Goal: Task Accomplishment & Management: Use online tool/utility

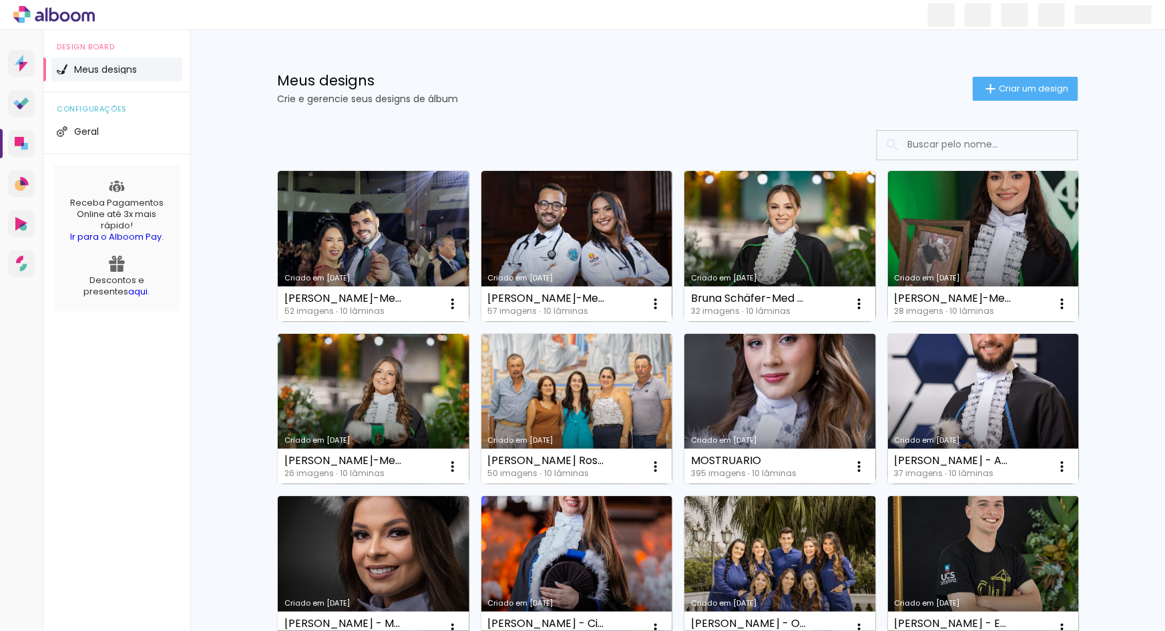
type input "Todas as fotos"
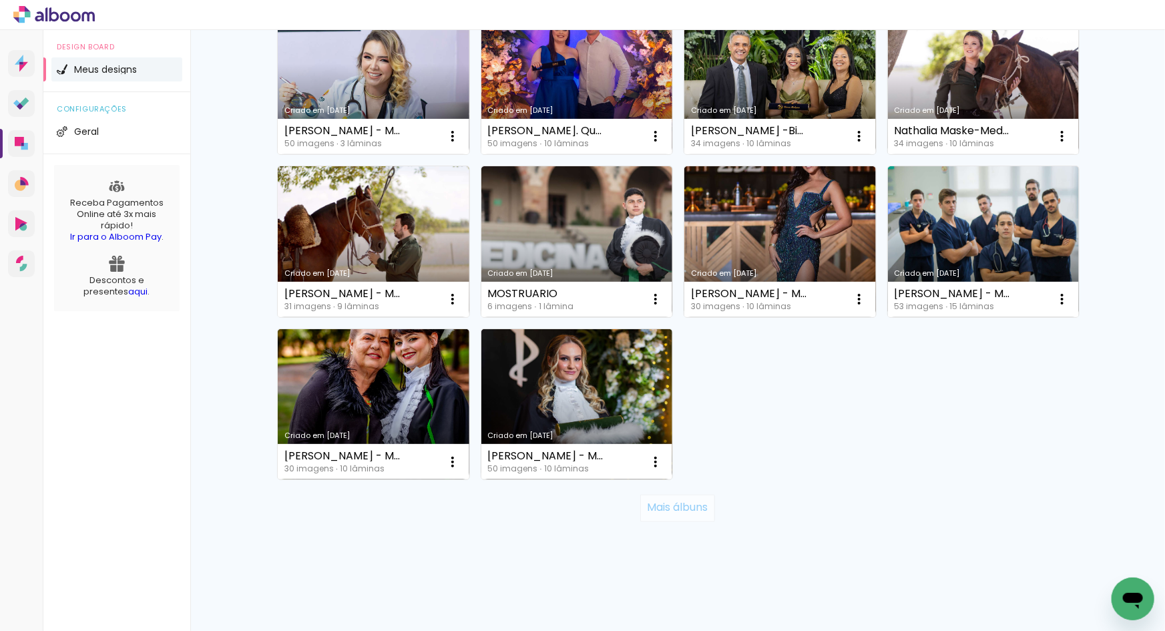
click at [0, 0] on slot "Mais álbuns" at bounding box center [0, 0] width 0 height 0
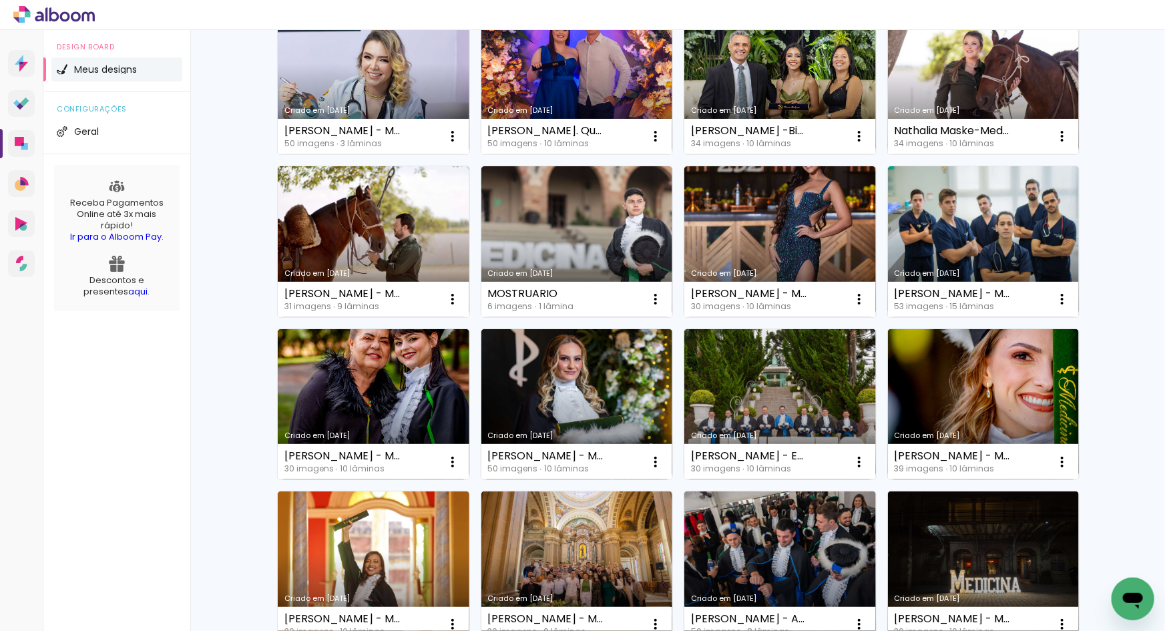
scroll to position [1115, 0]
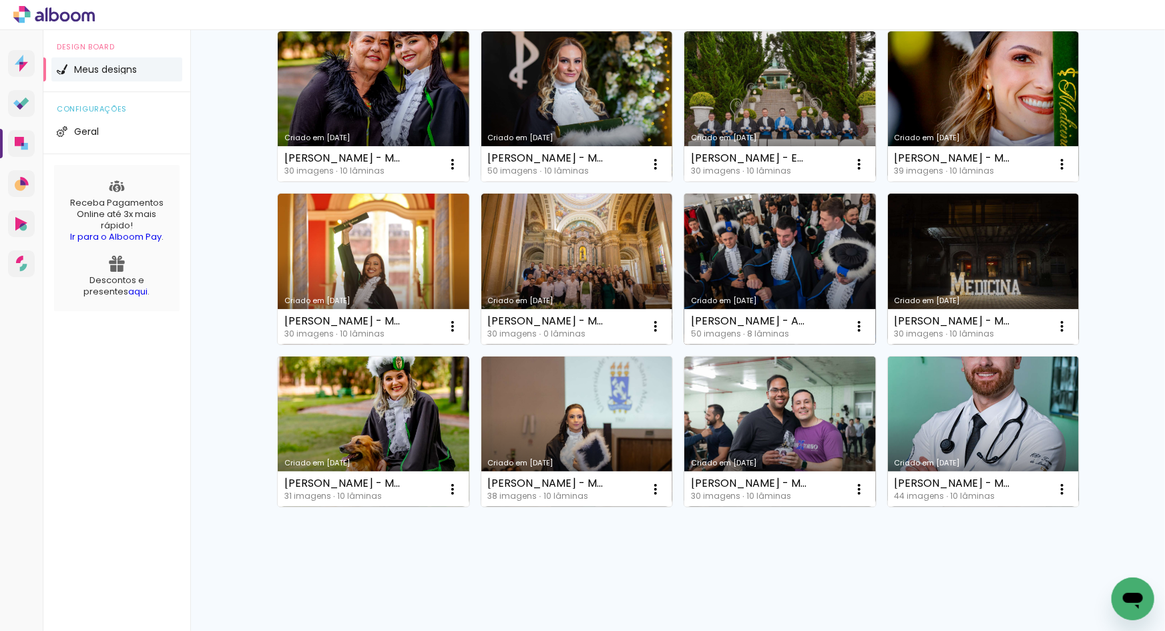
click at [771, 235] on link "Criado em [DATE]" at bounding box center [780, 269] width 192 height 151
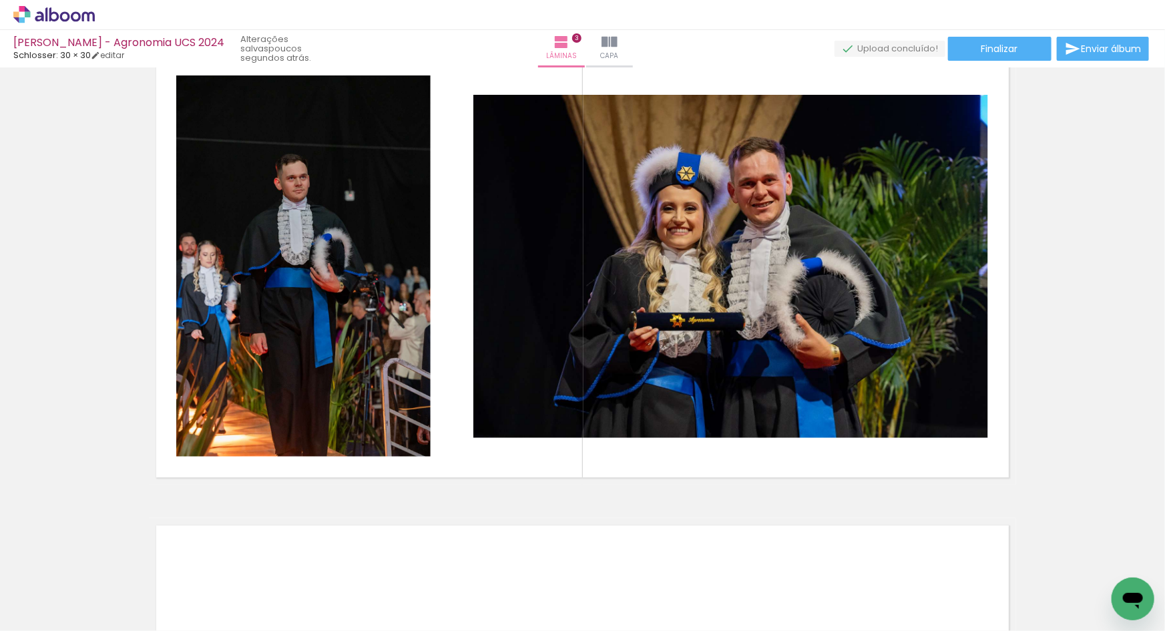
scroll to position [966, 0]
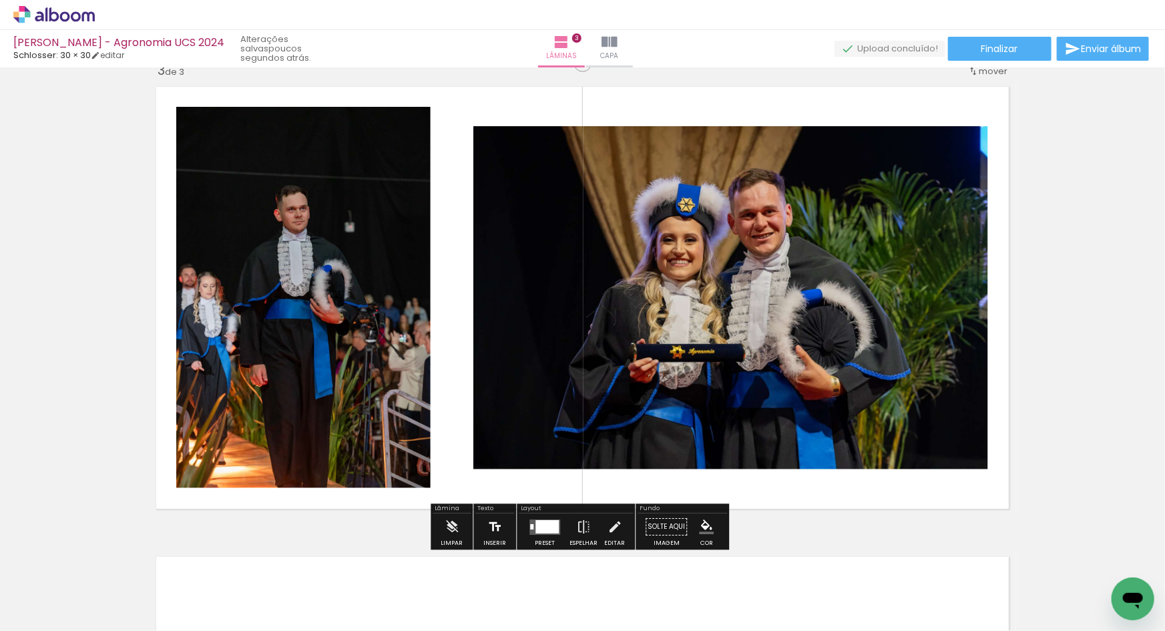
click at [457, 530] on iron-icon at bounding box center [451, 527] width 15 height 27
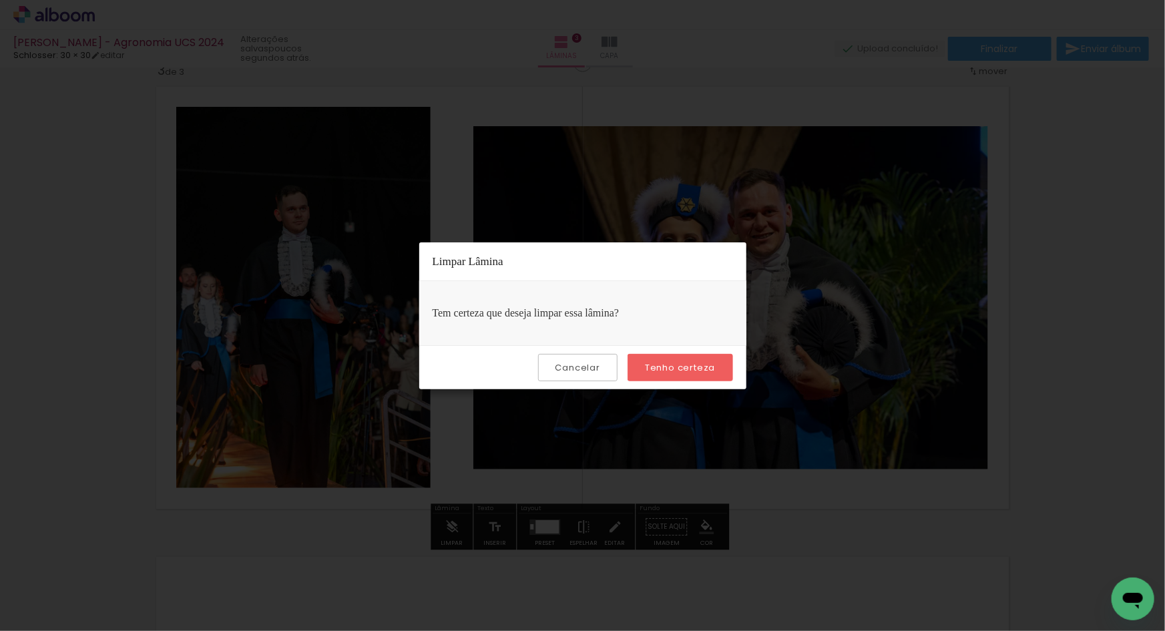
click at [0, 0] on slot "Tenho certeza" at bounding box center [0, 0] width 0 height 0
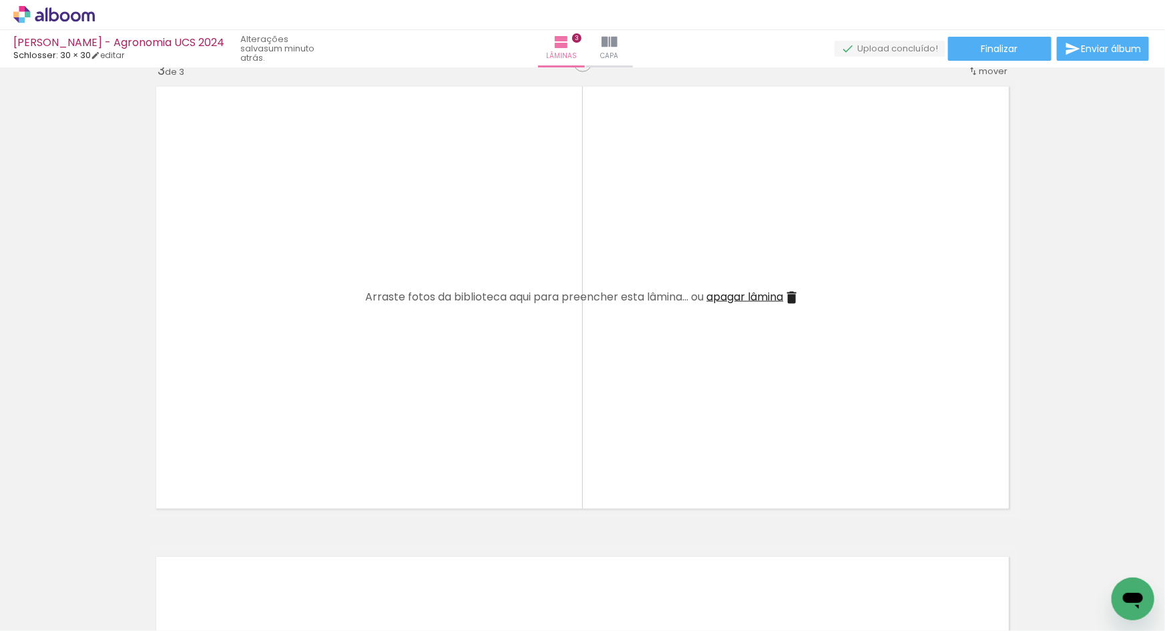
scroll to position [0, 0]
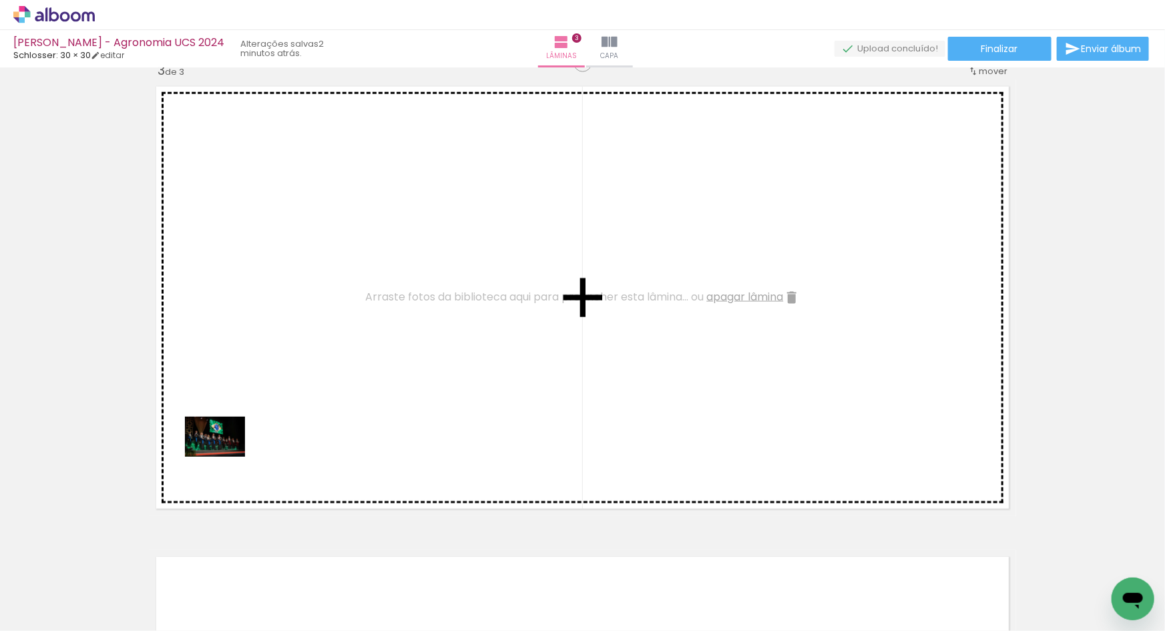
drag, startPoint x: 200, startPoint y: 593, endPoint x: 225, endPoint y: 456, distance: 138.4
click at [225, 456] on quentale-workspace at bounding box center [582, 315] width 1165 height 631
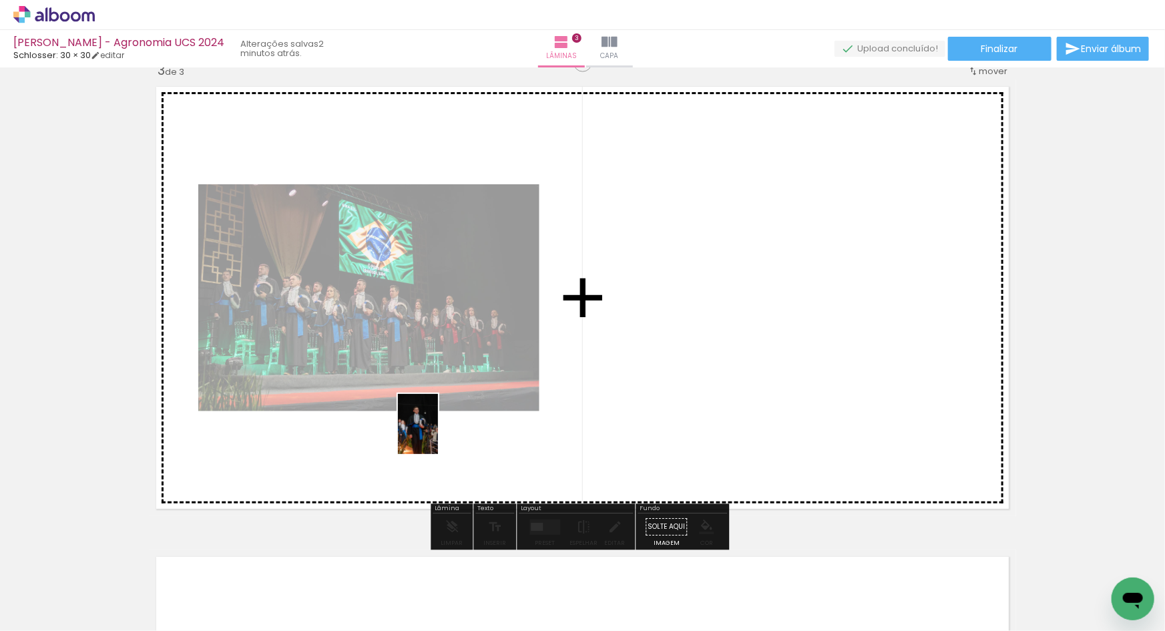
drag, startPoint x: 147, startPoint y: 595, endPoint x: 438, endPoint y: 434, distance: 331.9
click at [438, 434] on quentale-workspace at bounding box center [582, 315] width 1165 height 631
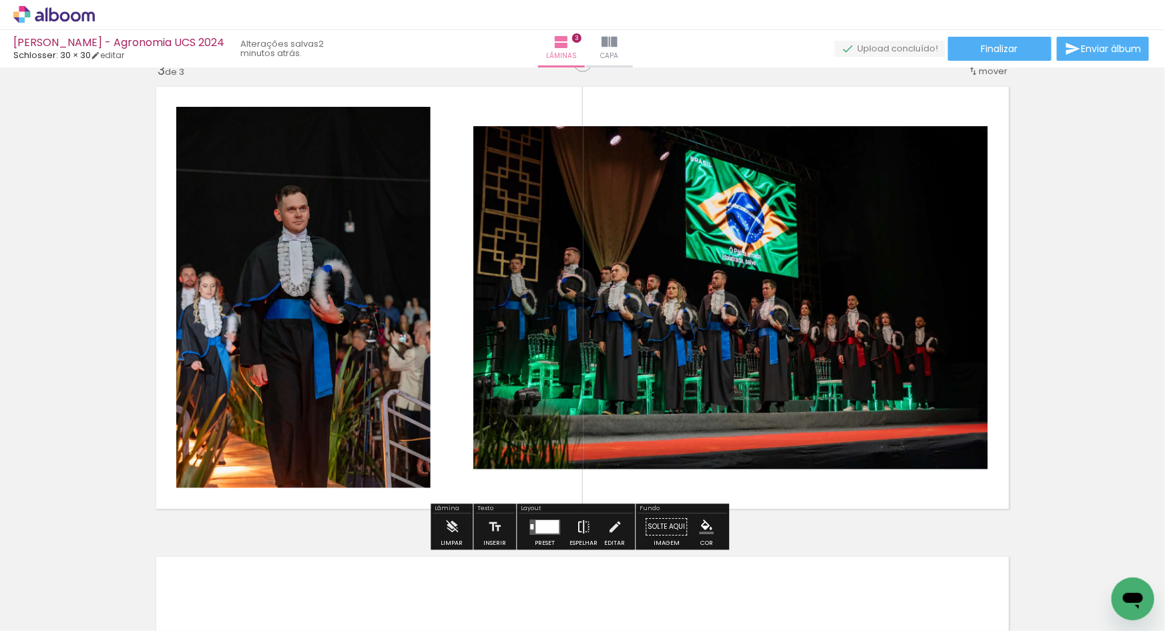
click at [583, 521] on iron-icon at bounding box center [583, 527] width 15 height 27
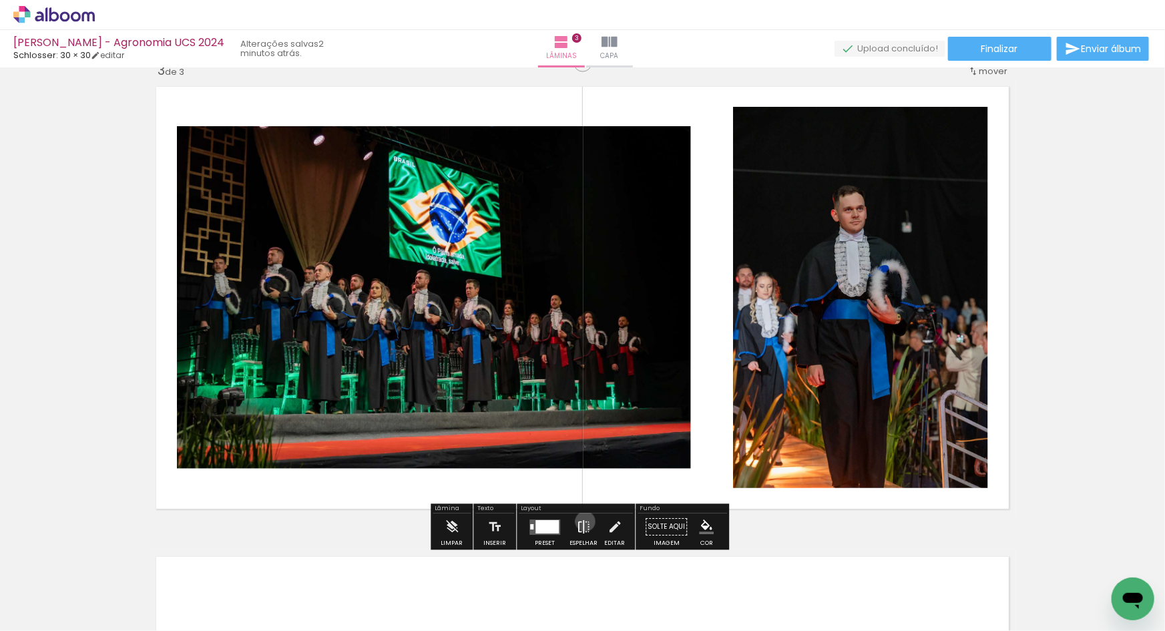
click at [582, 521] on iron-icon at bounding box center [583, 527] width 15 height 27
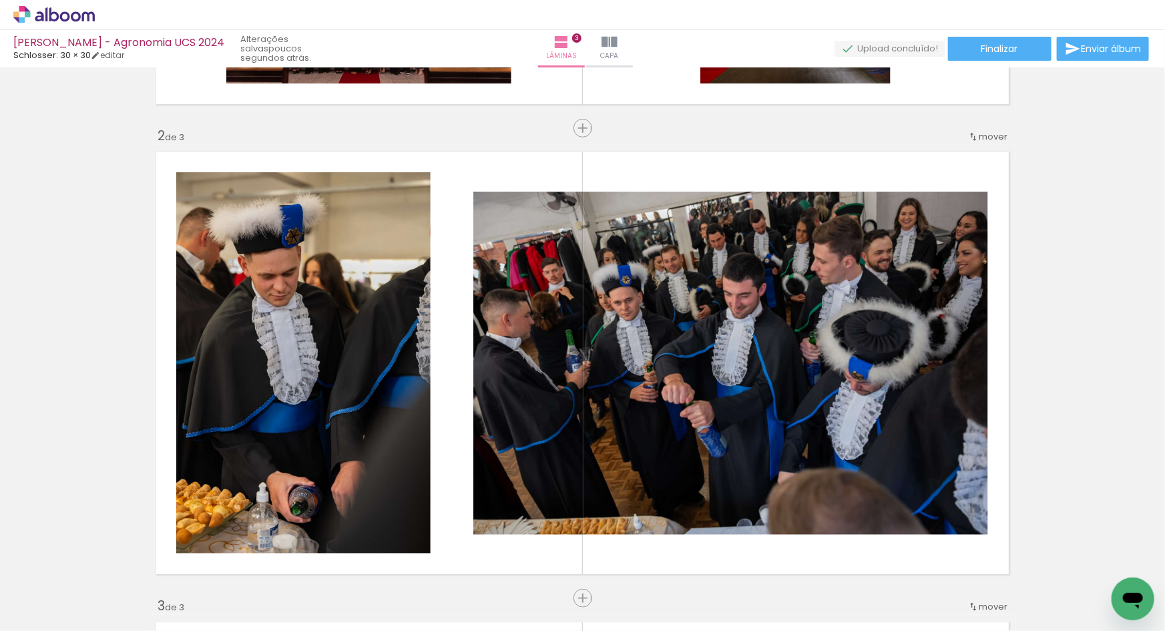
scroll to position [424, 0]
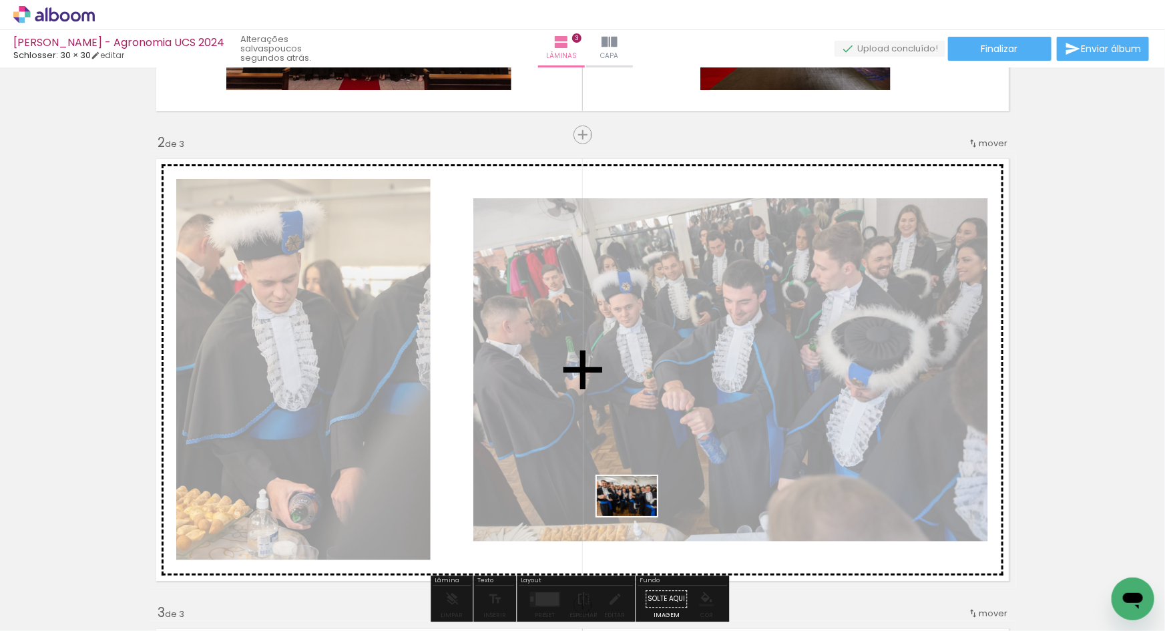
drag, startPoint x: 626, startPoint y: 600, endPoint x: 637, endPoint y: 516, distance: 84.8
click at [637, 516] on quentale-workspace at bounding box center [582, 315] width 1165 height 631
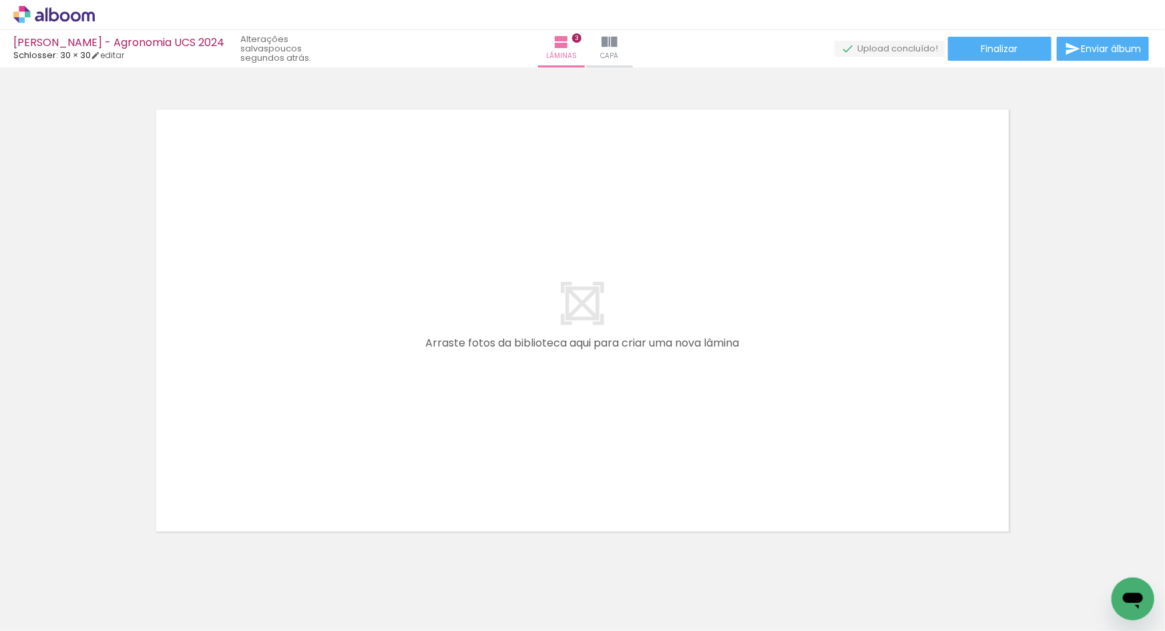
scroll to position [1415, 0]
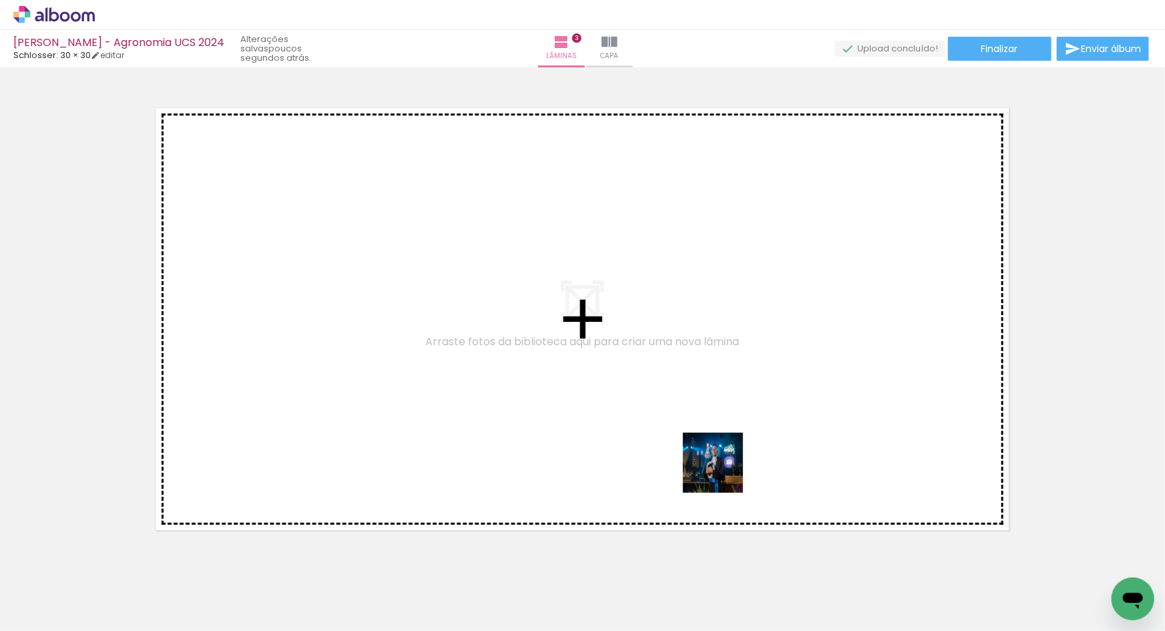
drag, startPoint x: 758, startPoint y: 596, endPoint x: 749, endPoint y: 557, distance: 40.3
click at [722, 473] on quentale-workspace at bounding box center [582, 315] width 1165 height 631
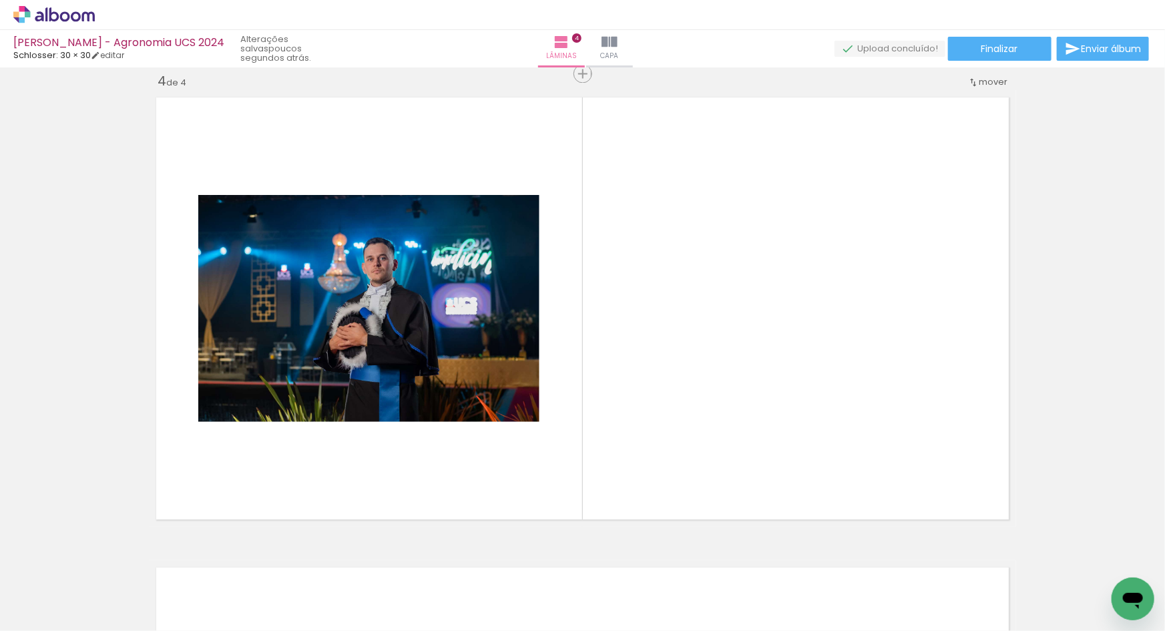
scroll to position [1426, 0]
drag, startPoint x: 832, startPoint y: 603, endPoint x: 812, endPoint y: 508, distance: 97.4
click at [803, 450] on quentale-workspace at bounding box center [582, 315] width 1165 height 631
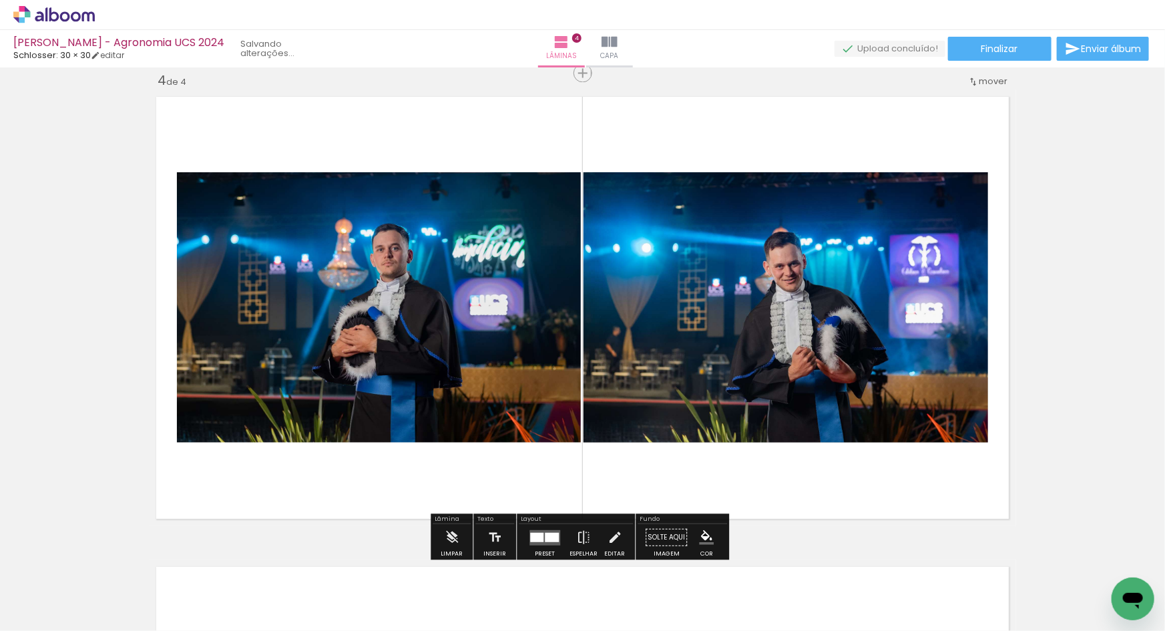
scroll to position [0, 1789]
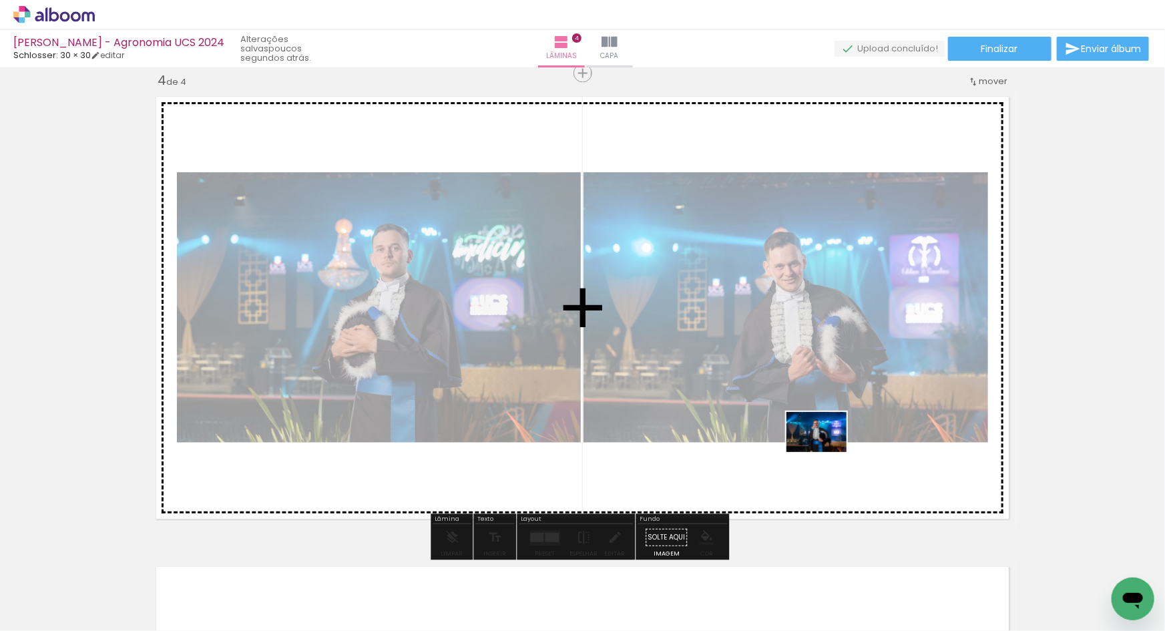
drag, startPoint x: 880, startPoint y: 596, endPoint x: 826, endPoint y: 452, distance: 154.0
click at [826, 452] on quentale-workspace at bounding box center [582, 315] width 1165 height 631
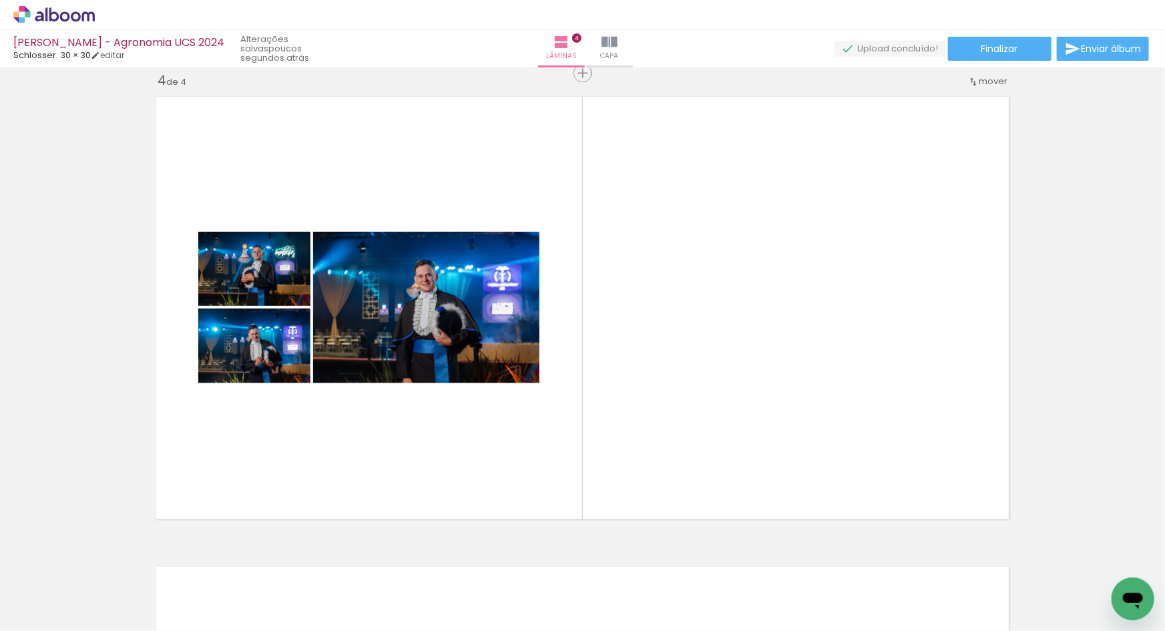
scroll to position [0, 0]
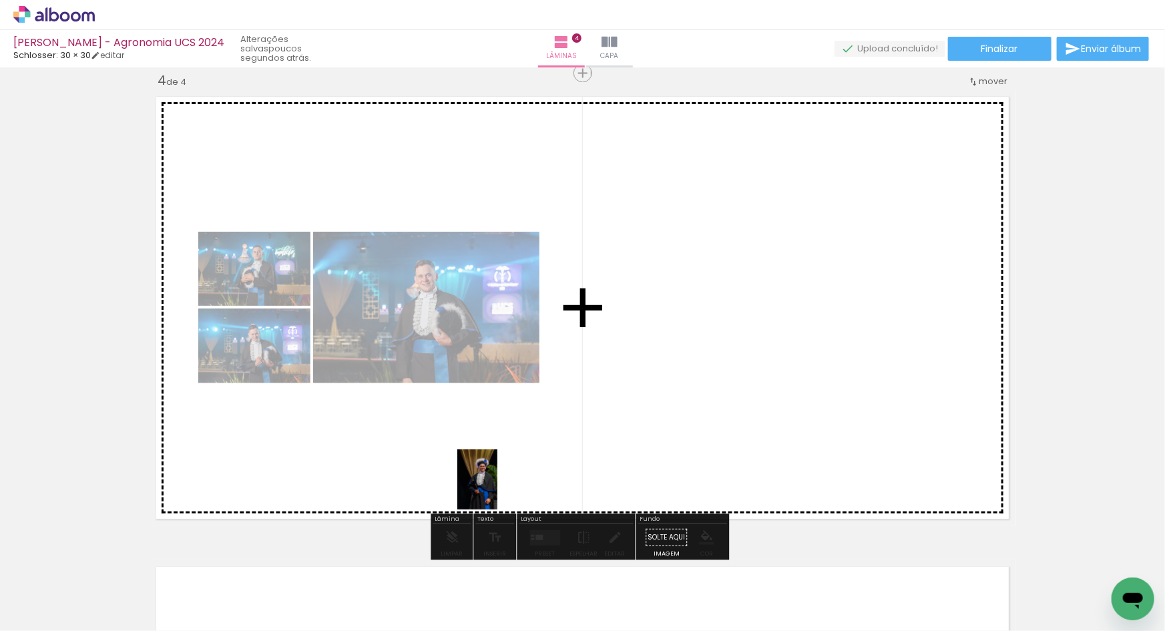
drag, startPoint x: 440, startPoint y: 598, endPoint x: 497, endPoint y: 489, distance: 122.7
click at [497, 489] on quentale-workspace at bounding box center [582, 315] width 1165 height 631
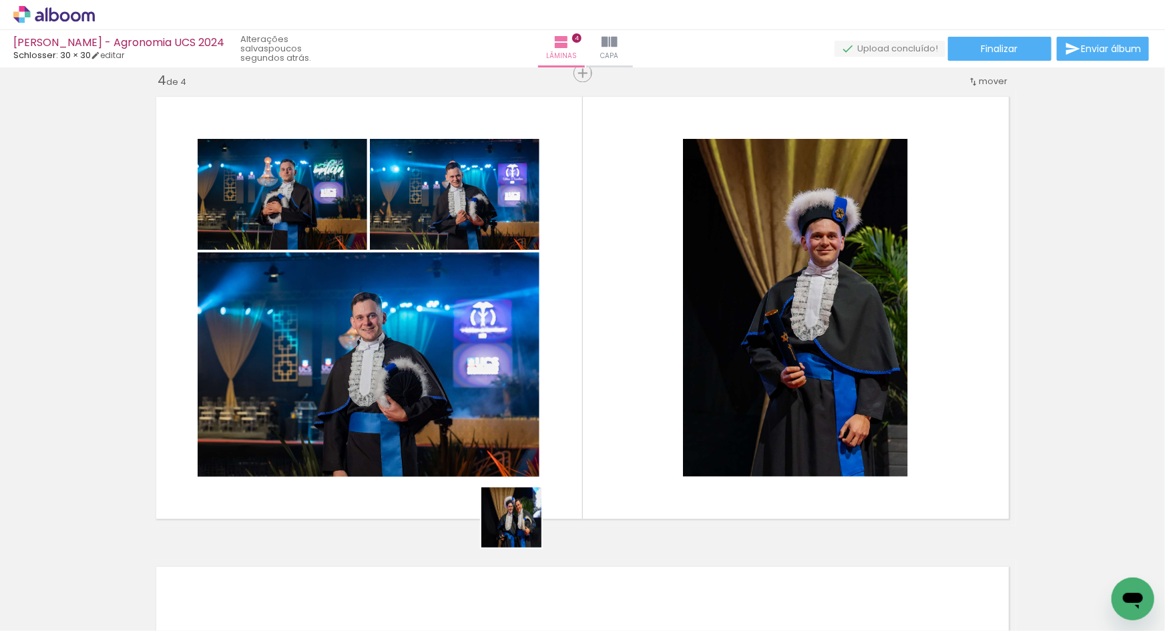
drag, startPoint x: 446, startPoint y: 600, endPoint x: 542, endPoint y: 497, distance: 140.3
click at [542, 497] on quentale-workspace at bounding box center [582, 315] width 1165 height 631
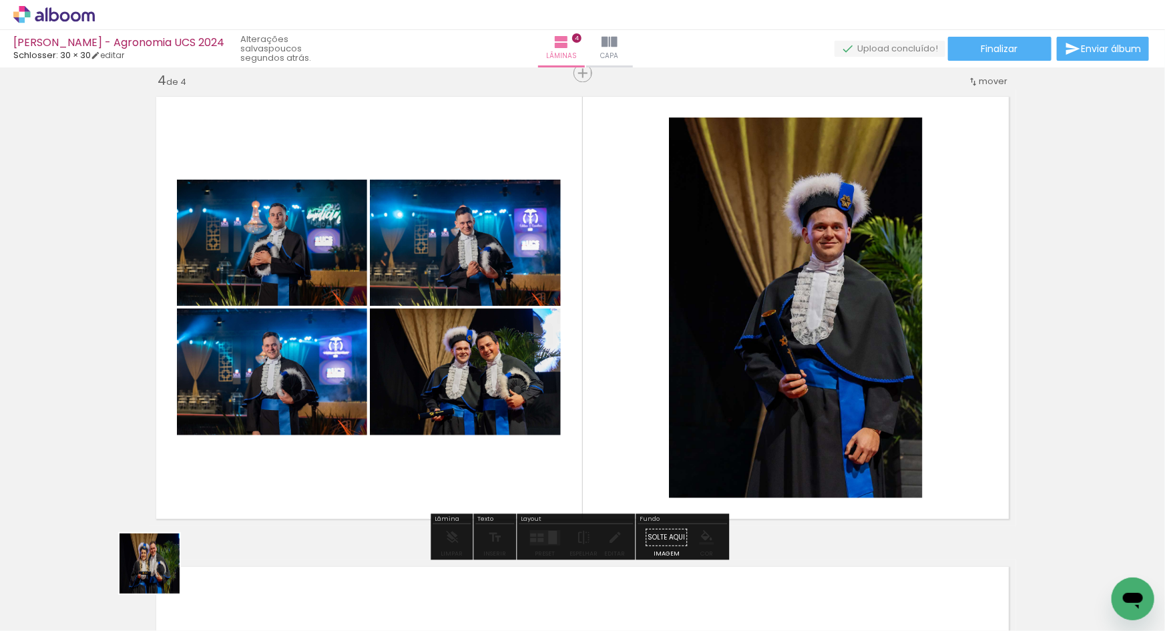
drag, startPoint x: 146, startPoint y: 592, endPoint x: 200, endPoint y: 510, distance: 98.3
click at [200, 510] on quentale-workspace at bounding box center [582, 315] width 1165 height 631
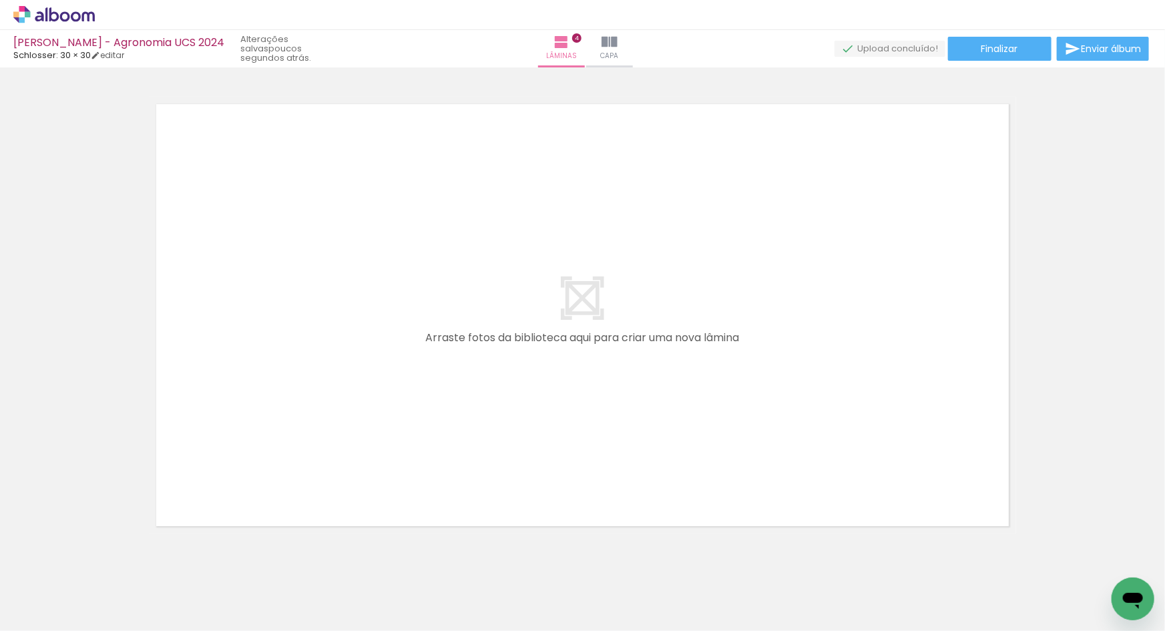
scroll to position [0, 1490]
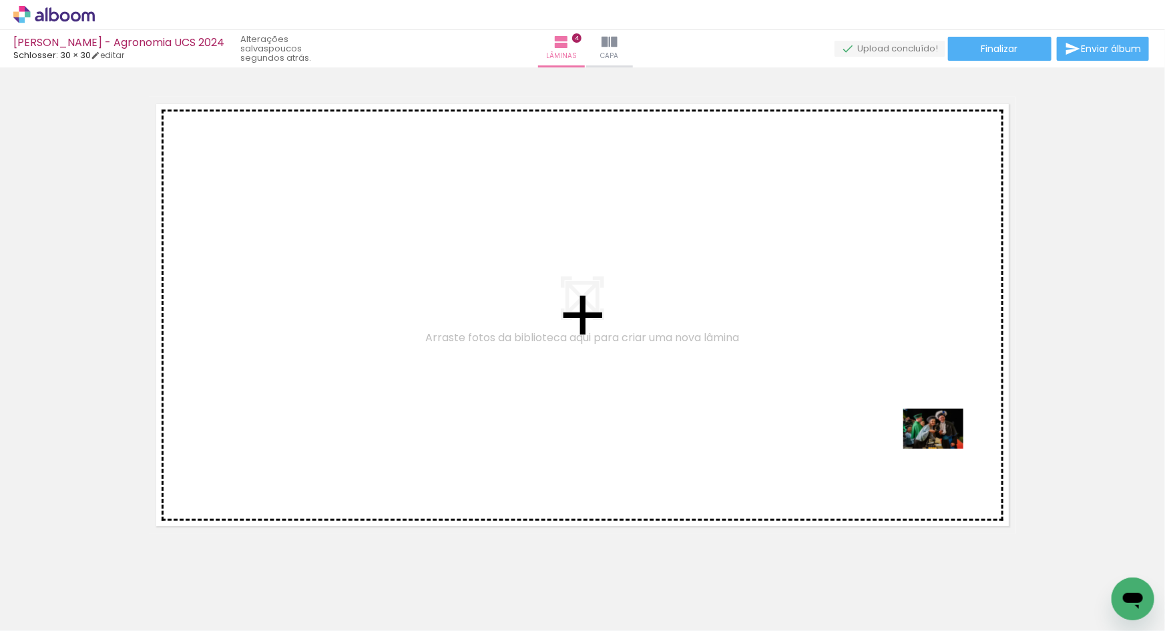
drag, startPoint x: 1090, startPoint y: 571, endPoint x: 943, endPoint y: 448, distance: 191.0
click at [943, 448] on quentale-workspace at bounding box center [582, 315] width 1165 height 631
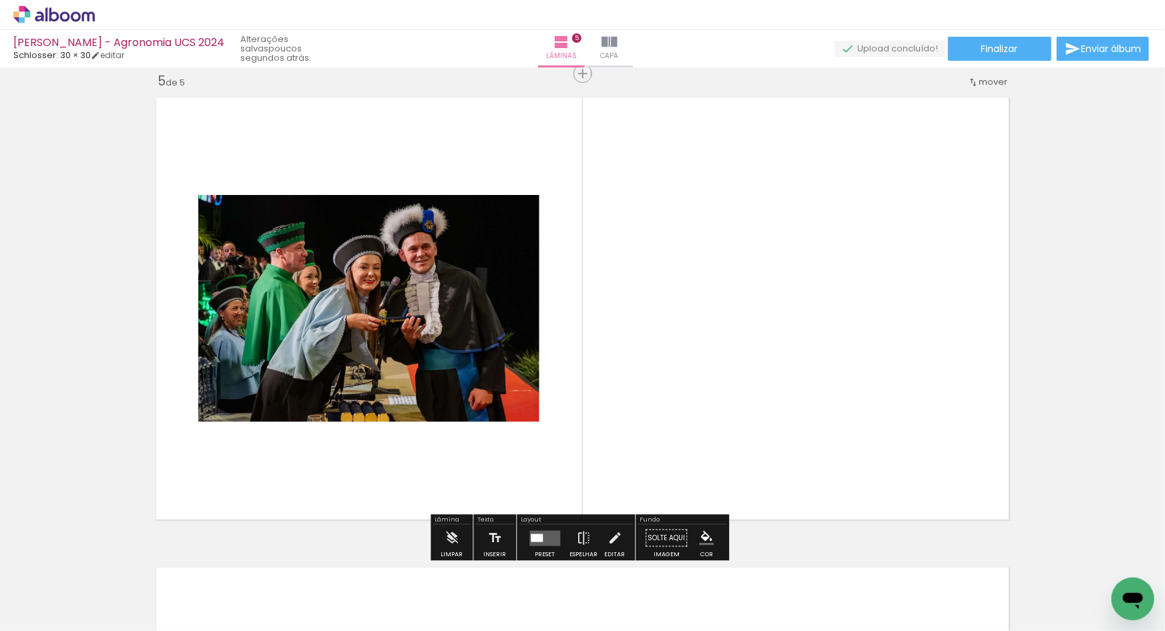
scroll to position [1896, 0]
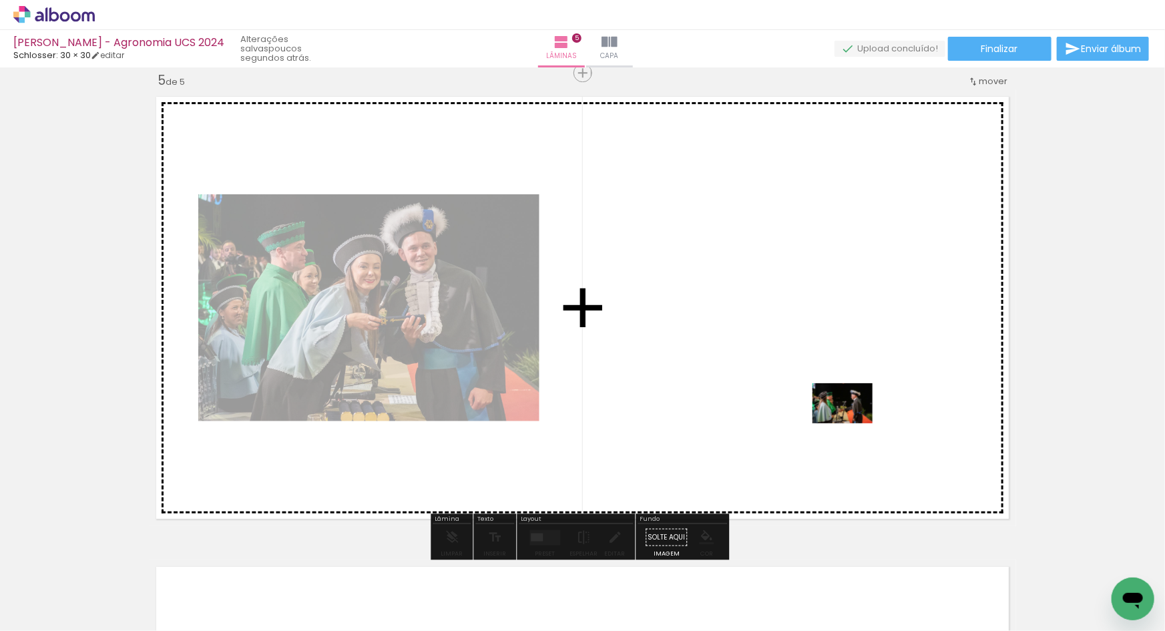
drag, startPoint x: 1097, startPoint y: 589, endPoint x: 852, endPoint y: 423, distance: 295.1
click at [852, 423] on quentale-workspace at bounding box center [582, 315] width 1165 height 631
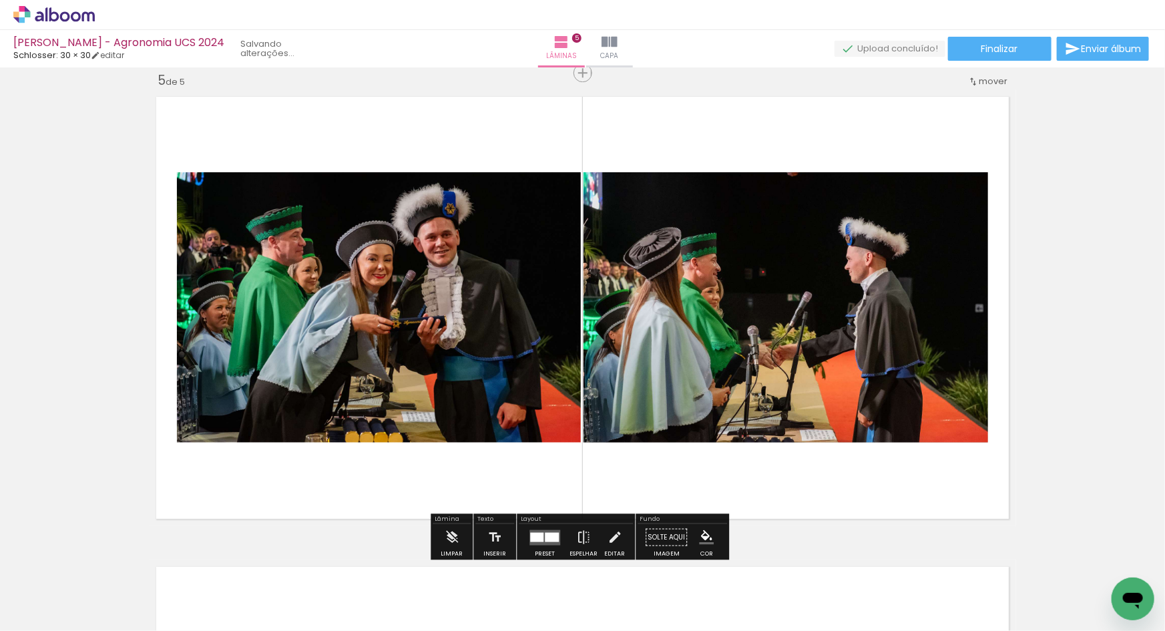
scroll to position [0, 1340]
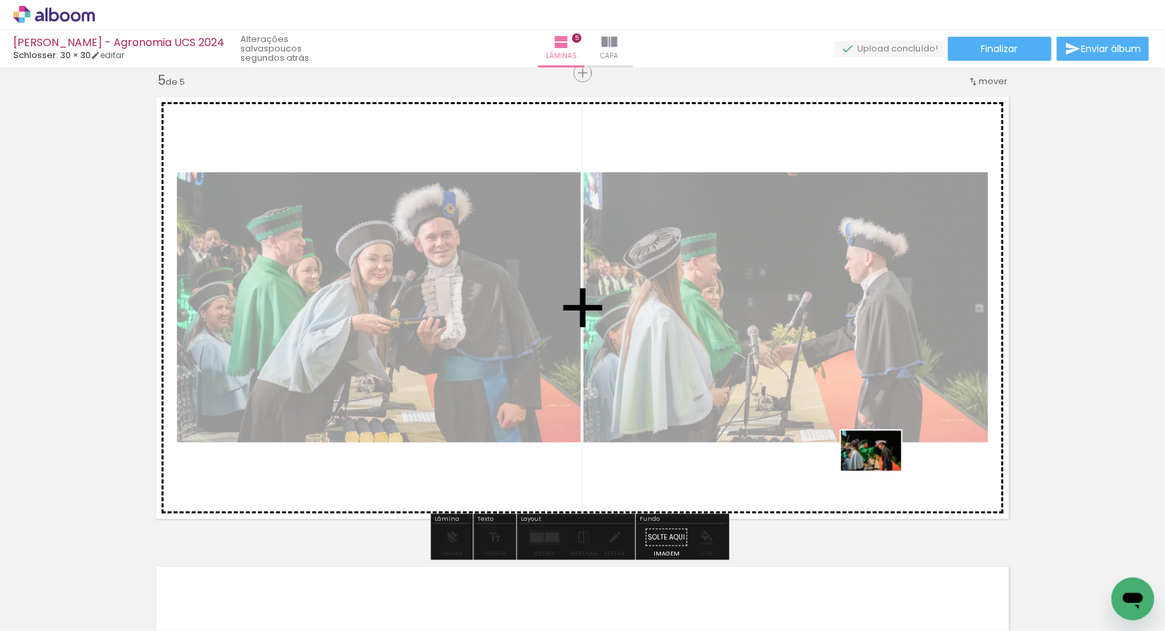
drag, startPoint x: 1098, startPoint y: 595, endPoint x: 881, endPoint y: 471, distance: 250.2
click at [881, 471] on quentale-workspace at bounding box center [582, 315] width 1165 height 631
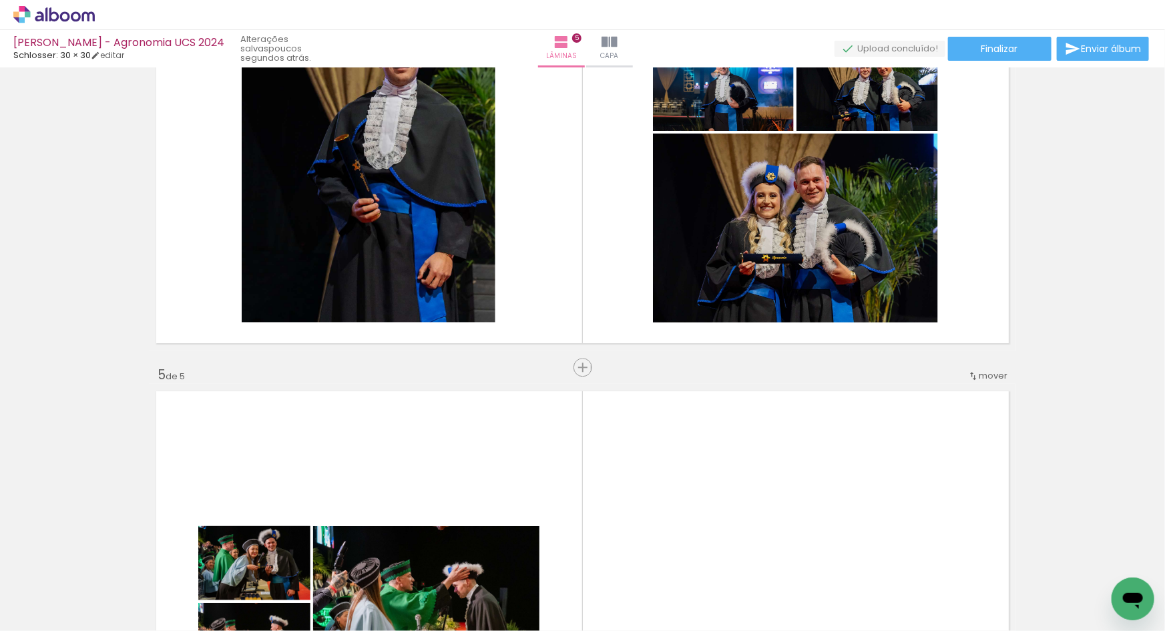
scroll to position [1515, 0]
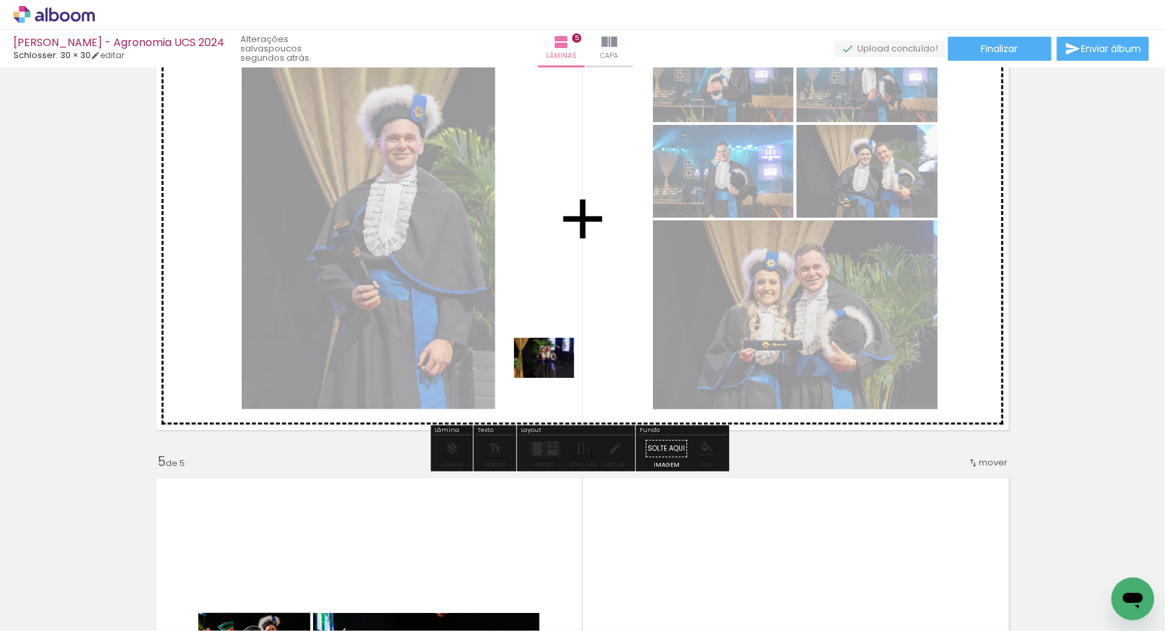
drag, startPoint x: 601, startPoint y: 598, endPoint x: 554, endPoint y: 378, distance: 225.1
click at [554, 378] on quentale-workspace at bounding box center [582, 315] width 1165 height 631
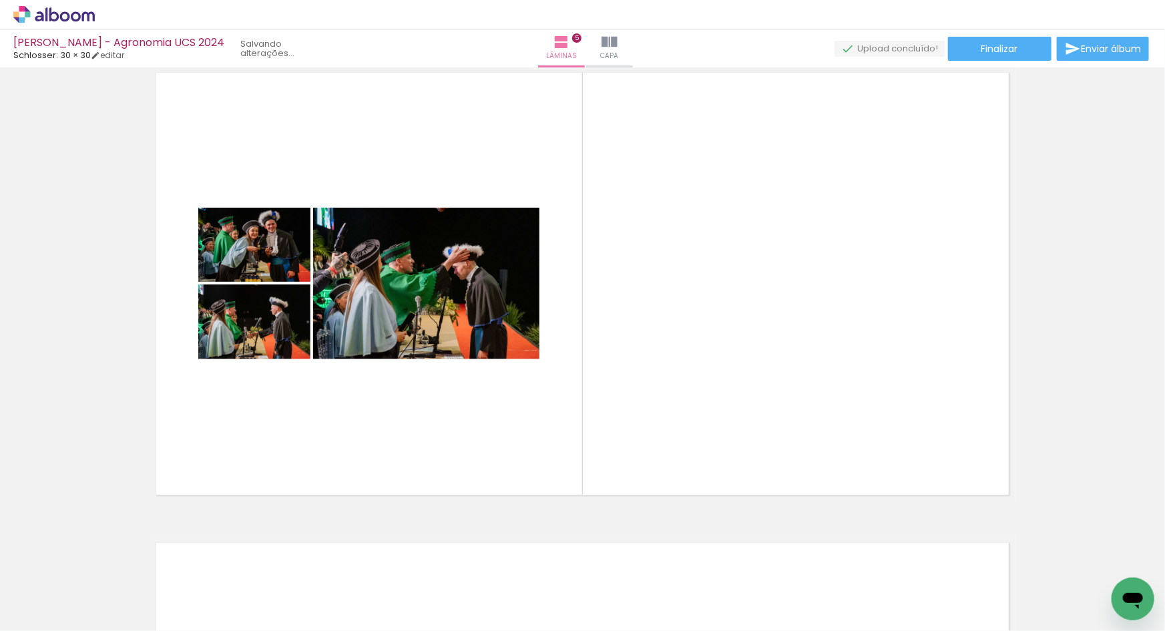
scroll to position [0, 0]
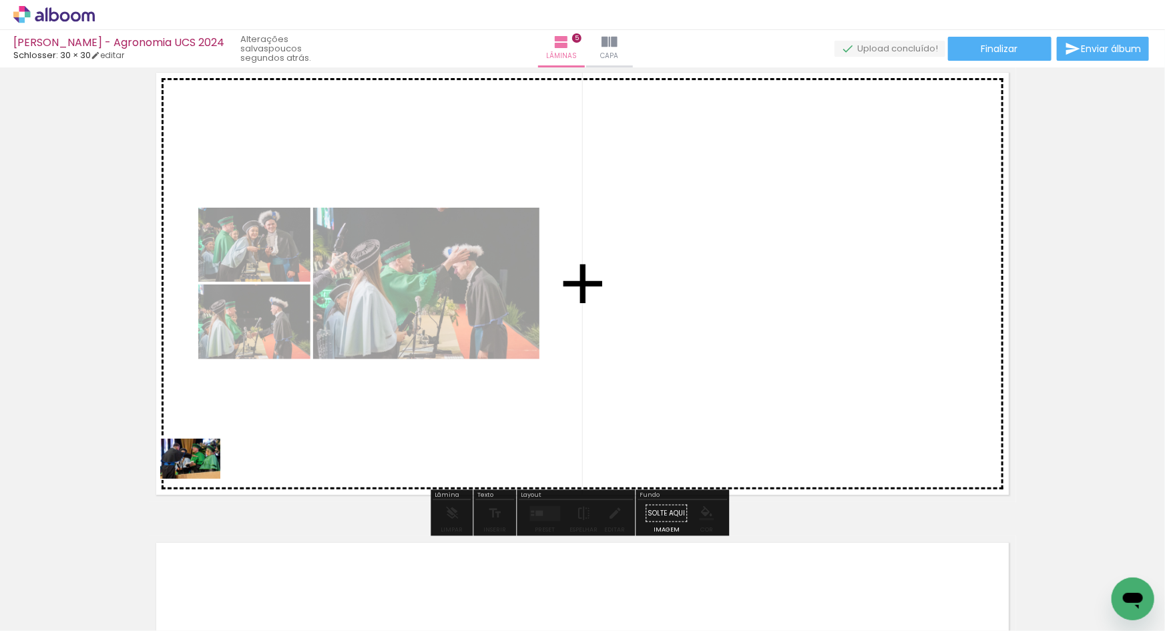
drag, startPoint x: 131, startPoint y: 601, endPoint x: 213, endPoint y: 466, distance: 157.5
click at [213, 466] on quentale-workspace at bounding box center [582, 315] width 1165 height 631
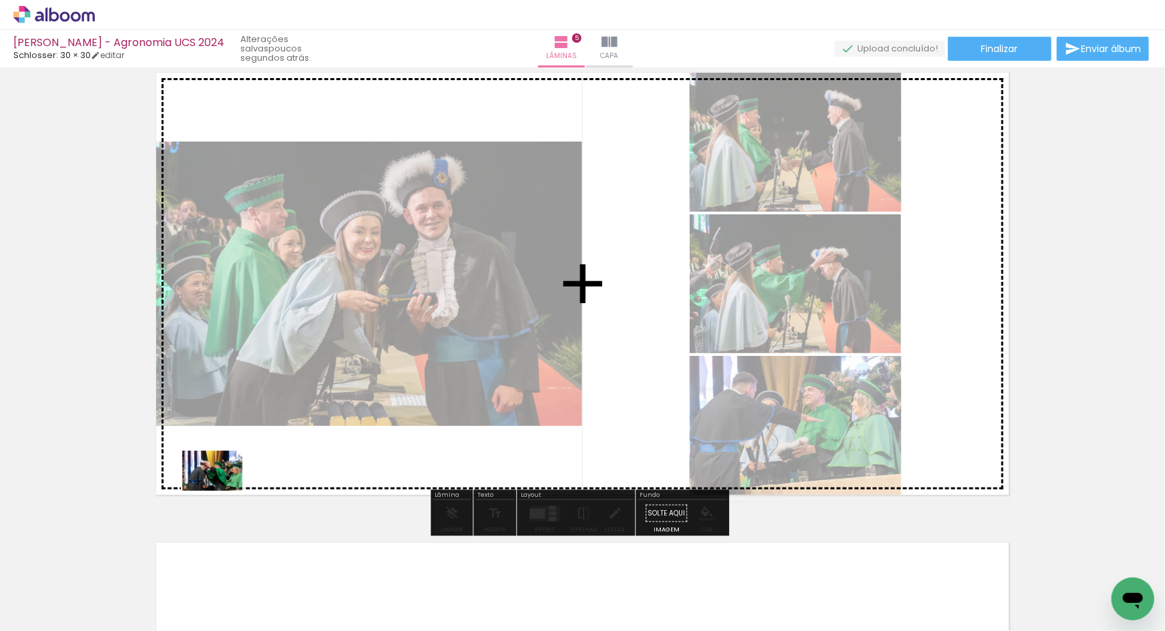
drag, startPoint x: 149, startPoint y: 593, endPoint x: 222, endPoint y: 490, distance: 126.8
click at [222, 490] on quentale-workspace at bounding box center [582, 315] width 1165 height 631
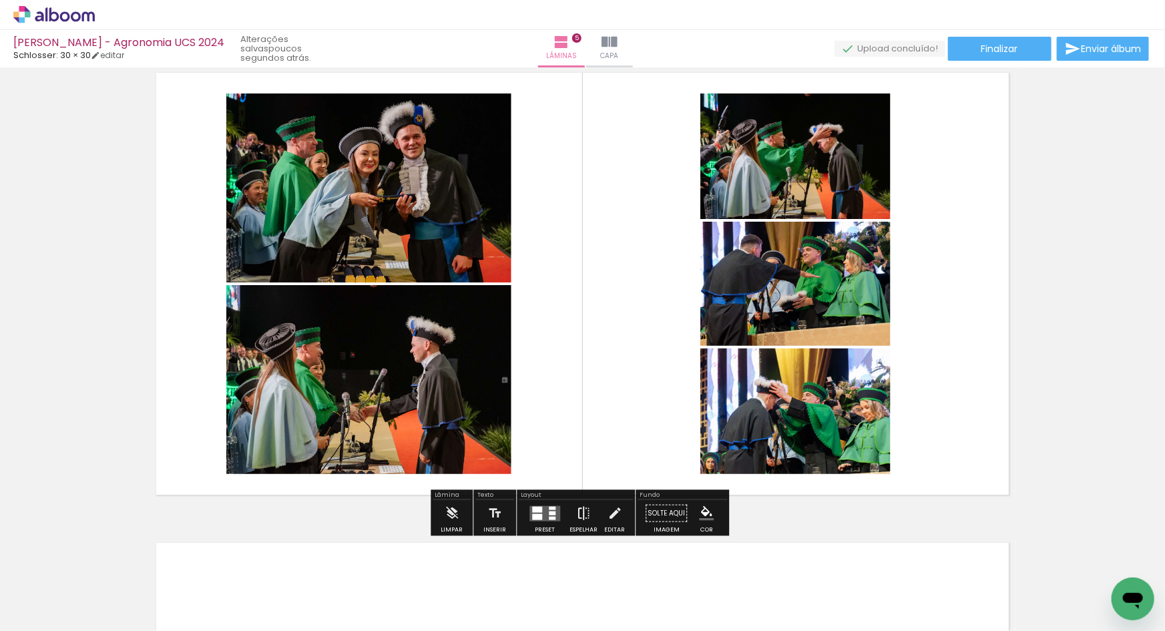
click at [576, 514] on iron-icon at bounding box center [583, 513] width 15 height 27
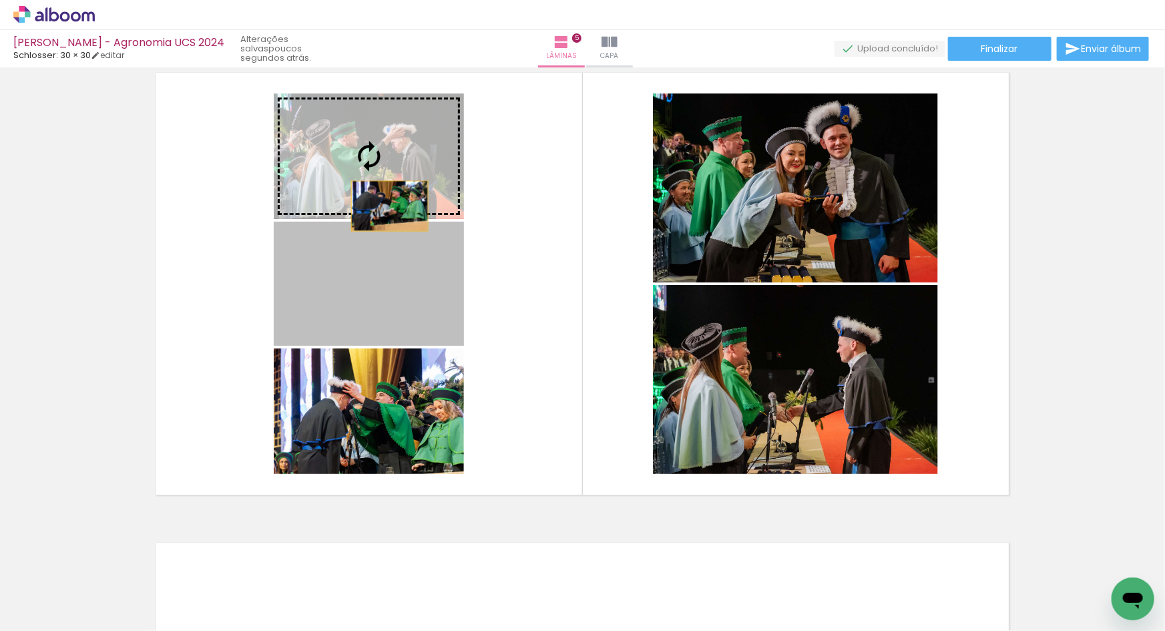
drag, startPoint x: 385, startPoint y: 324, endPoint x: 385, endPoint y: 205, distance: 118.8
click at [0, 0] on slot at bounding box center [0, 0] width 0 height 0
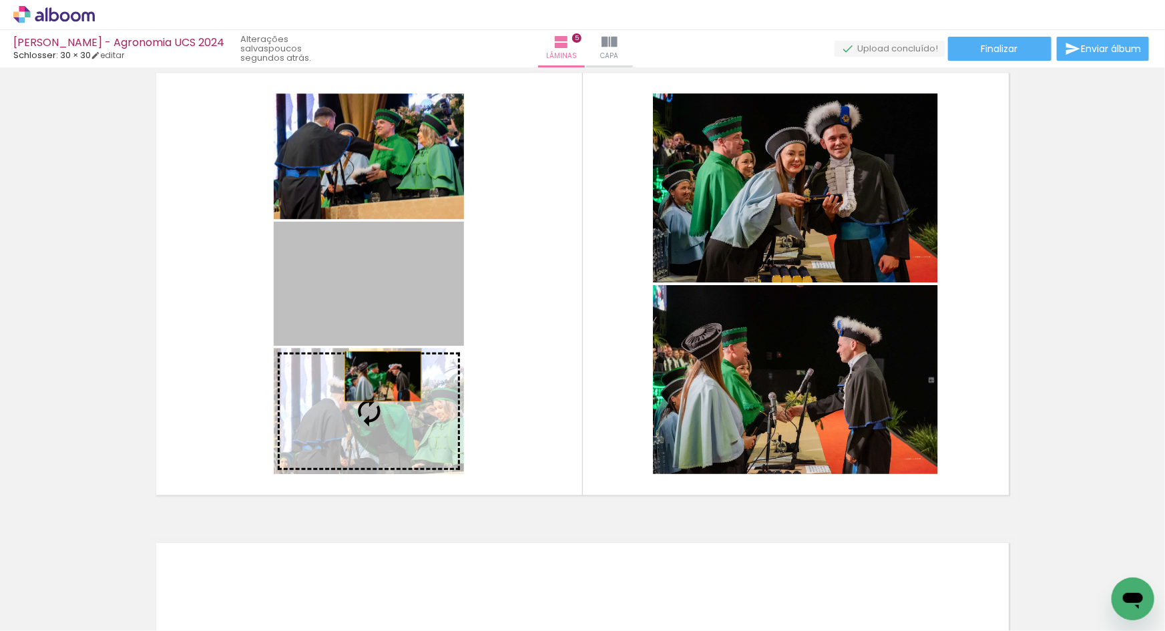
drag, startPoint x: 379, startPoint y: 310, endPoint x: 378, endPoint y: 390, distance: 79.4
click at [0, 0] on slot at bounding box center [0, 0] width 0 height 0
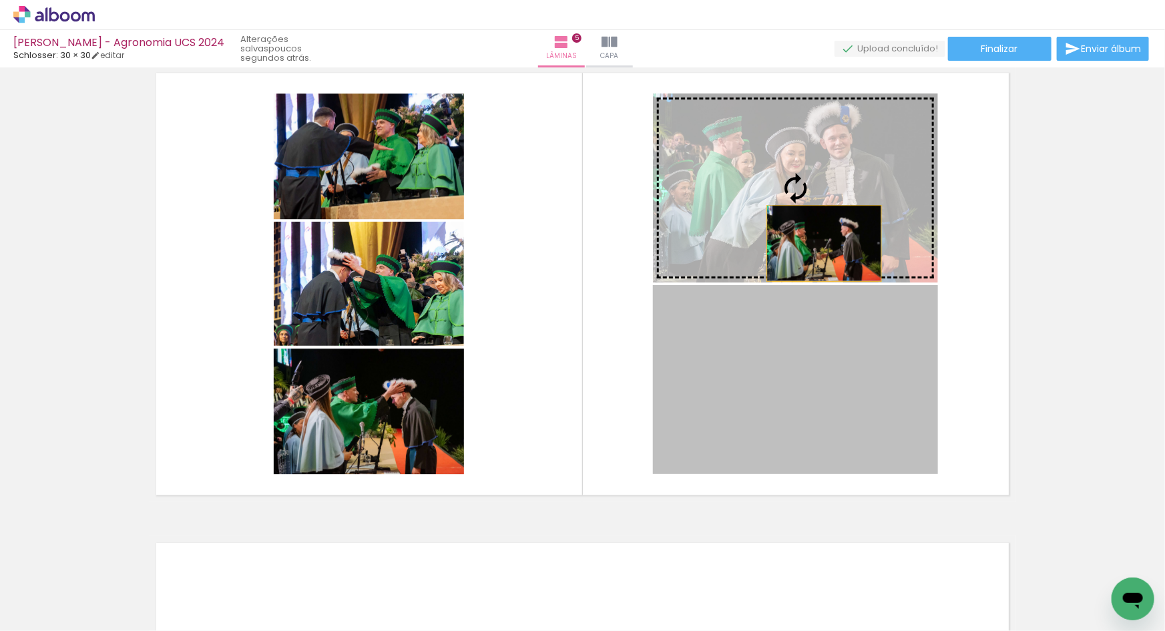
drag, startPoint x: 822, startPoint y: 415, endPoint x: 820, endPoint y: 243, distance: 172.2
click at [0, 0] on slot at bounding box center [0, 0] width 0 height 0
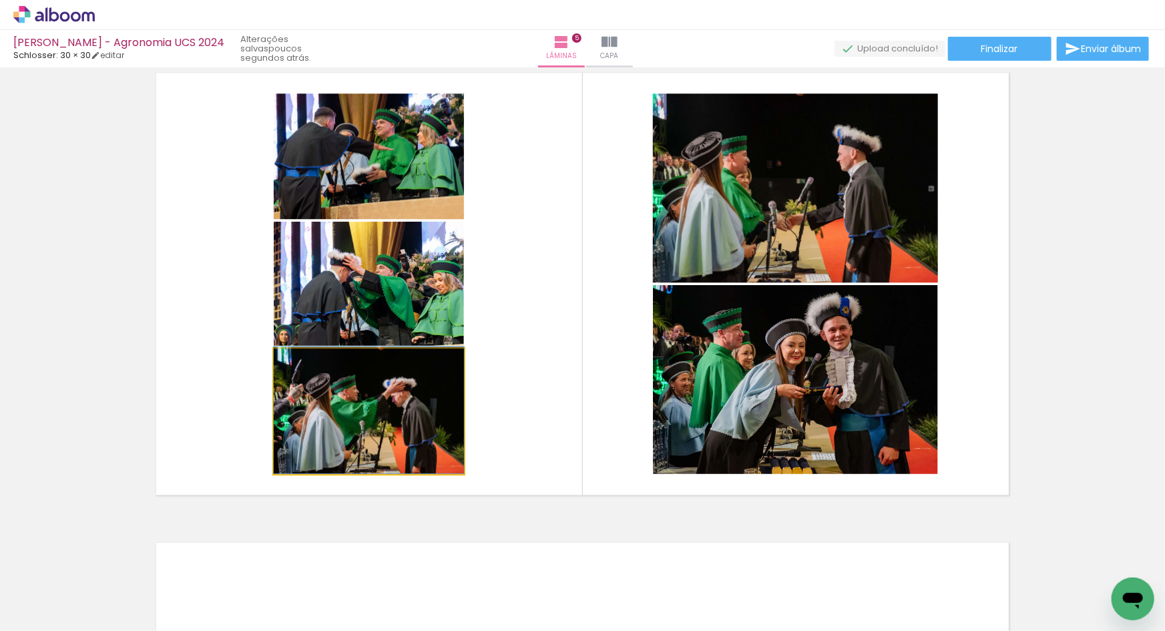
drag, startPoint x: 383, startPoint y: 432, endPoint x: 415, endPoint y: 357, distance: 81.9
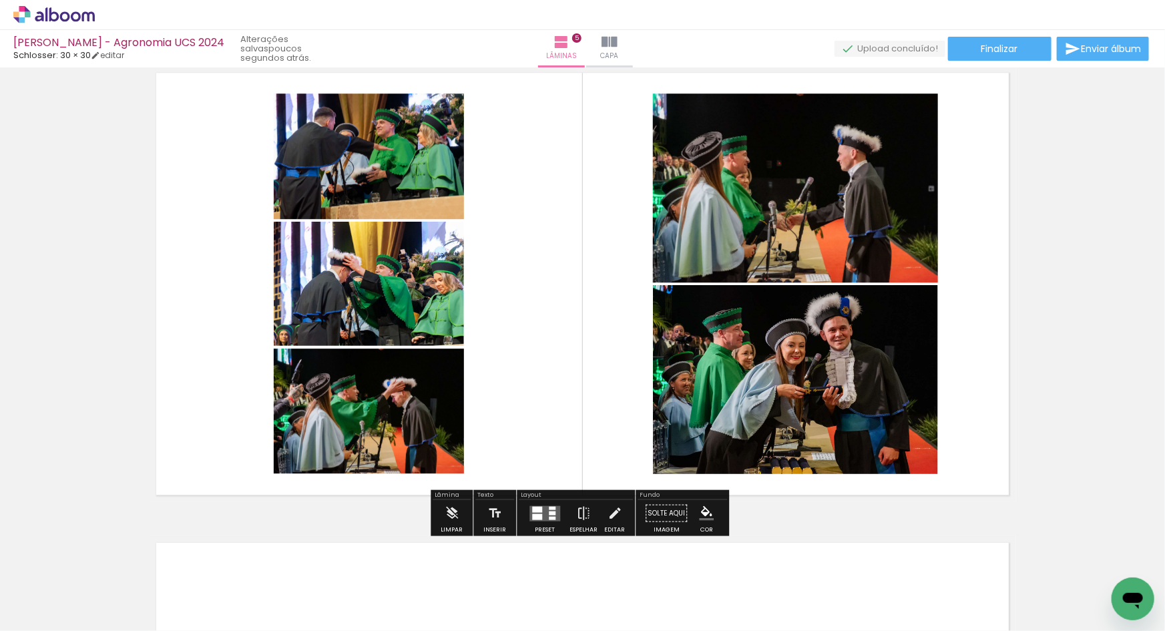
click at [523, 368] on quentale-layouter at bounding box center [582, 283] width 867 height 436
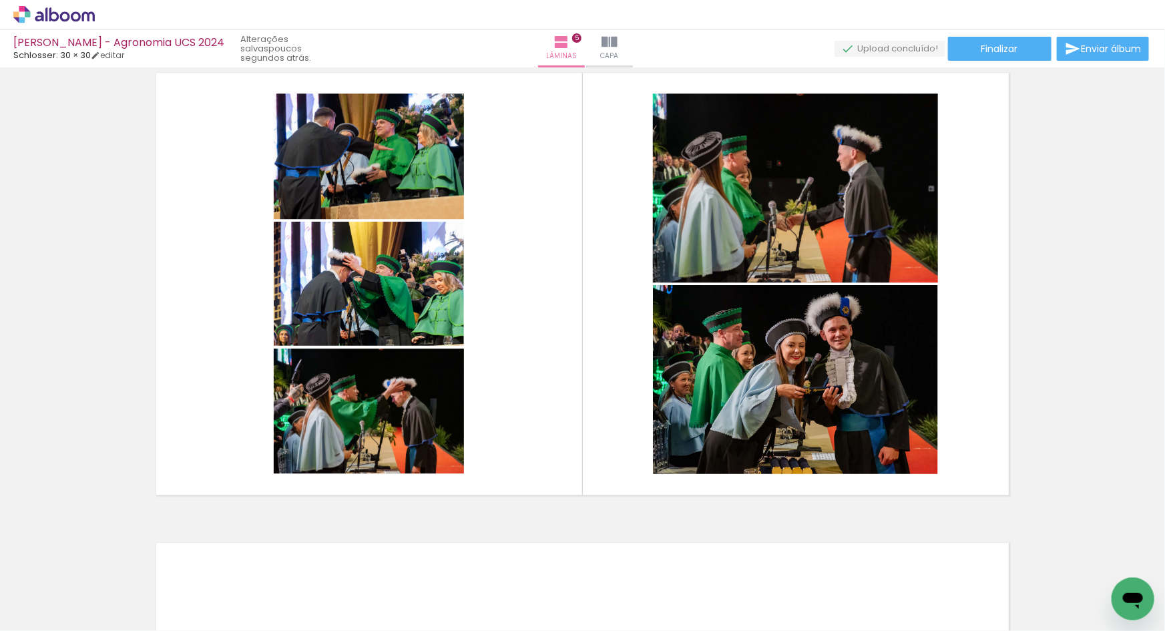
scroll to position [1907, 0]
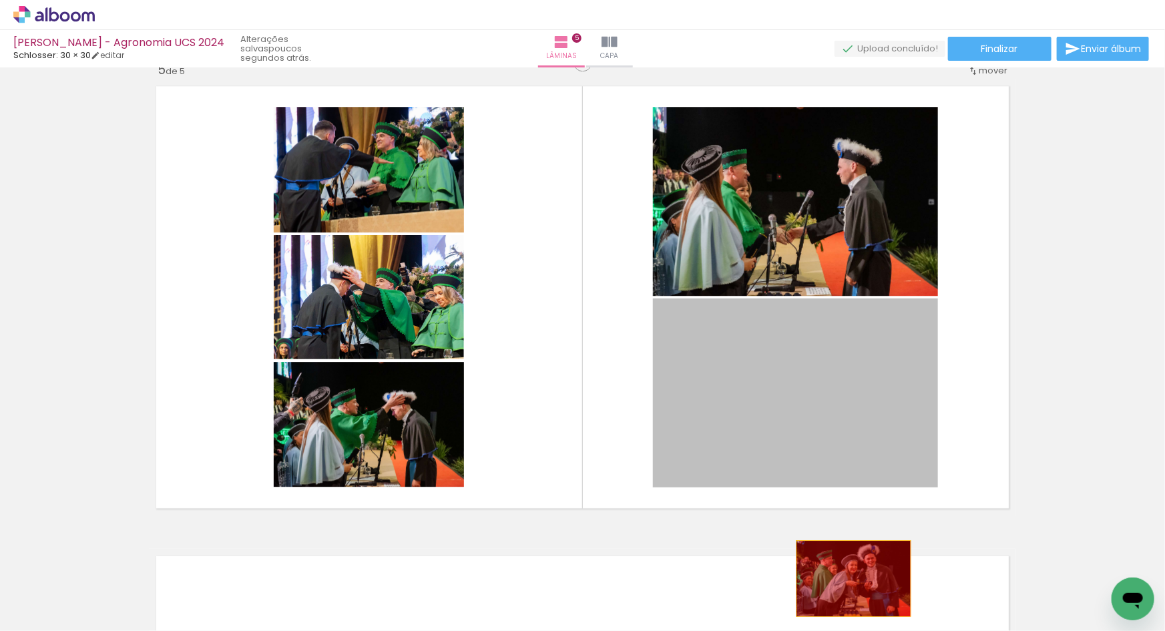
drag, startPoint x: 835, startPoint y: 407, endPoint x: 849, endPoint y: 578, distance: 171.4
click at [849, 578] on quentale-workspace at bounding box center [582, 315] width 1165 height 631
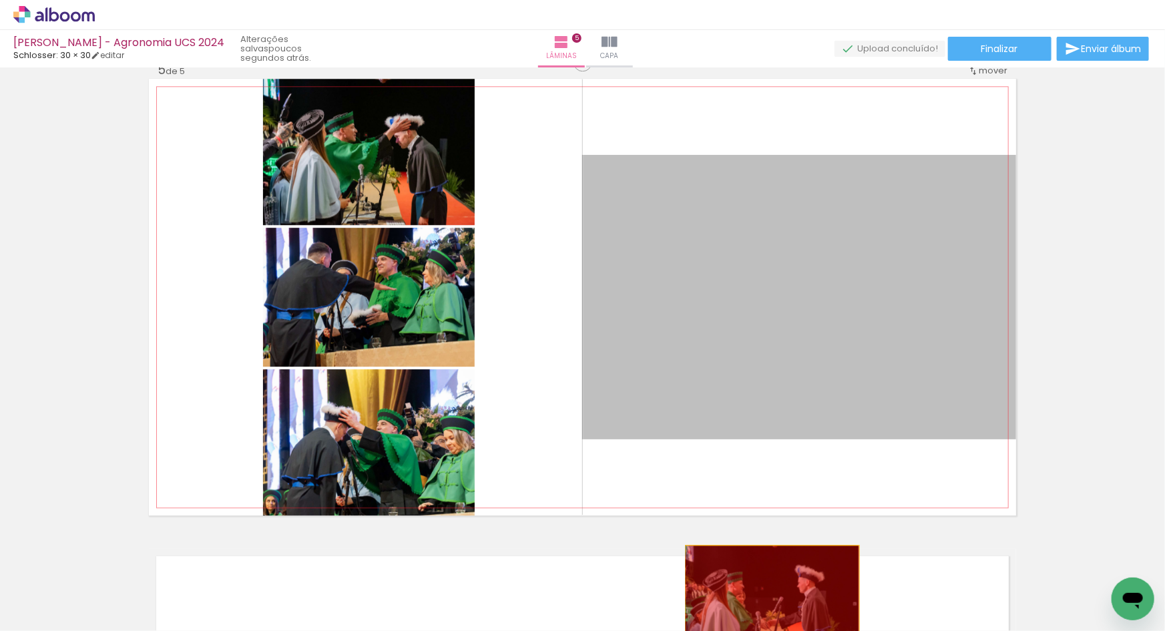
drag, startPoint x: 782, startPoint y: 340, endPoint x: 747, endPoint y: 601, distance: 263.2
click at [768, 602] on quentale-workspace at bounding box center [582, 315] width 1165 height 631
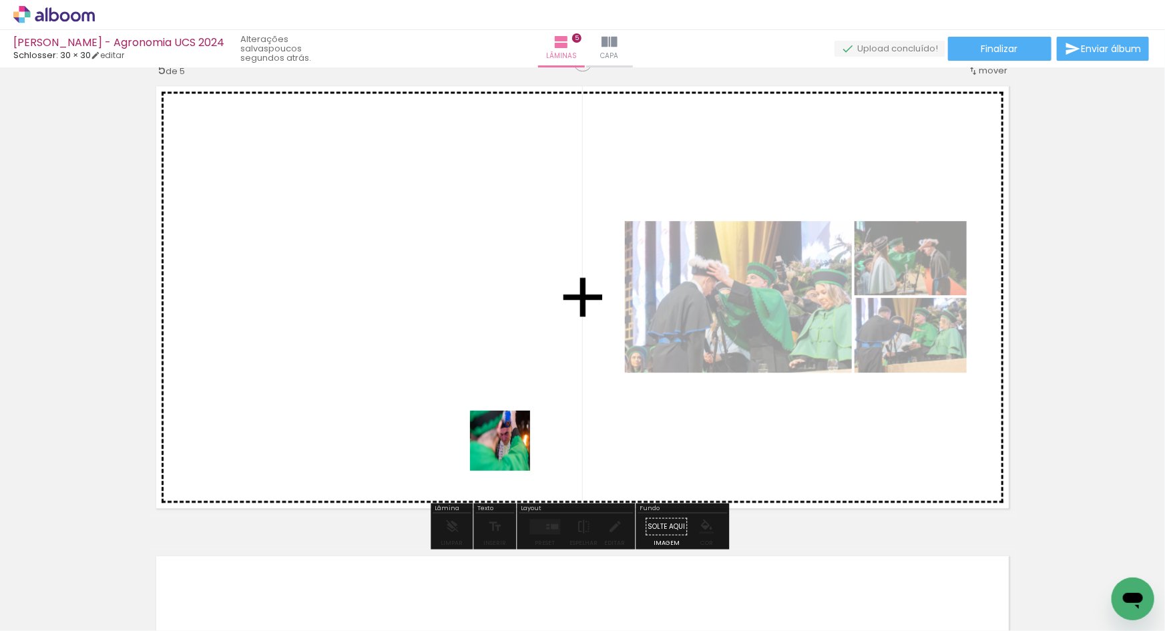
drag, startPoint x: 596, startPoint y: 588, endPoint x: 424, endPoint y: 384, distance: 266.6
click at [424, 384] on quentale-workspace at bounding box center [582, 315] width 1165 height 631
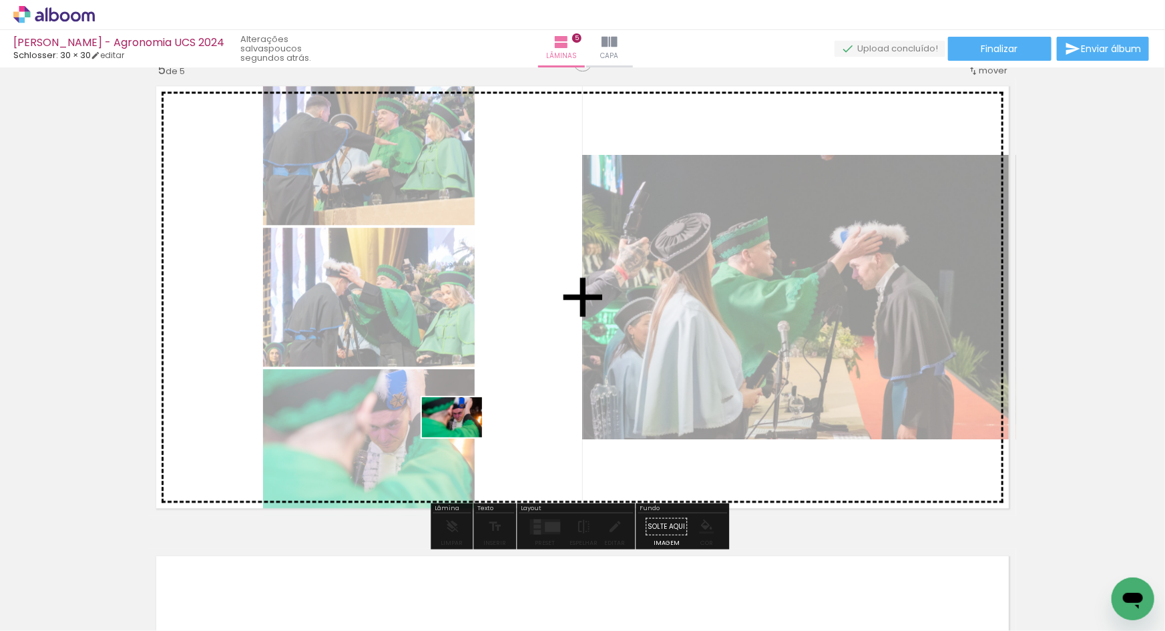
drag, startPoint x: 590, startPoint y: 583, endPoint x: 462, endPoint y: 437, distance: 193.9
click at [462, 437] on quentale-workspace at bounding box center [582, 315] width 1165 height 631
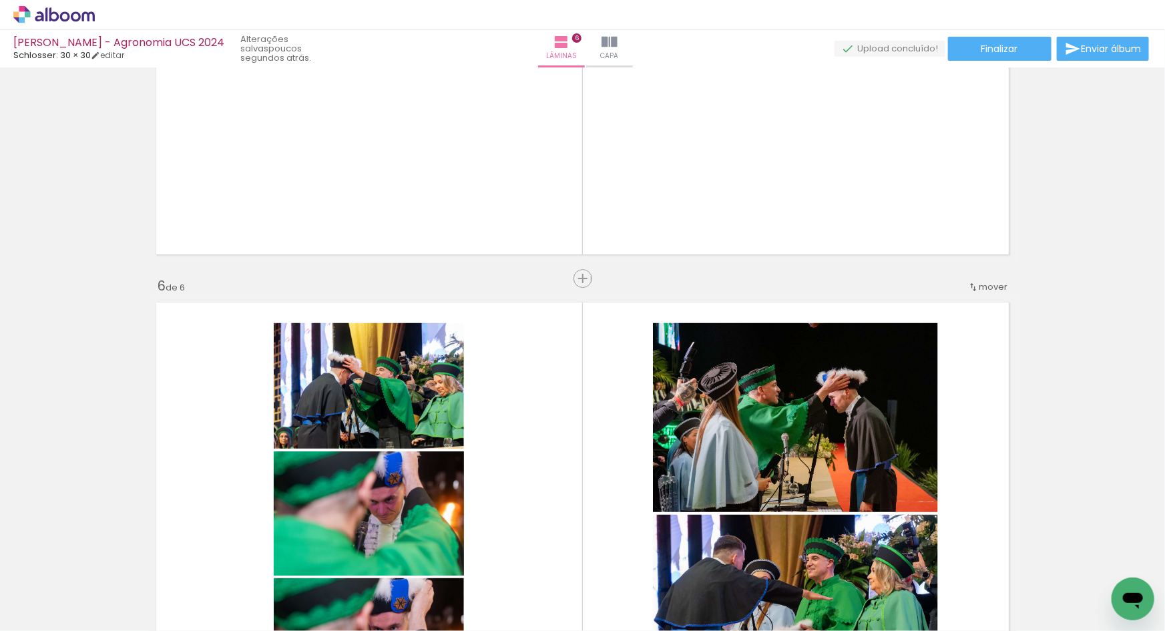
scroll to position [2195, 0]
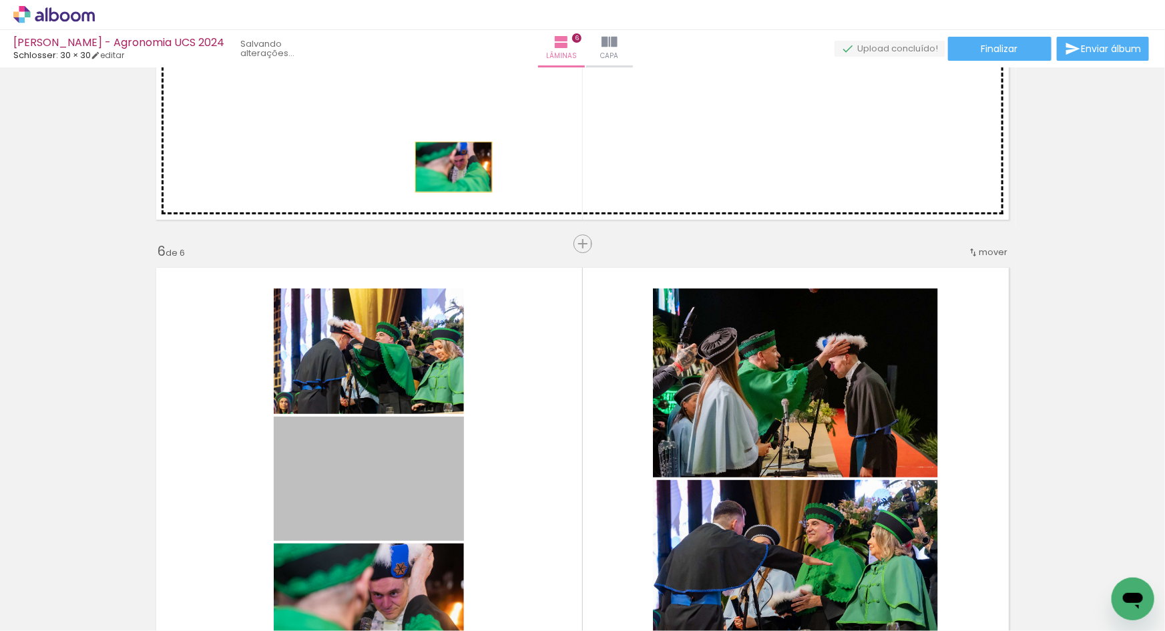
drag, startPoint x: 430, startPoint y: 482, endPoint x: 449, endPoint y: 167, distance: 315.6
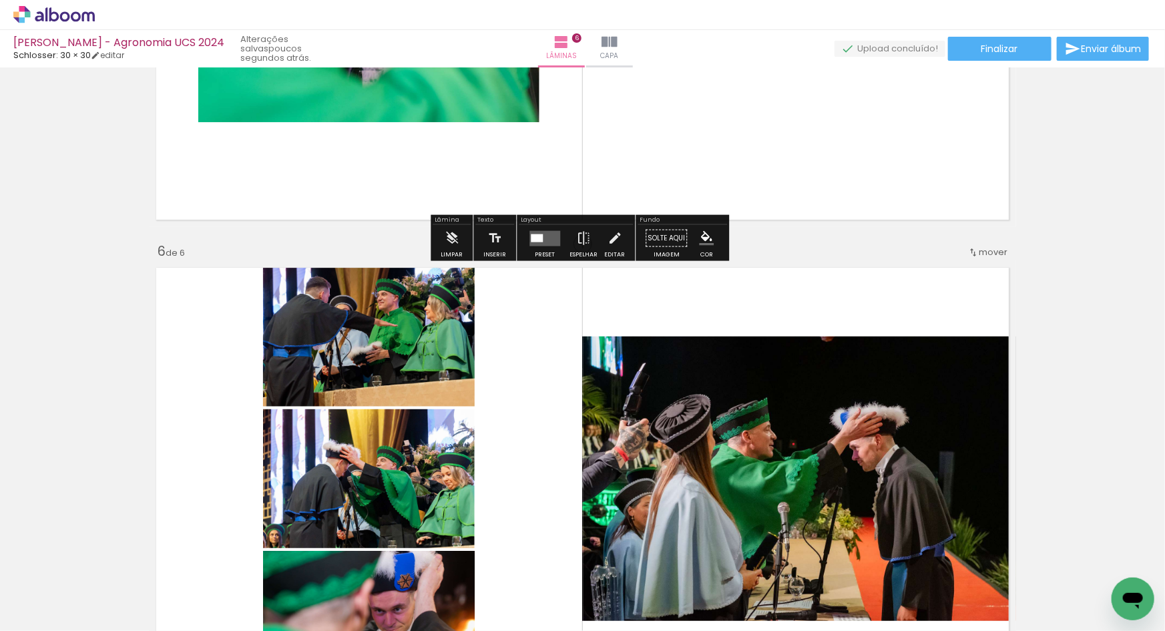
scroll to position [2268, 0]
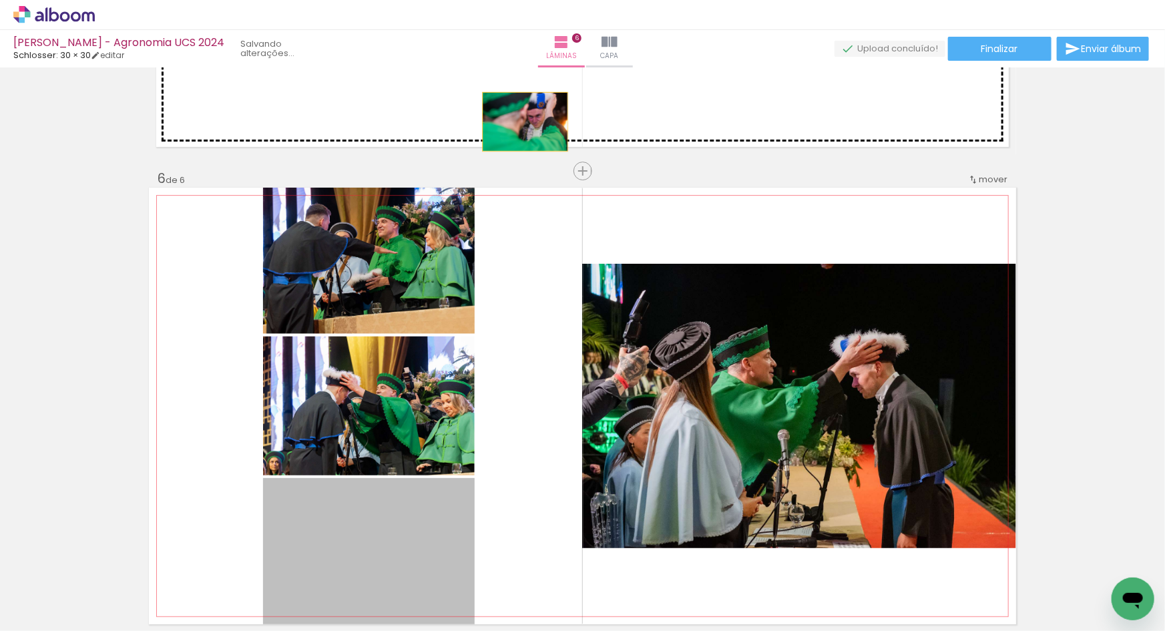
drag, startPoint x: 415, startPoint y: 520, endPoint x: 521, endPoint y: 119, distance: 414.7
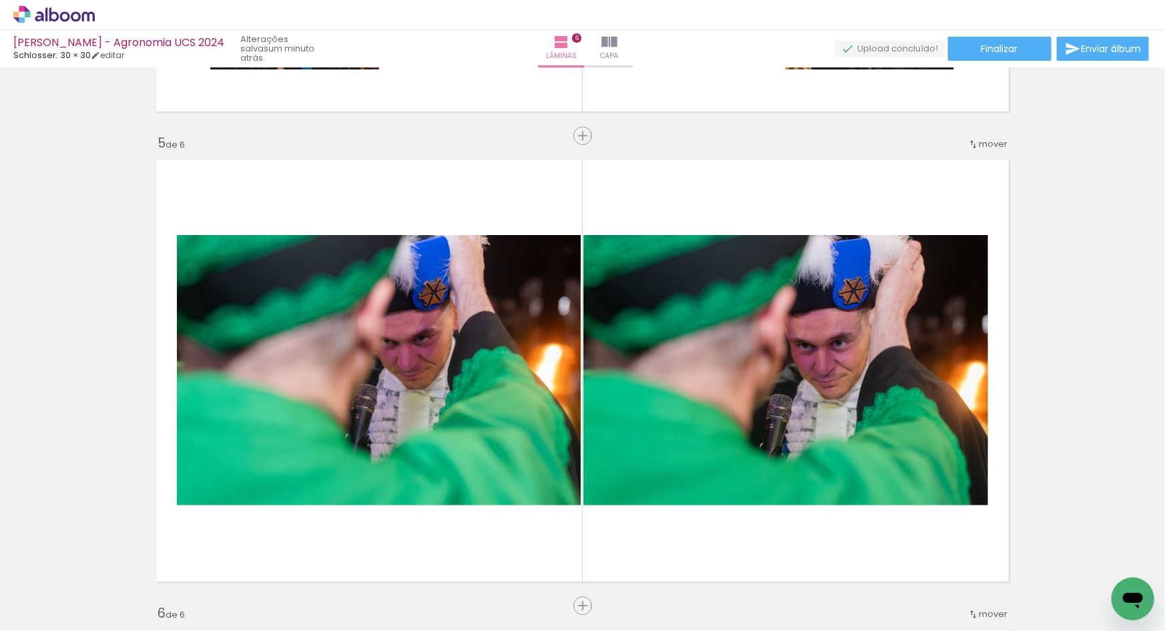
scroll to position [1856, 0]
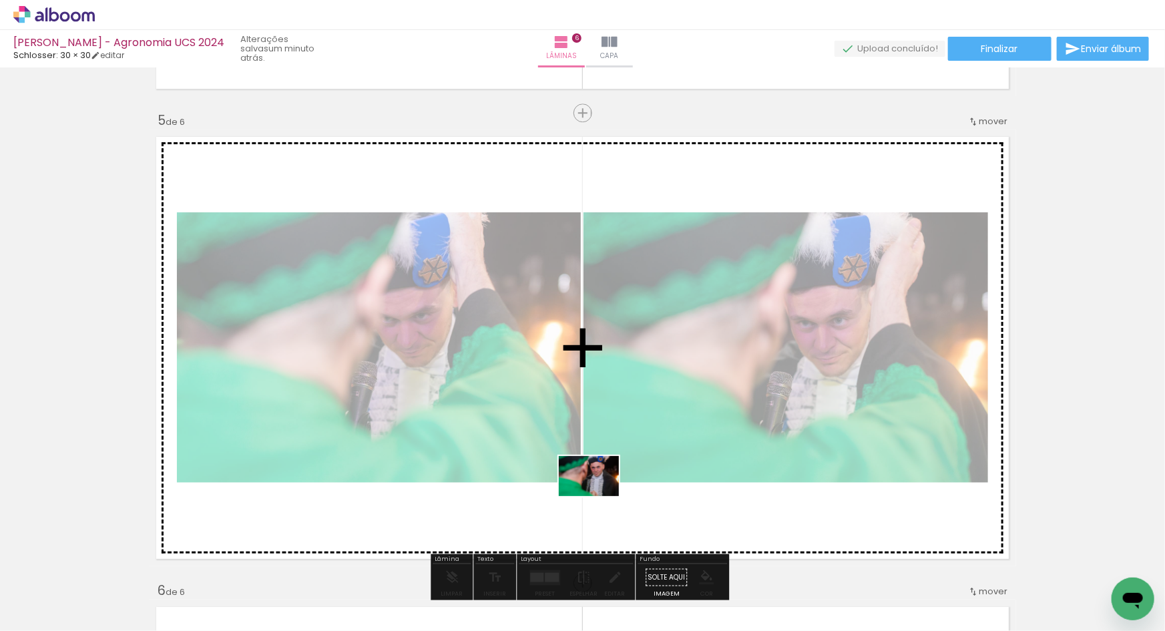
drag, startPoint x: 603, startPoint y: 595, endPoint x: 599, endPoint y: 496, distance: 98.9
click at [599, 496] on quentale-workspace at bounding box center [582, 315] width 1165 height 631
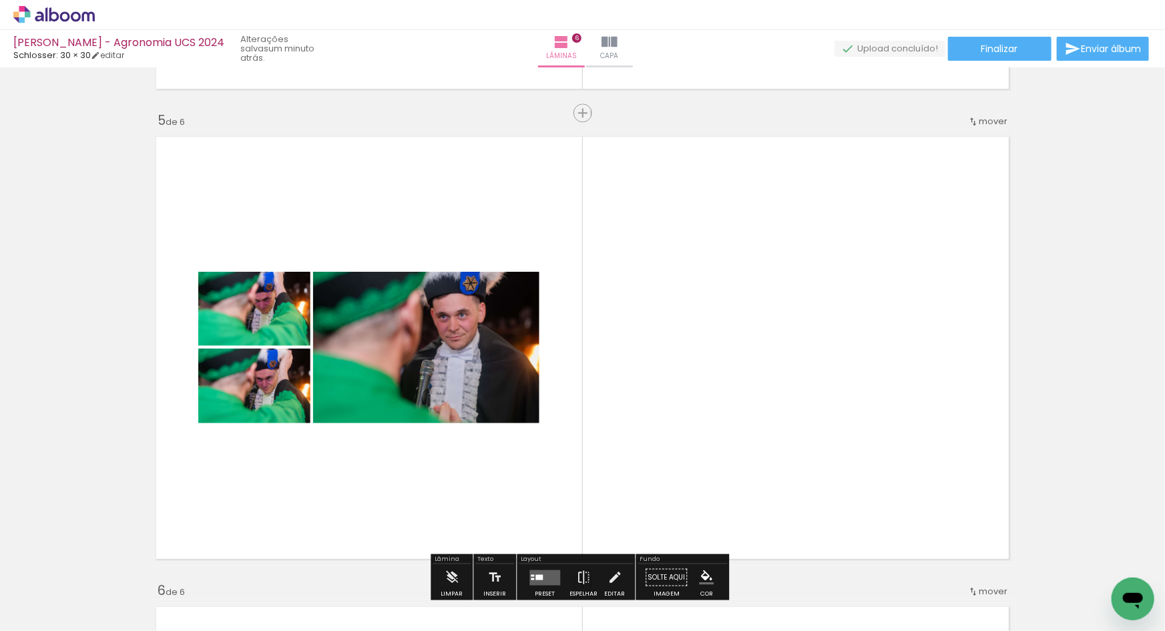
drag, startPoint x: 597, startPoint y: 589, endPoint x: 597, endPoint y: 561, distance: 28.7
click at [613, 491] on quentale-workspace at bounding box center [582, 315] width 1165 height 631
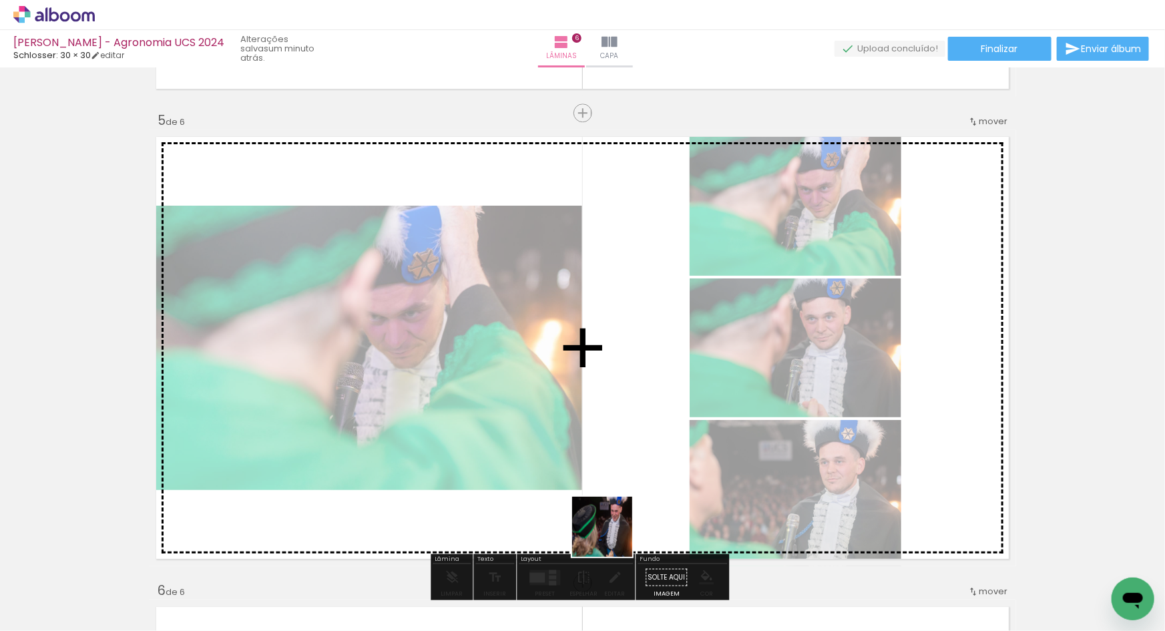
drag, startPoint x: 597, startPoint y: 593, endPoint x: 615, endPoint y: 522, distance: 73.5
click at [615, 522] on quentale-workspace at bounding box center [582, 315] width 1165 height 631
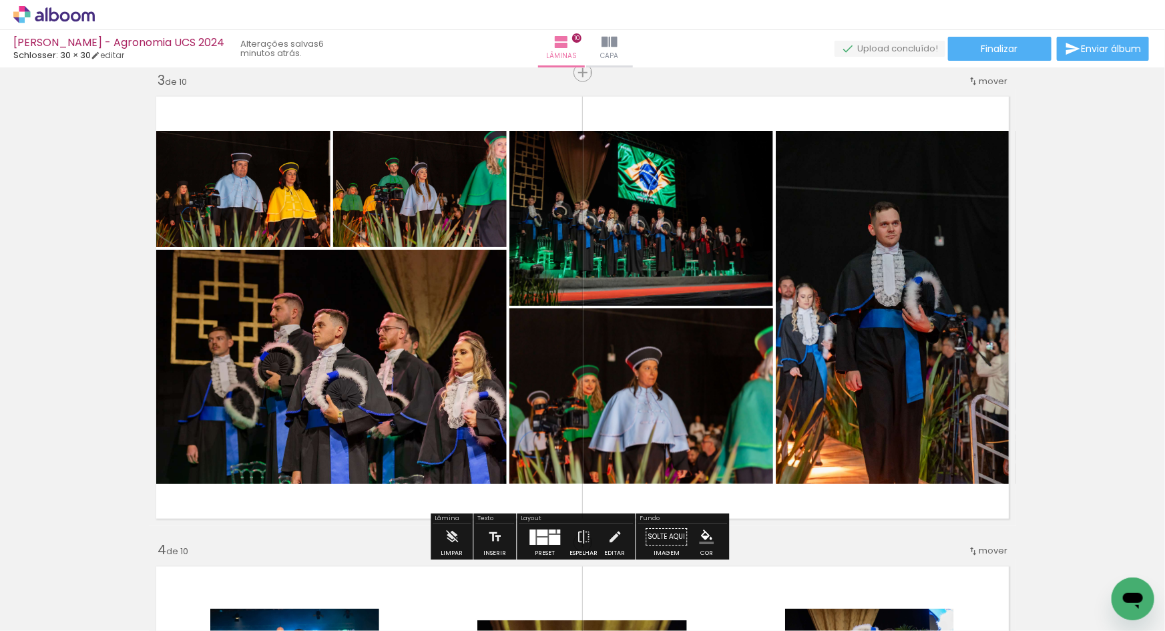
scroll to position [999, 0]
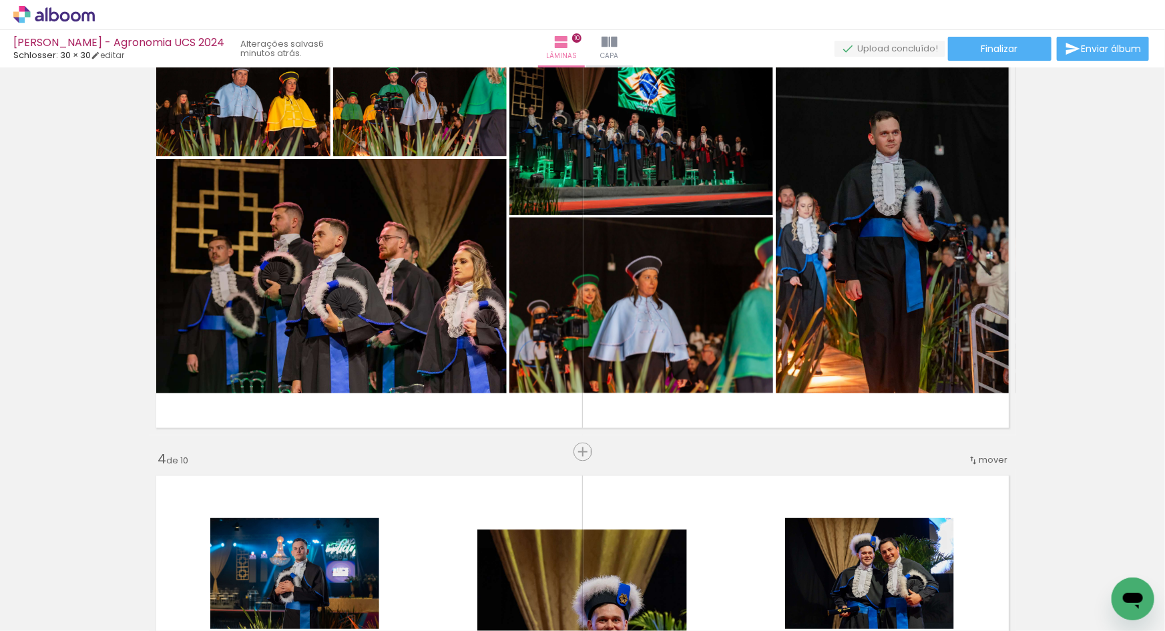
scroll to position [950, 0]
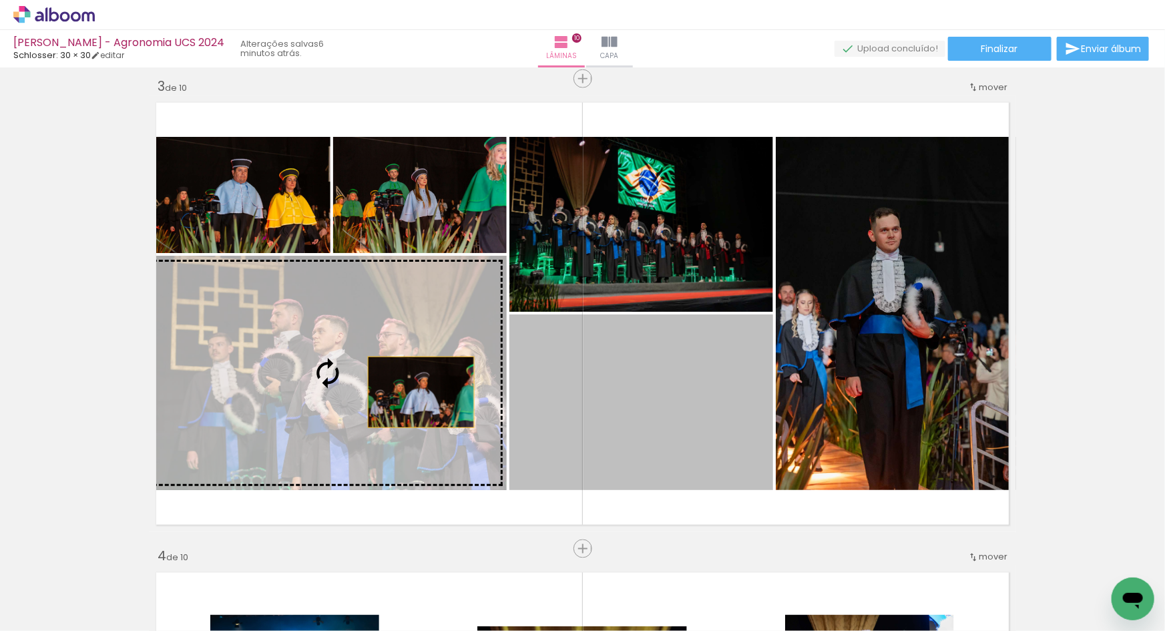
drag, startPoint x: 680, startPoint y: 402, endPoint x: 411, endPoint y: 390, distance: 269.2
click at [0, 0] on slot at bounding box center [0, 0] width 0 height 0
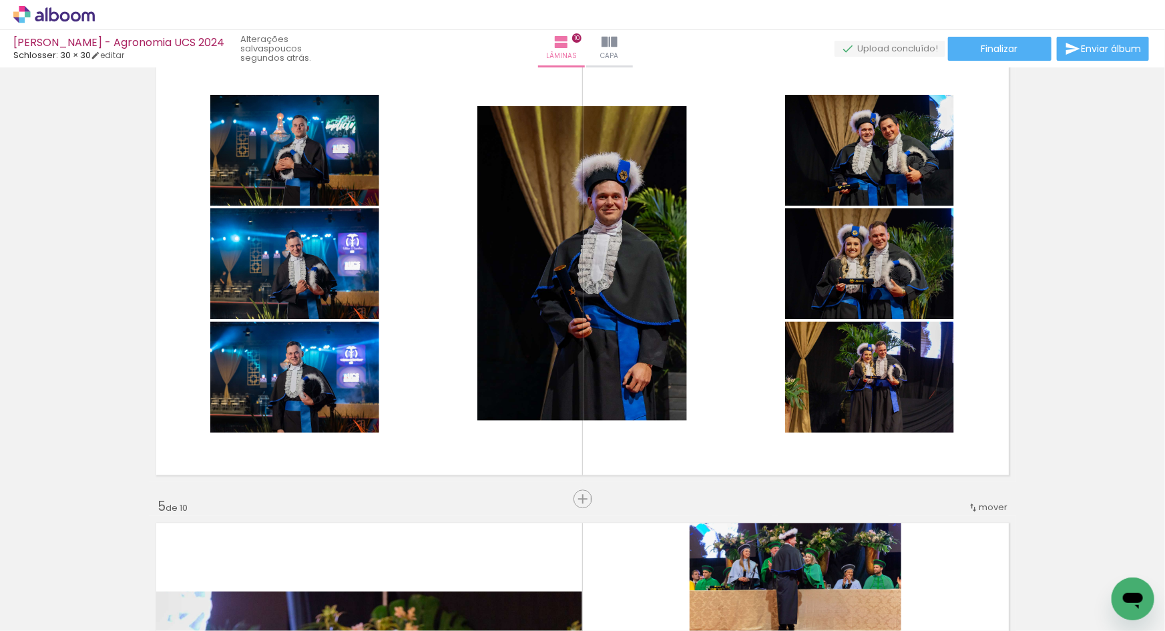
scroll to position [1447, 0]
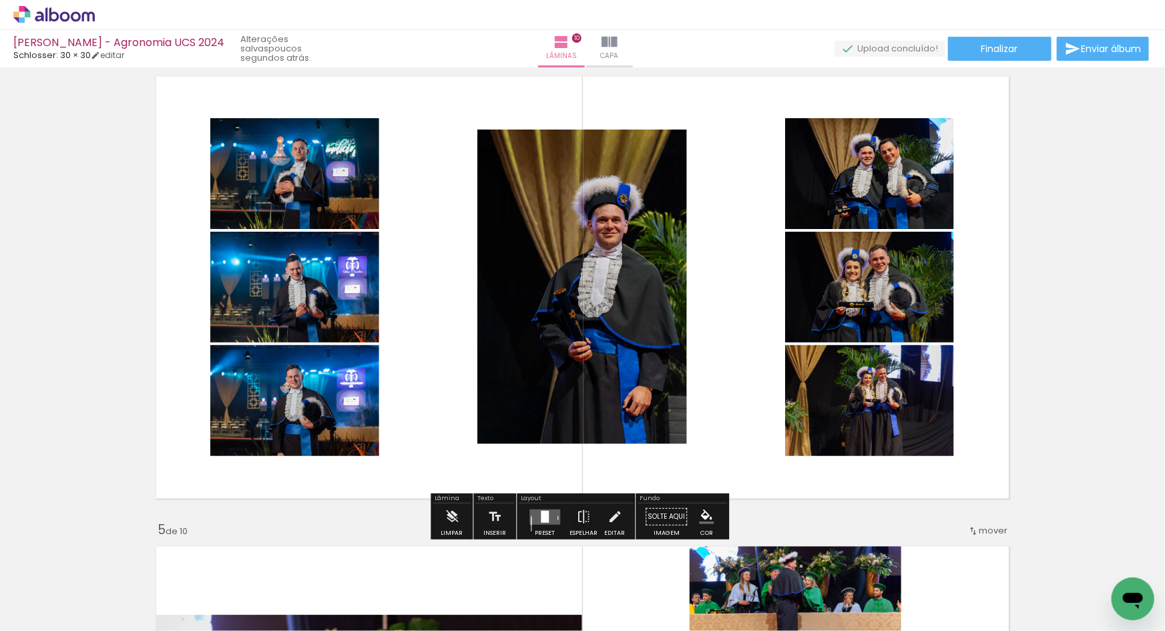
click at [531, 522] on quentale-layouter at bounding box center [544, 516] width 31 height 15
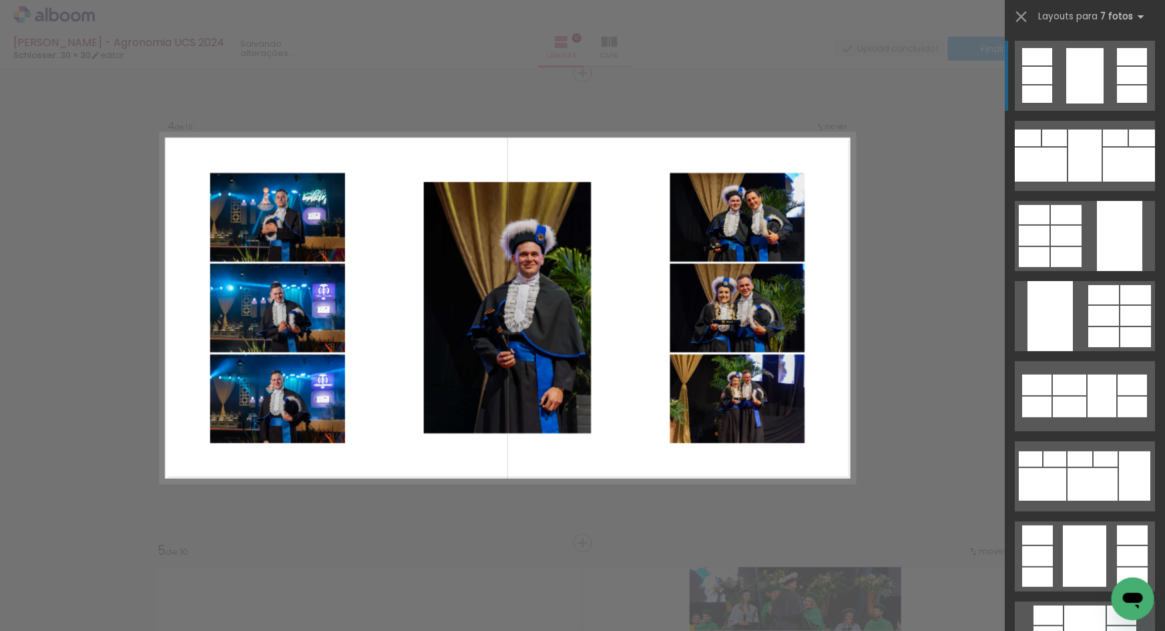
scroll to position [549, 0]
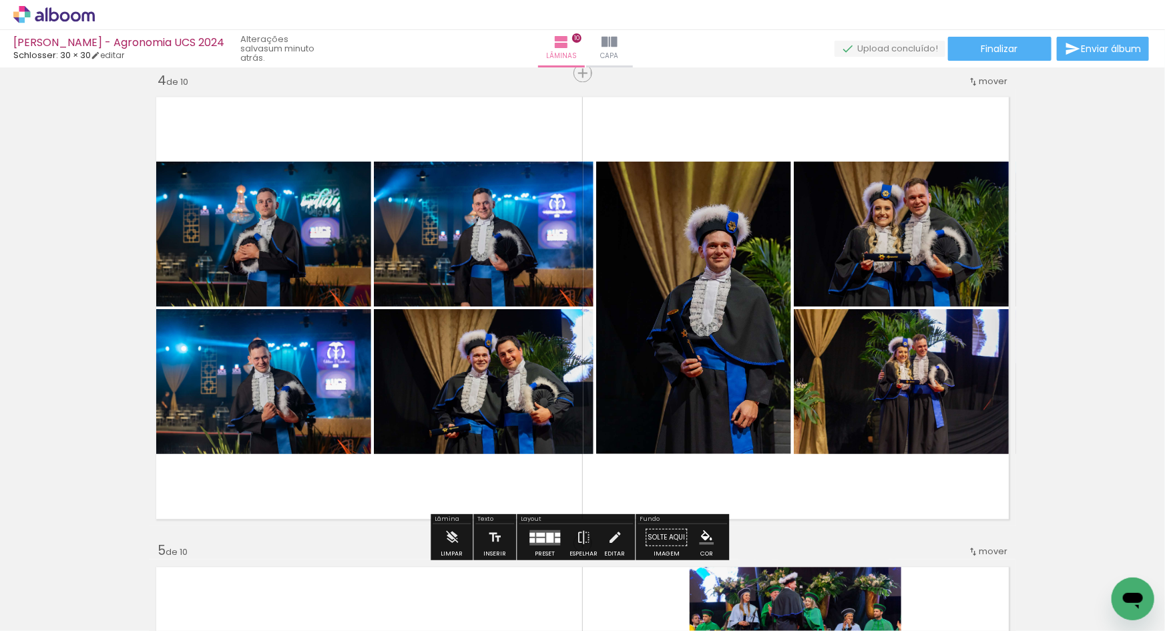
click at [541, 529] on quentale-layouter at bounding box center [544, 536] width 31 height 15
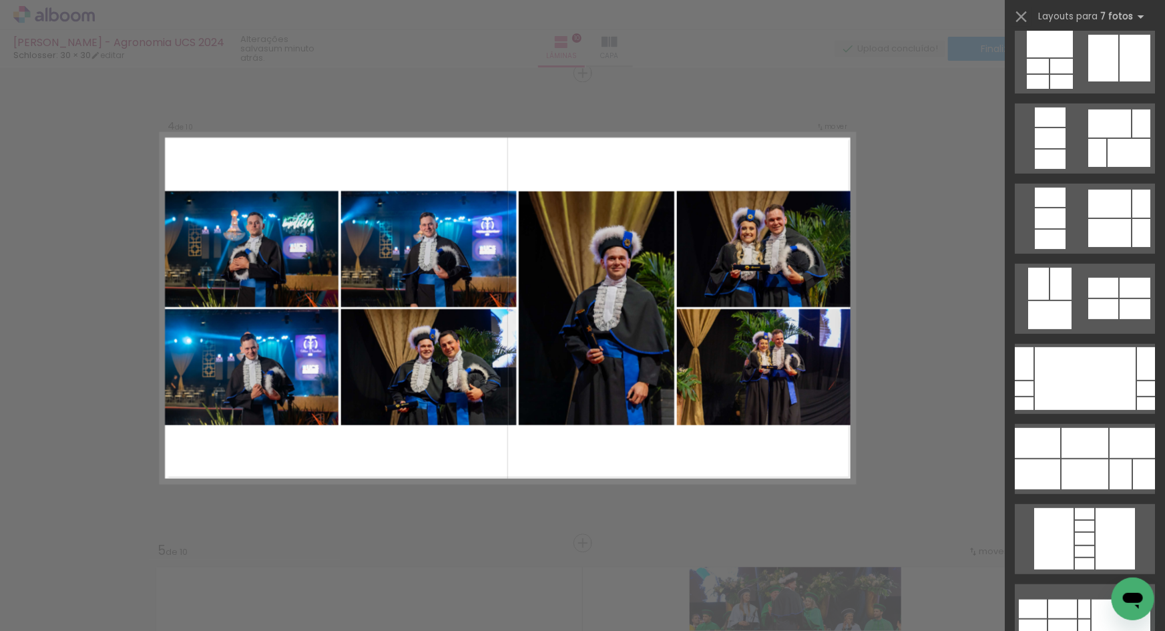
scroll to position [2679, 0]
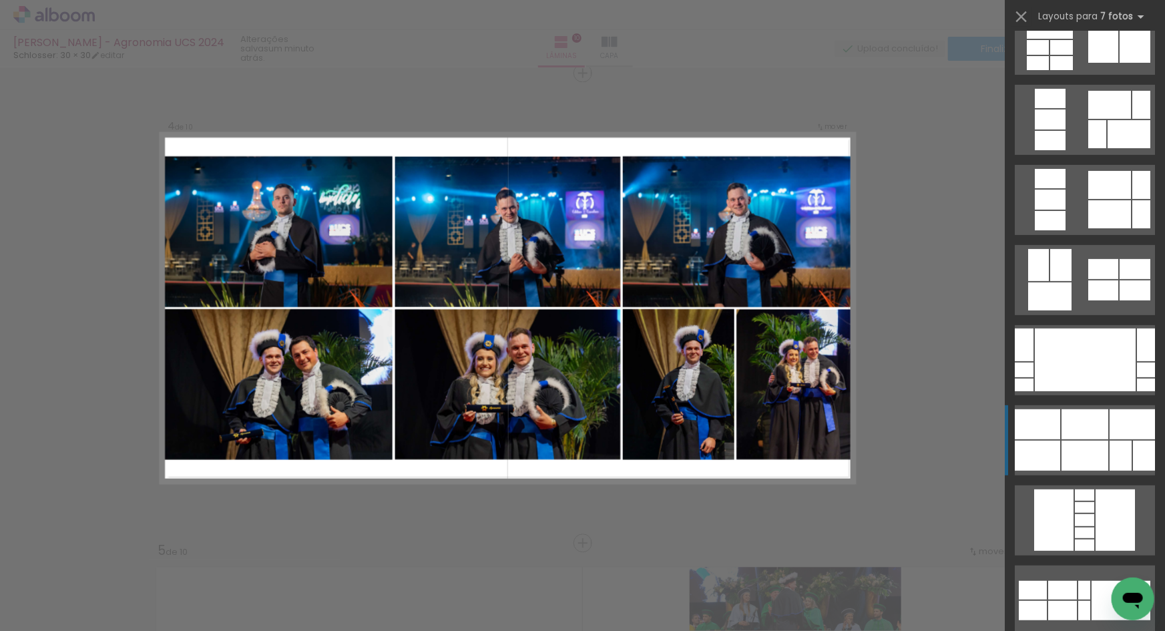
click at [1074, 436] on div at bounding box center [1084, 424] width 47 height 30
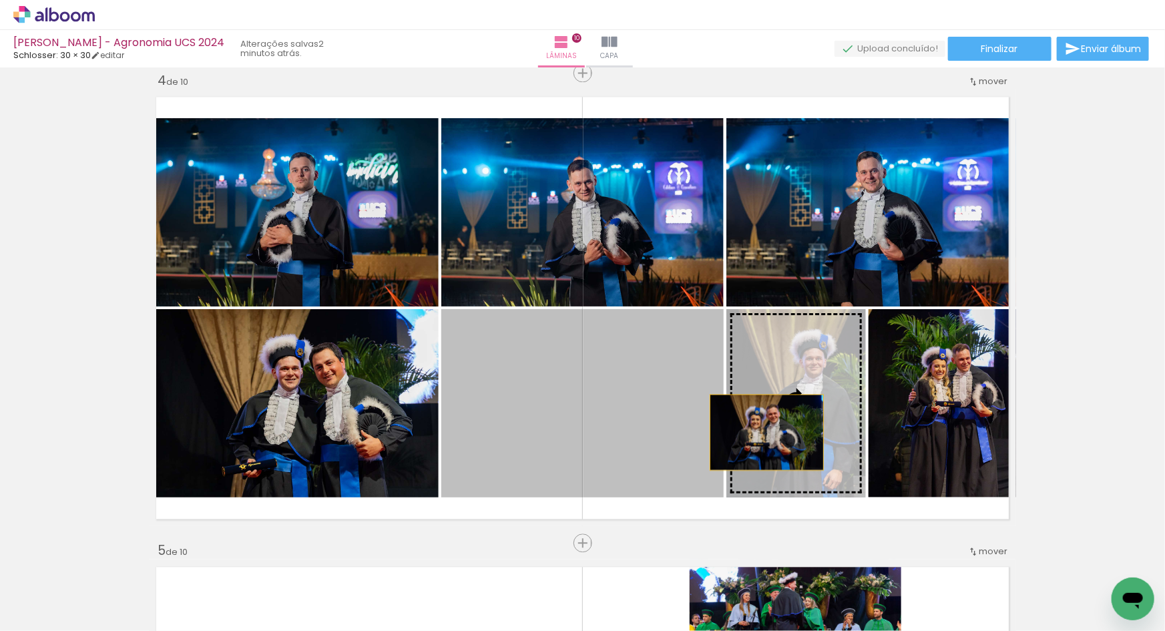
drag, startPoint x: 597, startPoint y: 426, endPoint x: 763, endPoint y: 432, distance: 166.3
click at [0, 0] on slot at bounding box center [0, 0] width 0 height 0
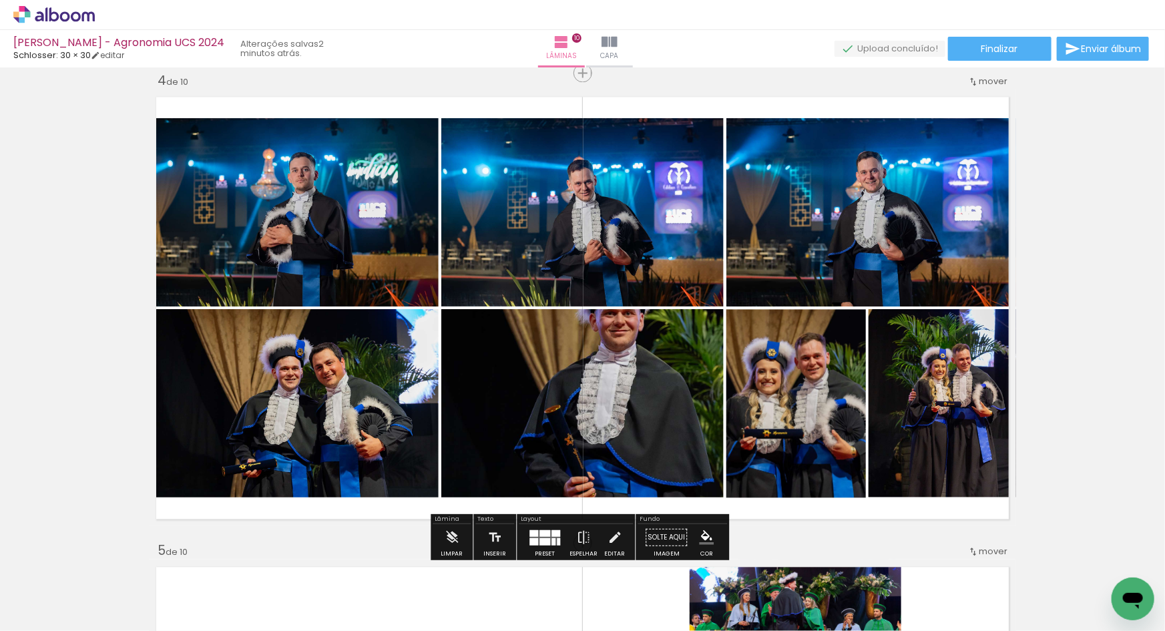
click at [0, 0] on slot at bounding box center [0, 0] width 0 height 0
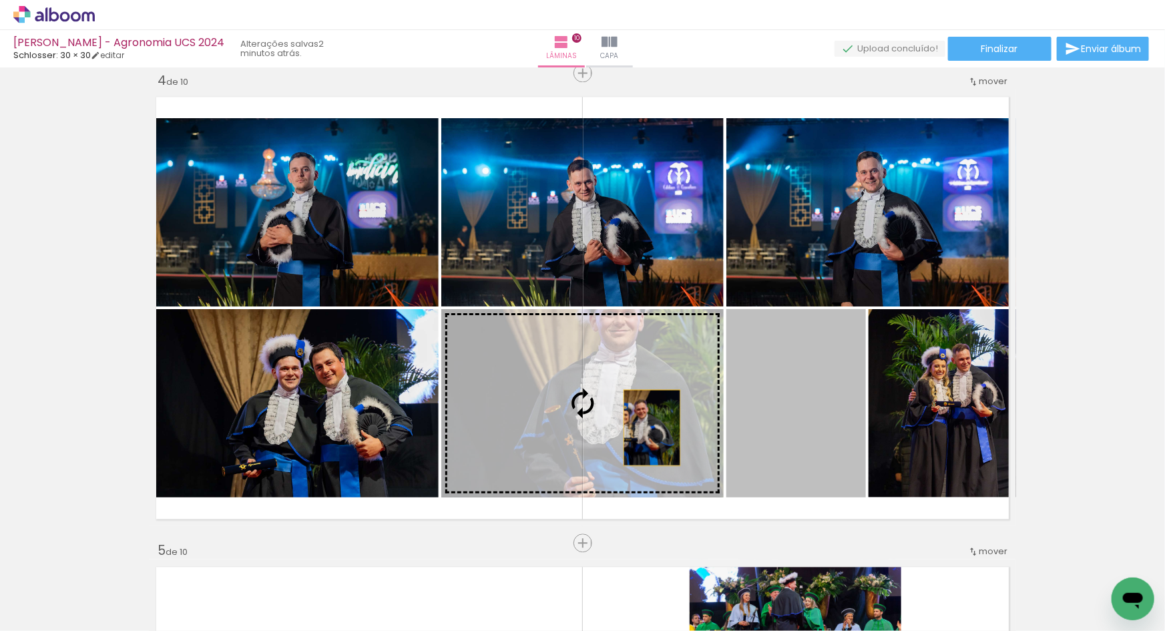
drag, startPoint x: 776, startPoint y: 422, endPoint x: 647, endPoint y: 427, distance: 128.9
click at [0, 0] on slot at bounding box center [0, 0] width 0 height 0
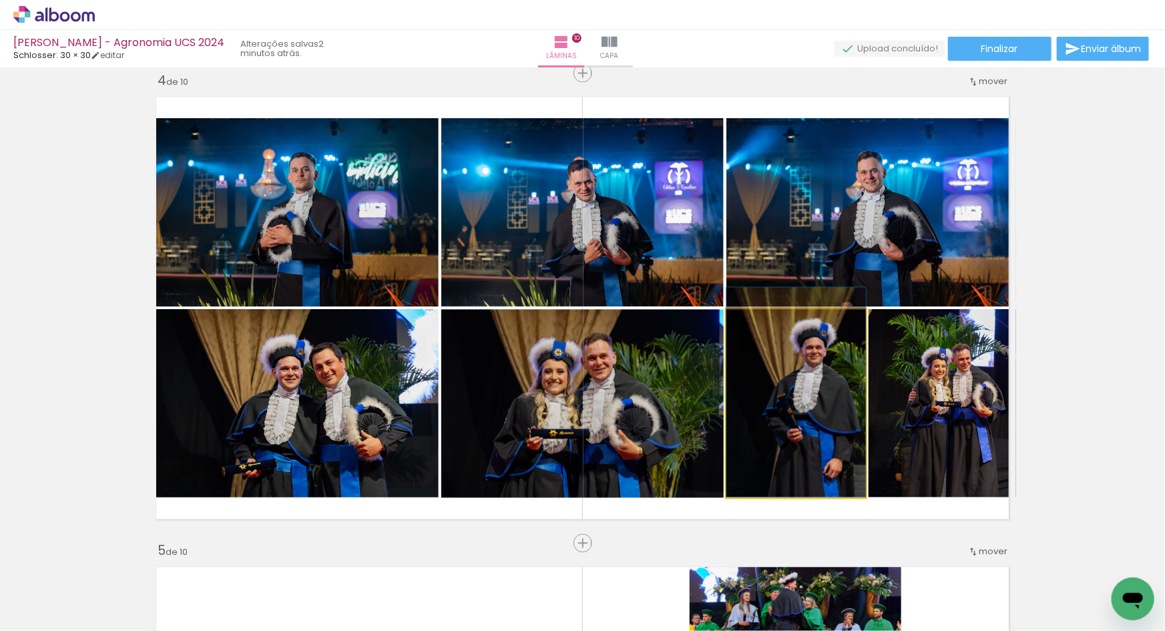
drag, startPoint x: 788, startPoint y: 434, endPoint x: 788, endPoint y: 416, distance: 17.4
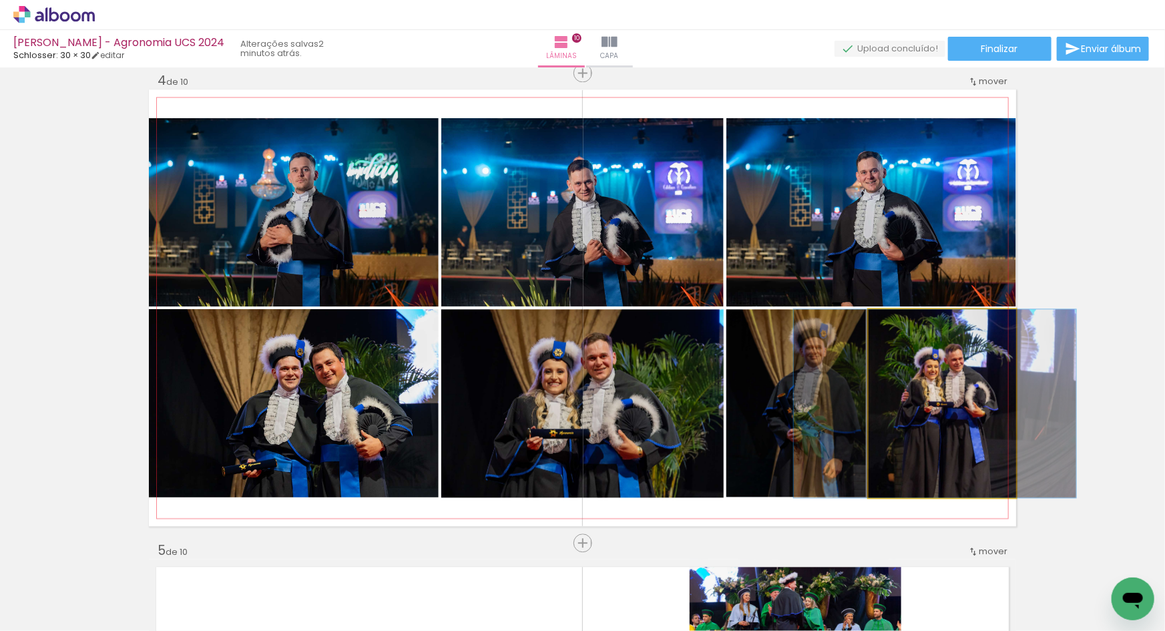
drag, startPoint x: 919, startPoint y: 408, endPoint x: 912, endPoint y: 409, distance: 6.7
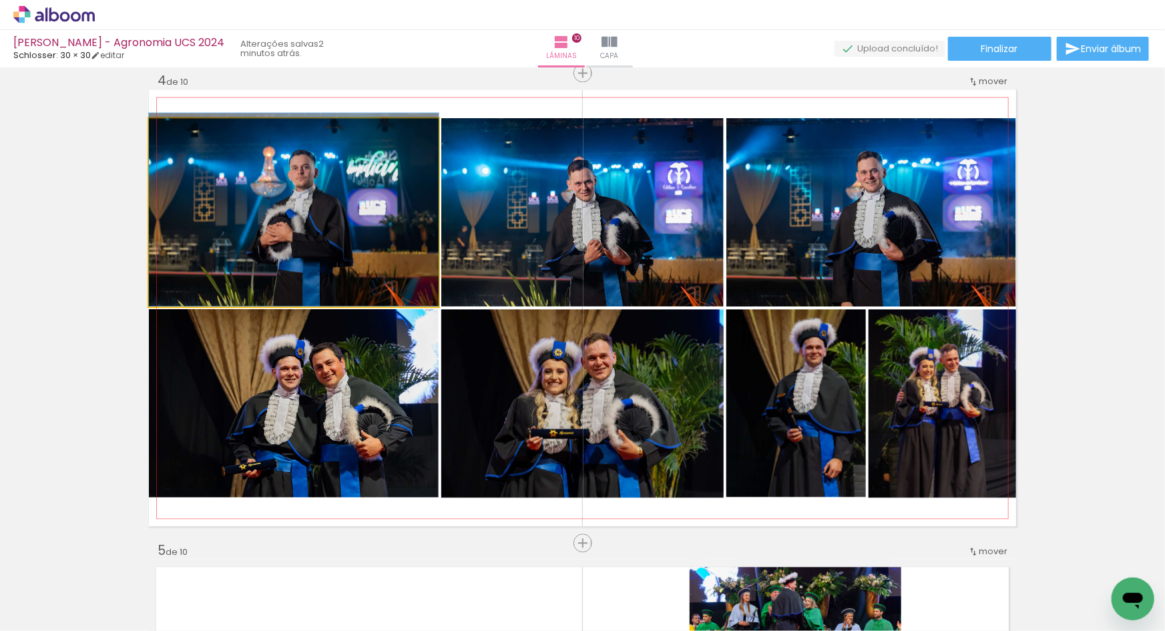
drag, startPoint x: 361, startPoint y: 267, endPoint x: 373, endPoint y: 261, distance: 13.4
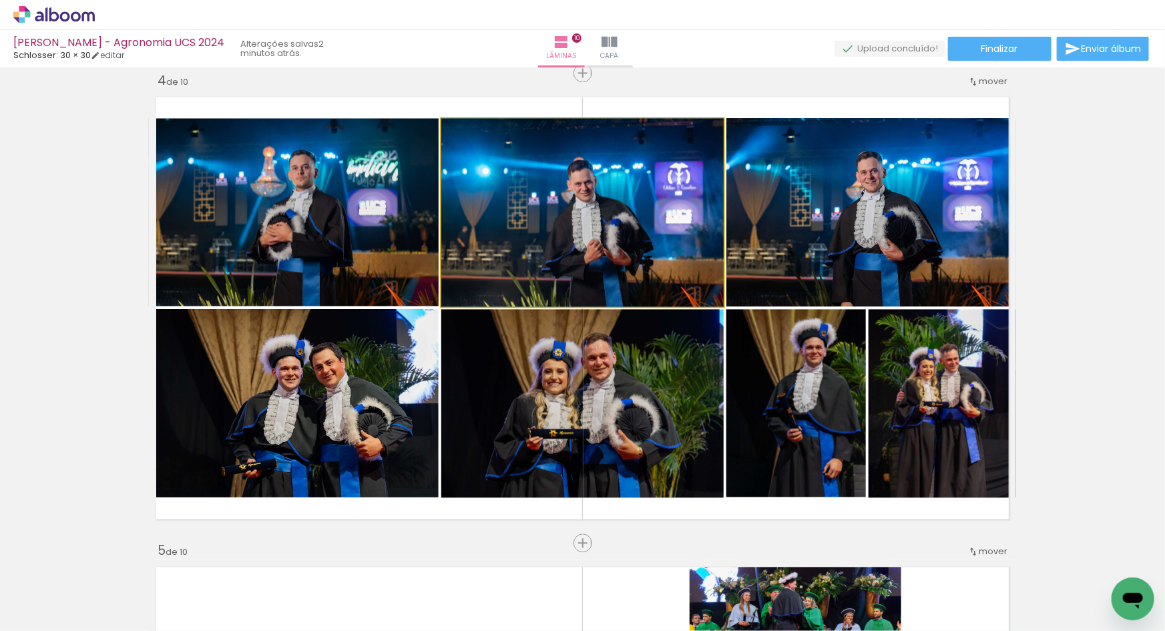
drag, startPoint x: 537, startPoint y: 272, endPoint x: 549, endPoint y: 254, distance: 21.1
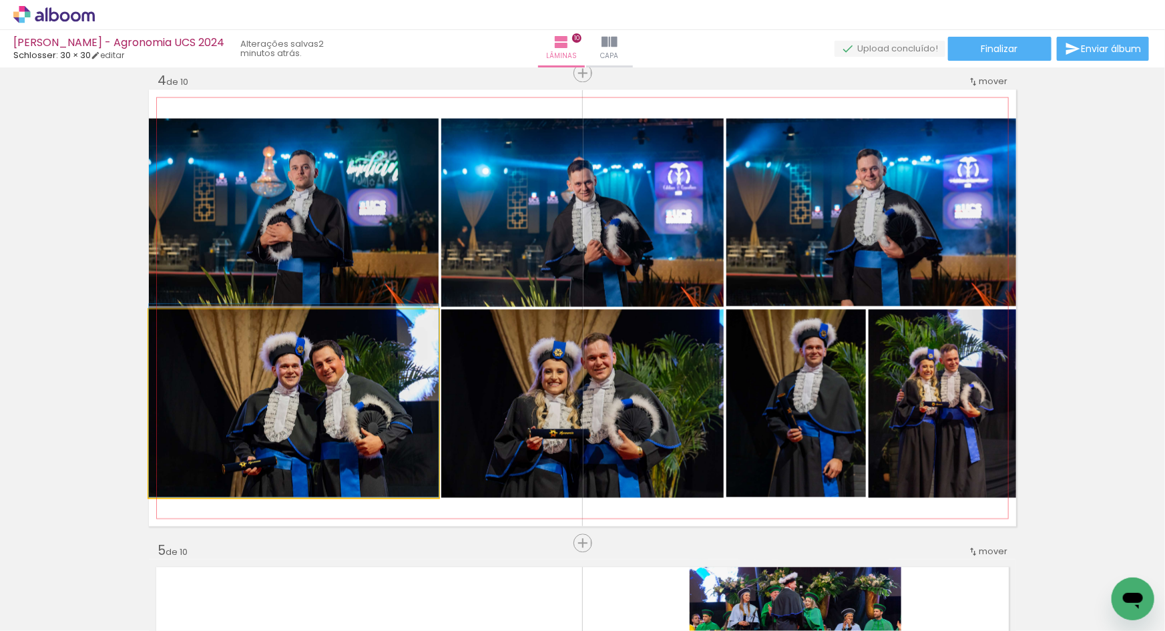
drag, startPoint x: 334, startPoint y: 420, endPoint x: 354, endPoint y: 399, distance: 29.3
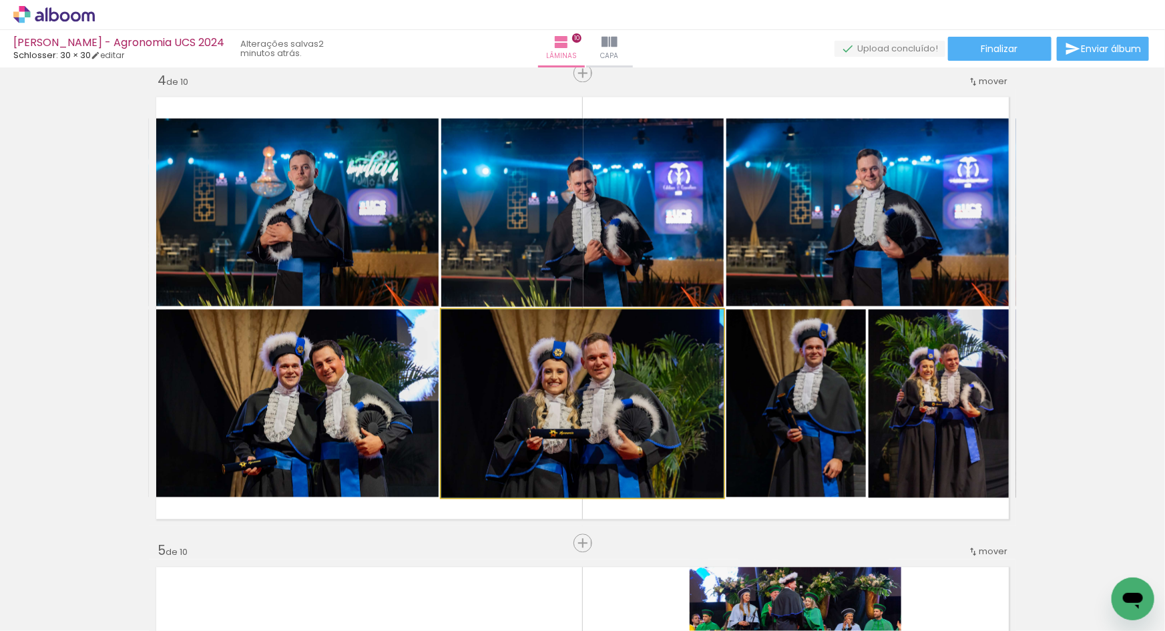
drag, startPoint x: 584, startPoint y: 450, endPoint x: 584, endPoint y: 436, distance: 14.0
drag, startPoint x: 619, startPoint y: 441, endPoint x: 617, endPoint y: 416, distance: 25.5
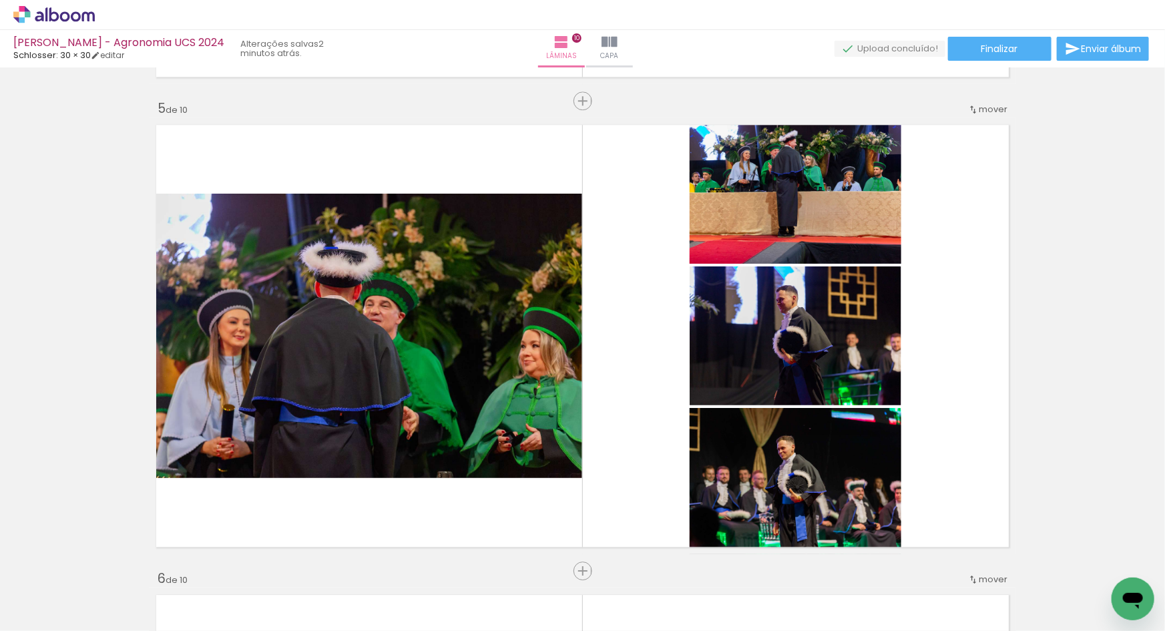
scroll to position [1903, 0]
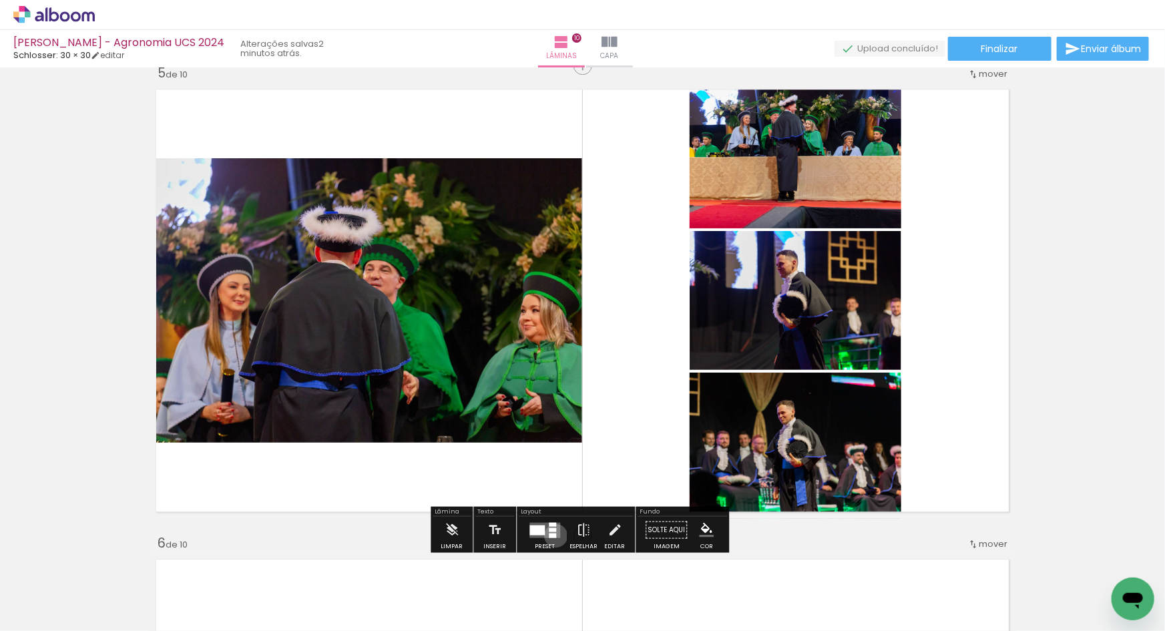
click at [553, 535] on div at bounding box center [552, 535] width 7 height 5
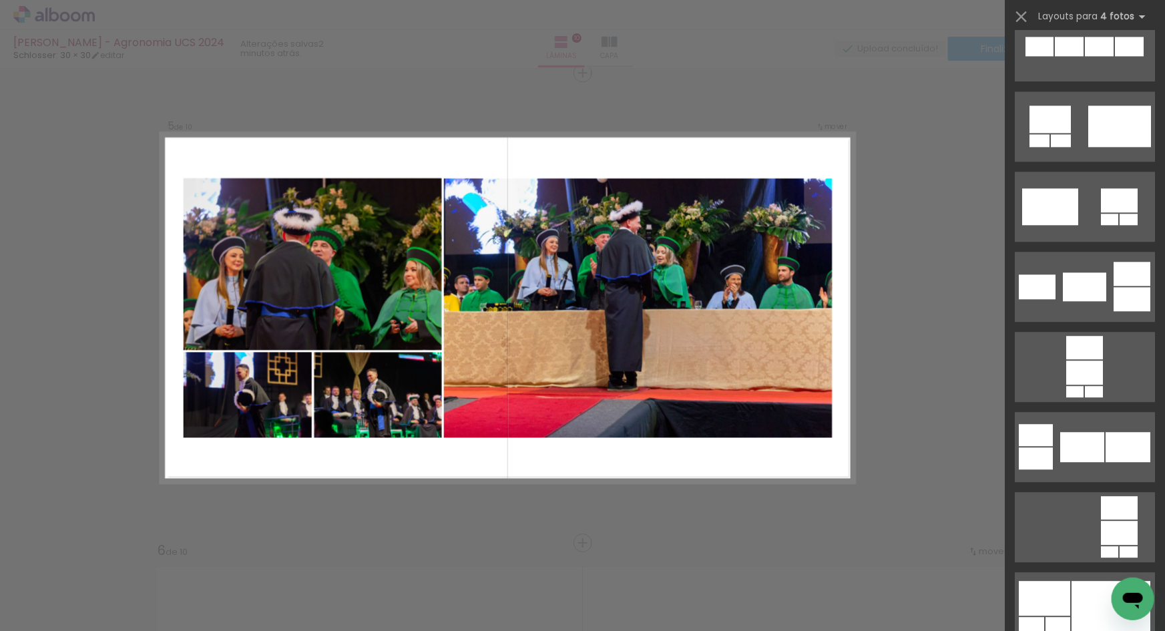
scroll to position [4718, 0]
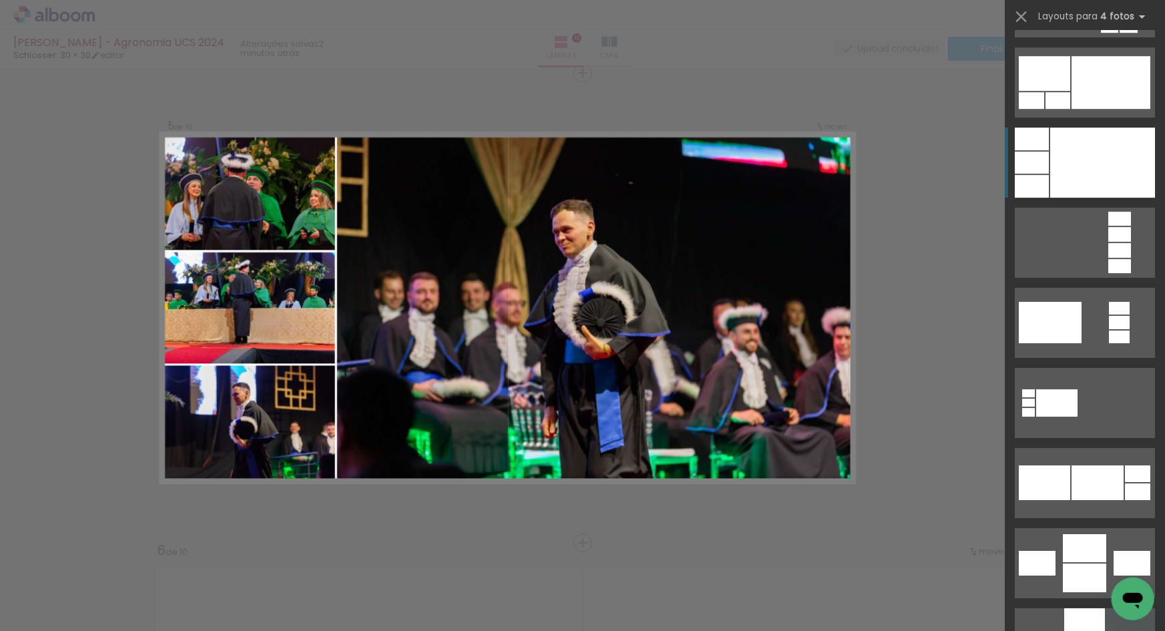
click at [1088, 153] on div at bounding box center [1102, 162] width 105 height 70
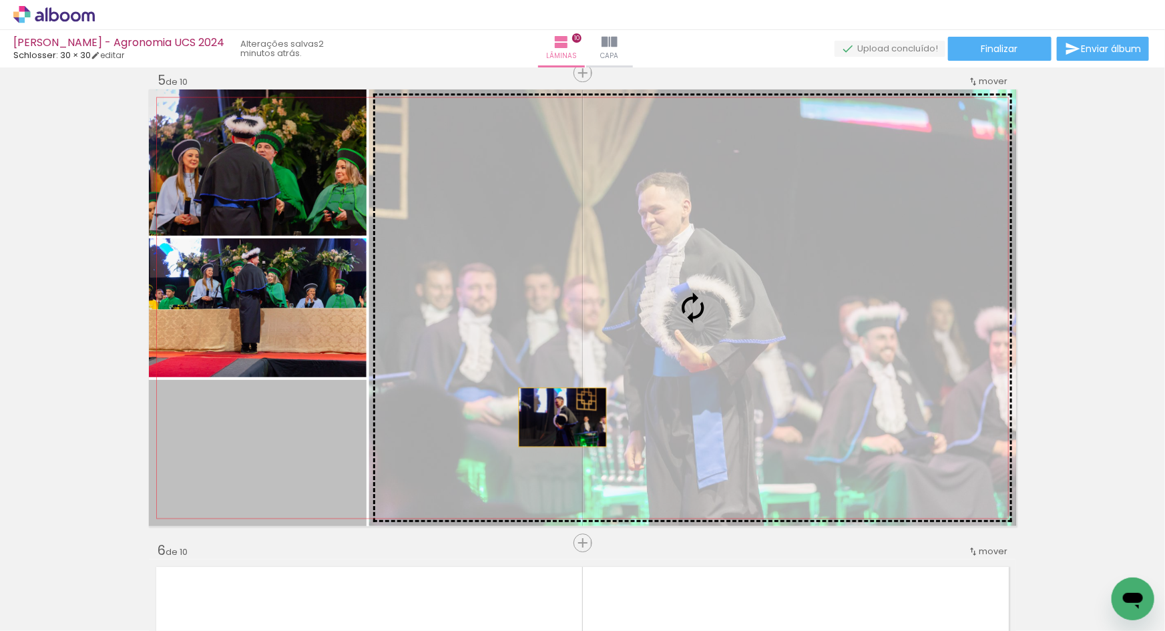
drag, startPoint x: 269, startPoint y: 472, endPoint x: 569, endPoint y: 414, distance: 305.1
click at [0, 0] on slot at bounding box center [0, 0] width 0 height 0
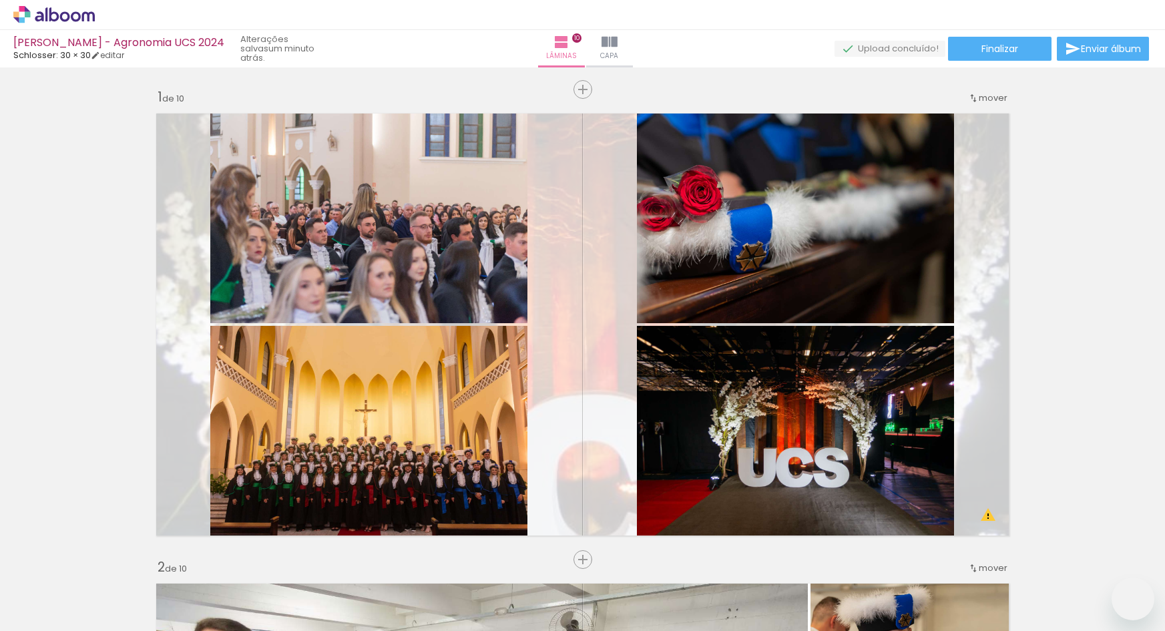
click at [0, 0] on slot at bounding box center [0, 0] width 0 height 0
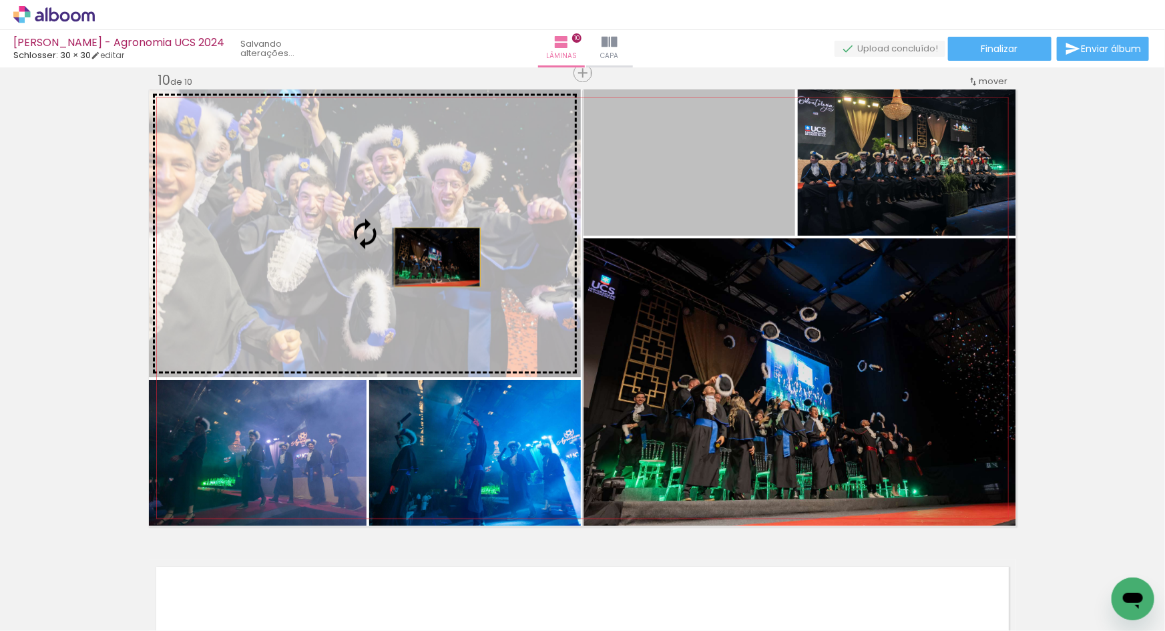
drag, startPoint x: 669, startPoint y: 185, endPoint x: 433, endPoint y: 256, distance: 246.8
click at [0, 0] on slot at bounding box center [0, 0] width 0 height 0
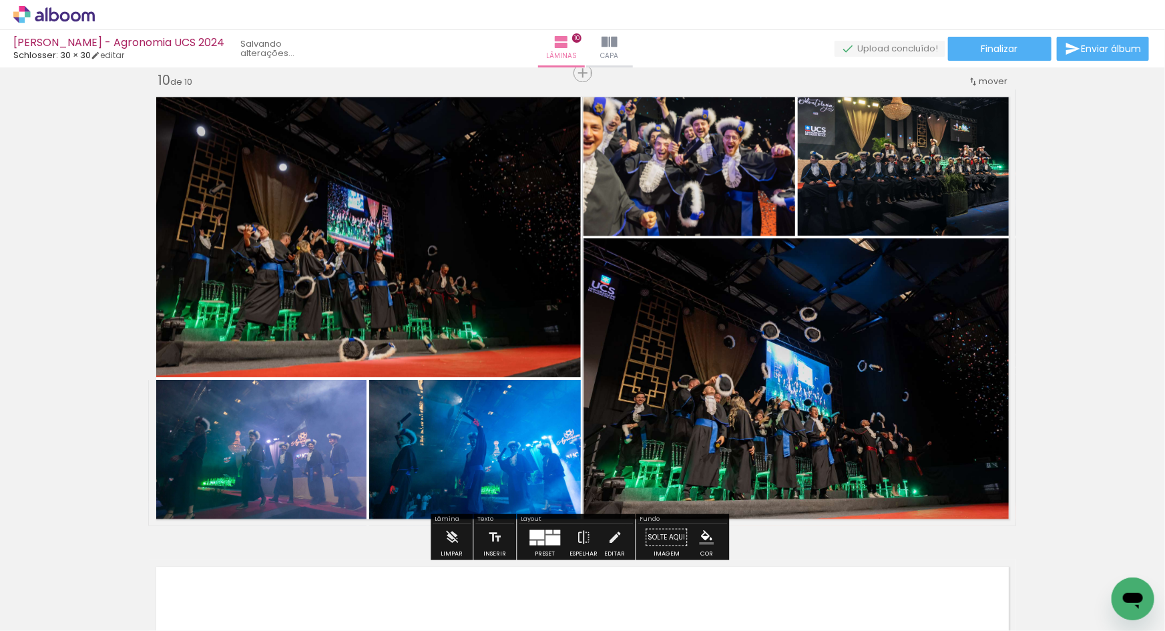
scroll to position [1048, 0]
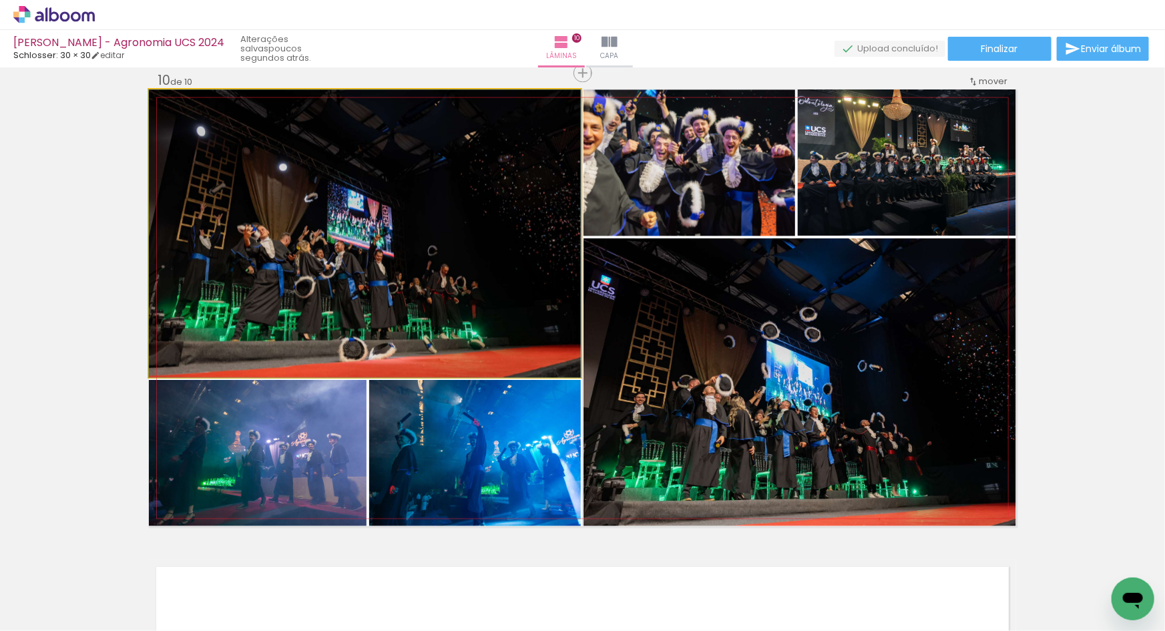
drag, startPoint x: 364, startPoint y: 282, endPoint x: 450, endPoint y: 274, distance: 87.2
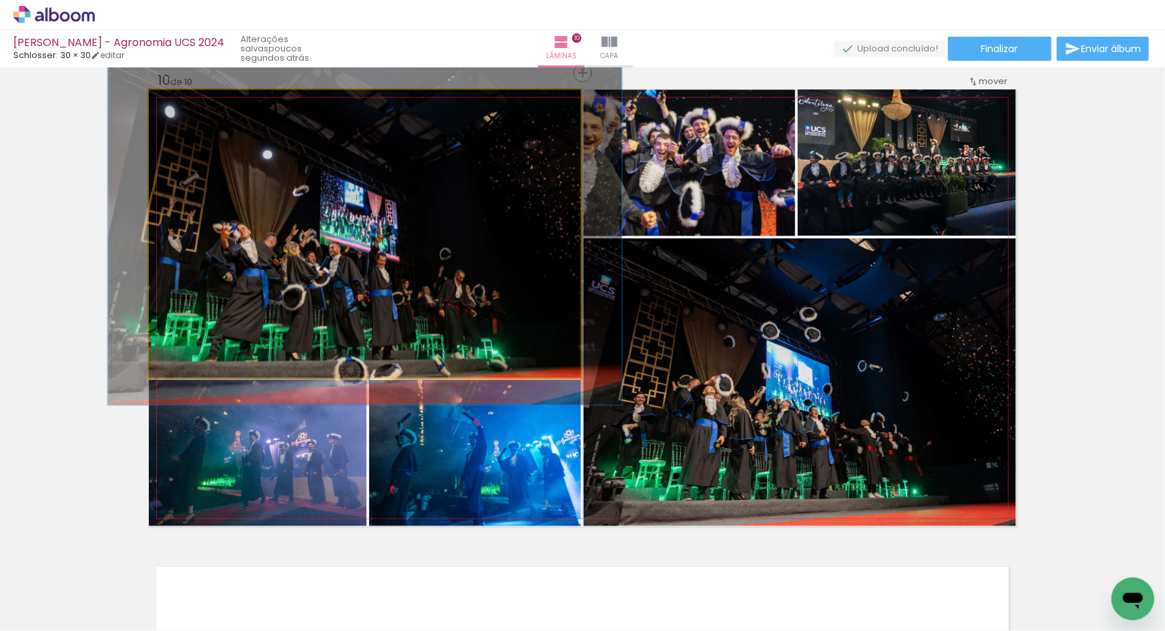
drag, startPoint x: 174, startPoint y: 101, endPoint x: 189, endPoint y: 104, distance: 15.6
type paper-slider "120"
click at [183, 100] on div at bounding box center [189, 103] width 12 height 12
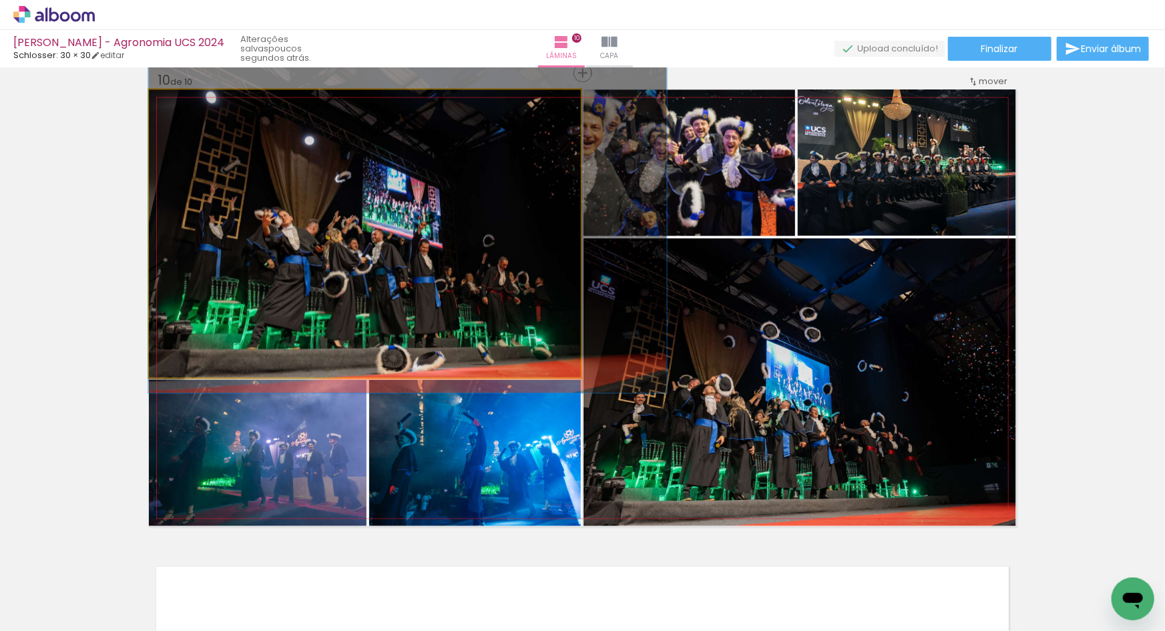
drag, startPoint x: 328, startPoint y: 292, endPoint x: 406, endPoint y: 279, distance: 79.2
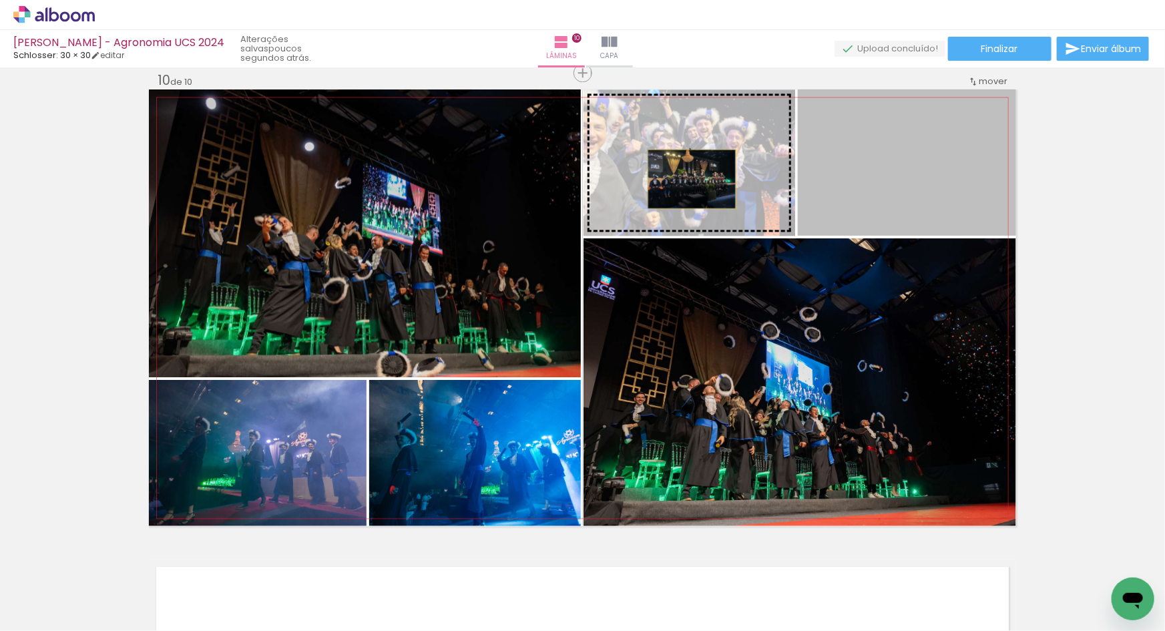
drag, startPoint x: 866, startPoint y: 191, endPoint x: 687, endPoint y: 178, distance: 178.6
click at [0, 0] on slot at bounding box center [0, 0] width 0 height 0
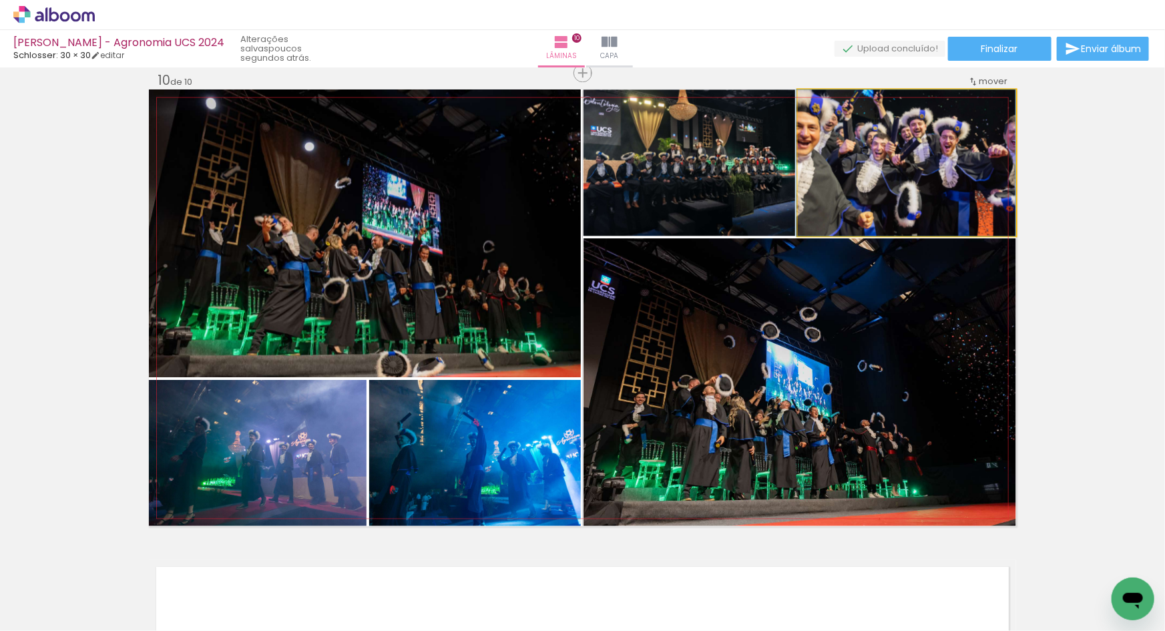
drag, startPoint x: 871, startPoint y: 203, endPoint x: 861, endPoint y: 205, distance: 10.2
click at [873, 207] on quentale-photo at bounding box center [907, 162] width 218 height 146
drag, startPoint x: 875, startPoint y: 187, endPoint x: 874, endPoint y: 199, distance: 12.0
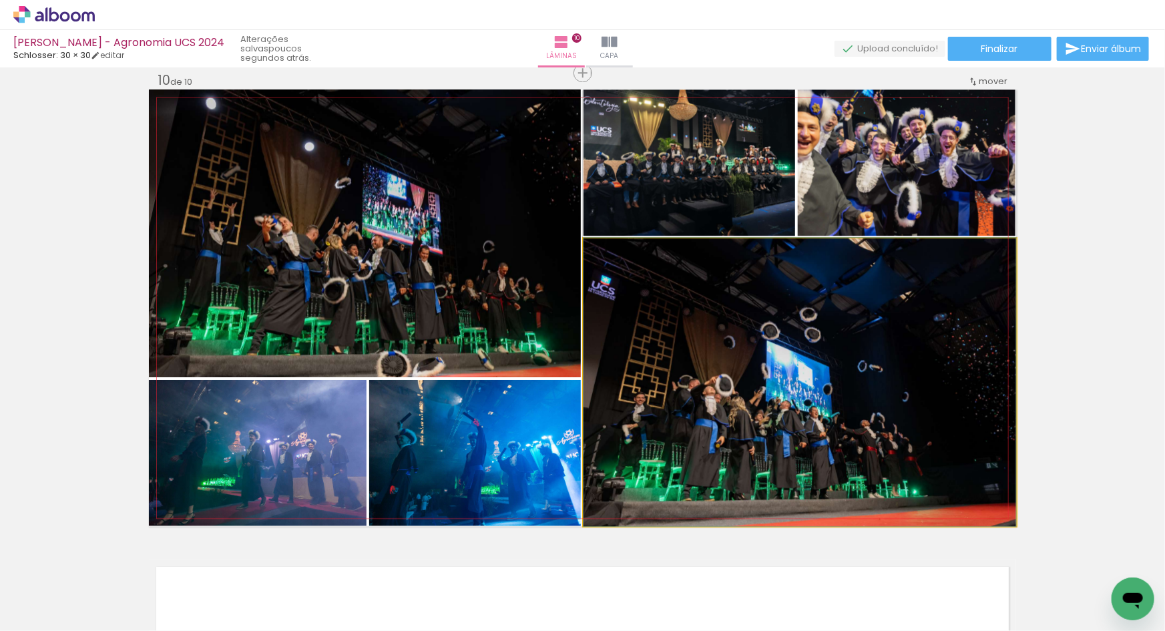
drag, startPoint x: 828, startPoint y: 438, endPoint x: 836, endPoint y: 430, distance: 11.3
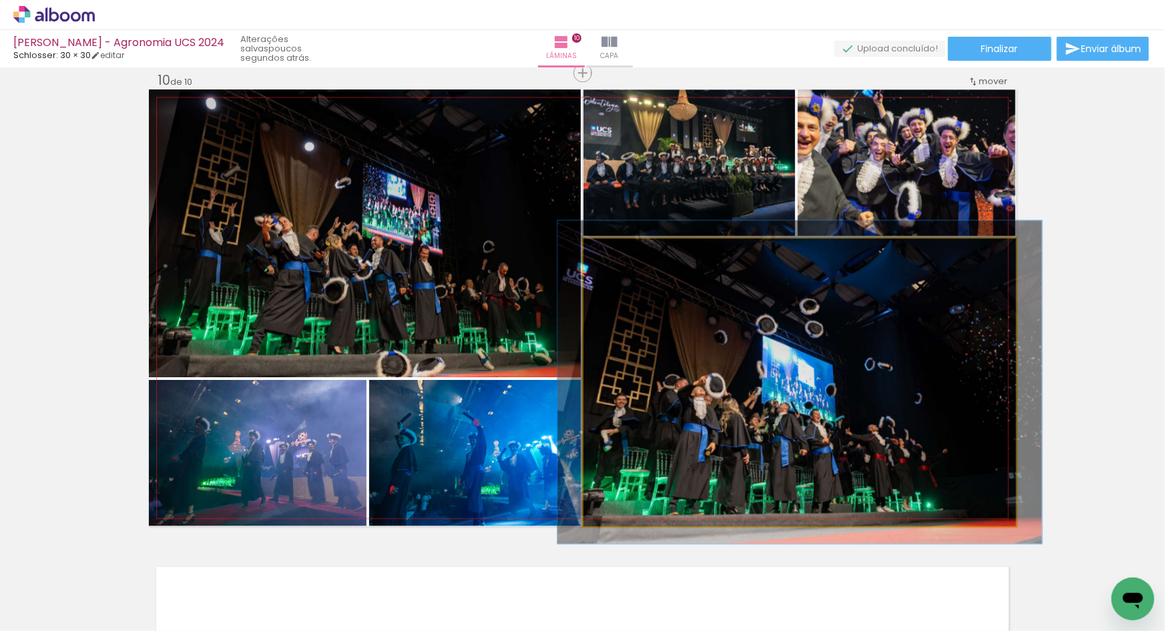
type paper-slider "112"
click at [618, 253] on div at bounding box center [620, 252] width 12 height 12
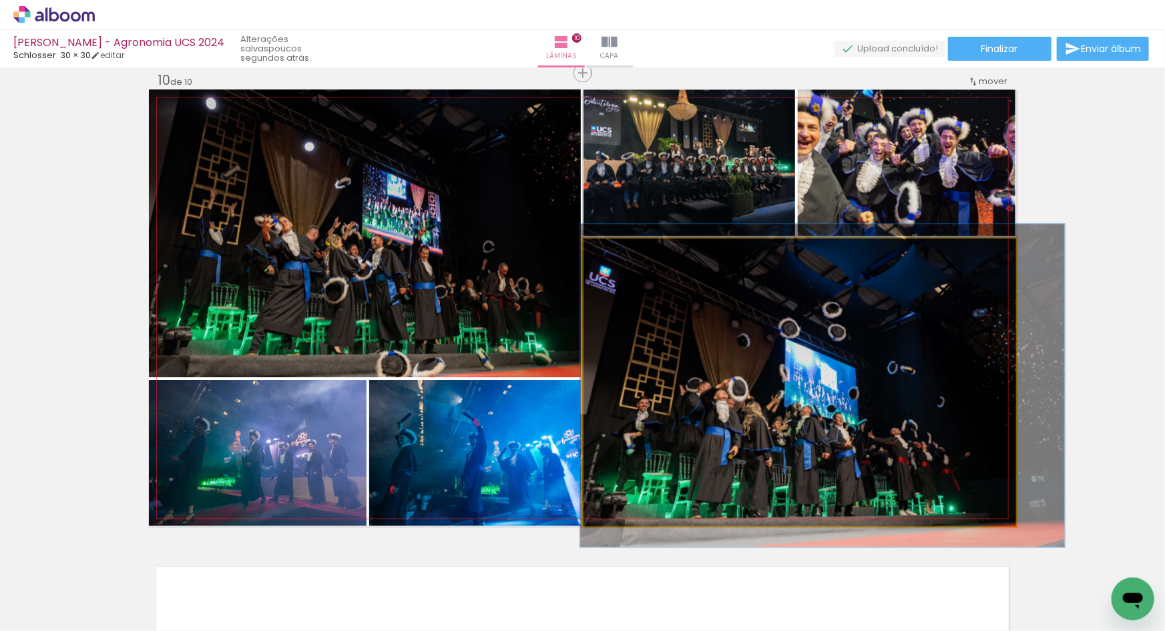
drag, startPoint x: 746, startPoint y: 418, endPoint x: 769, endPoint y: 421, distance: 22.9
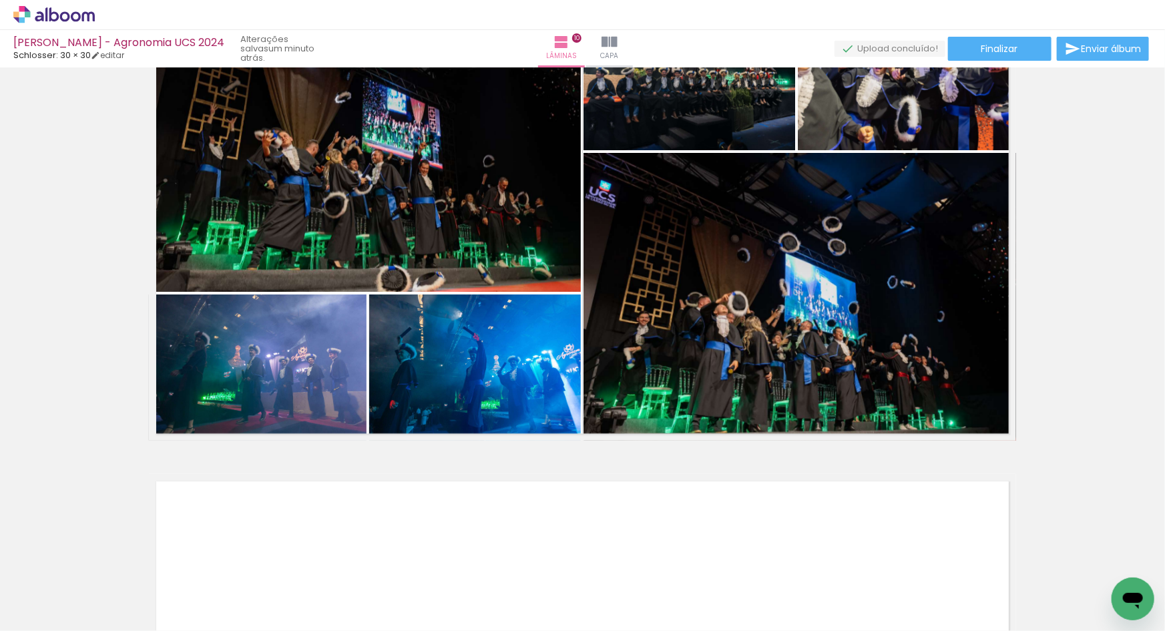
scroll to position [4342, 0]
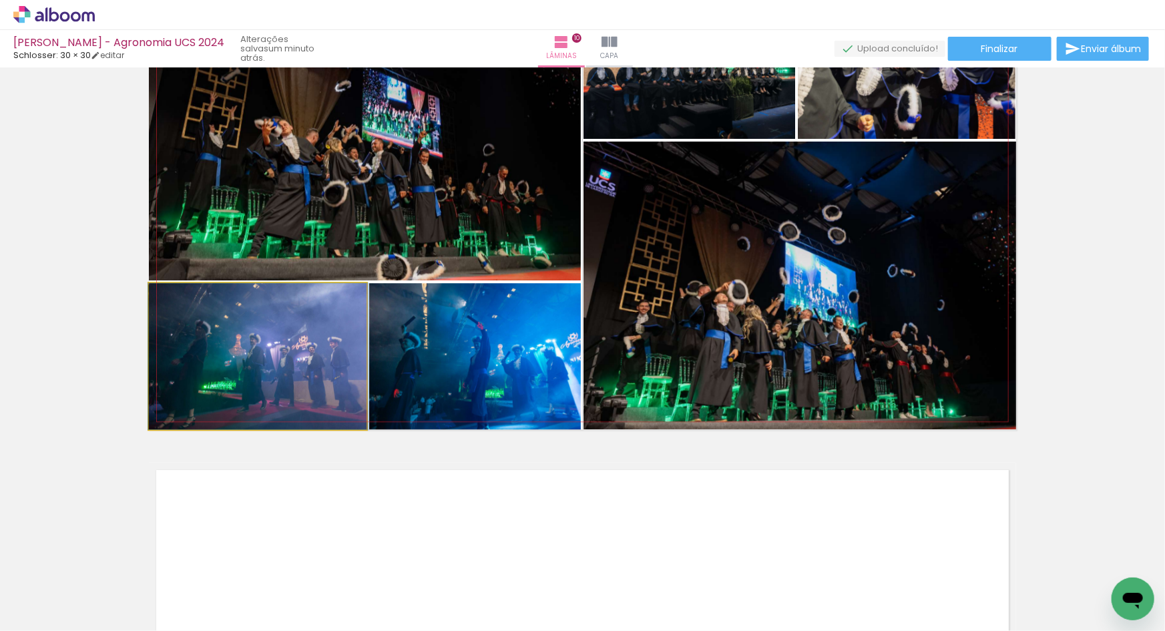
drag, startPoint x: 335, startPoint y: 373, endPoint x: 431, endPoint y: 379, distance: 96.3
drag, startPoint x: 306, startPoint y: 392, endPoint x: 338, endPoint y: 377, distance: 34.9
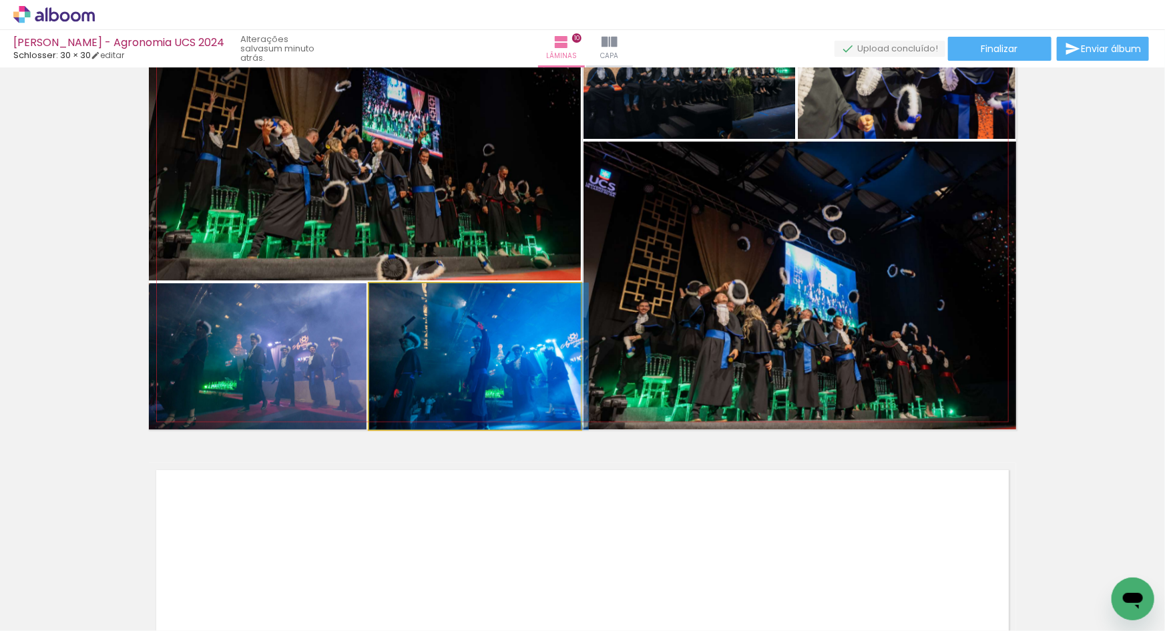
drag, startPoint x: 495, startPoint y: 384, endPoint x: 518, endPoint y: 376, distance: 24.3
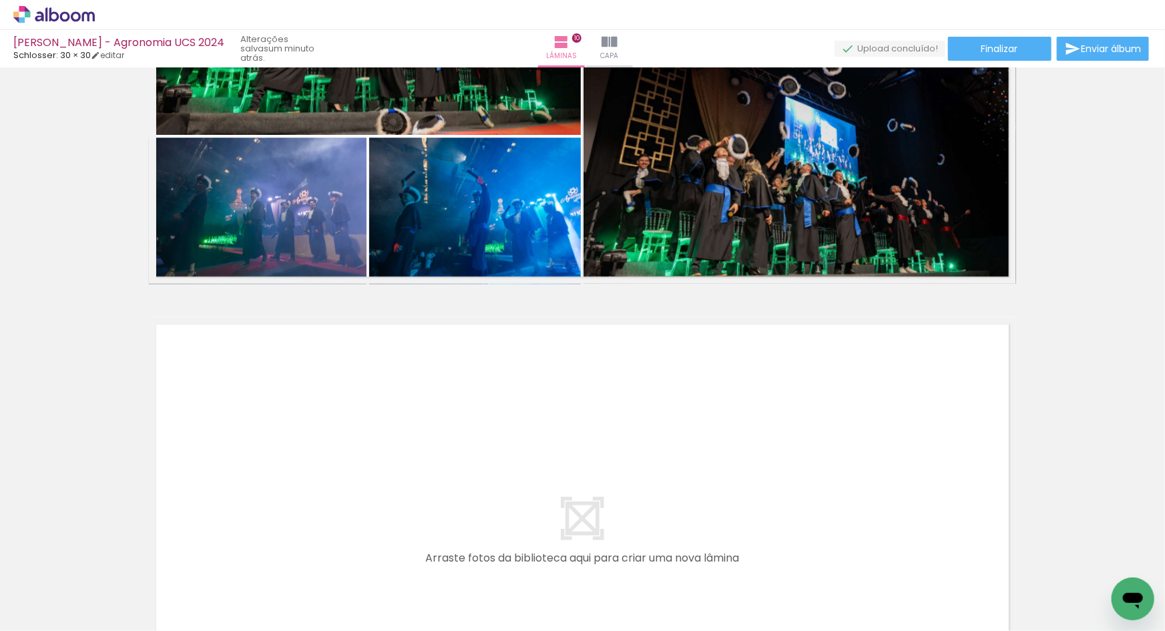
scroll to position [4452, 0]
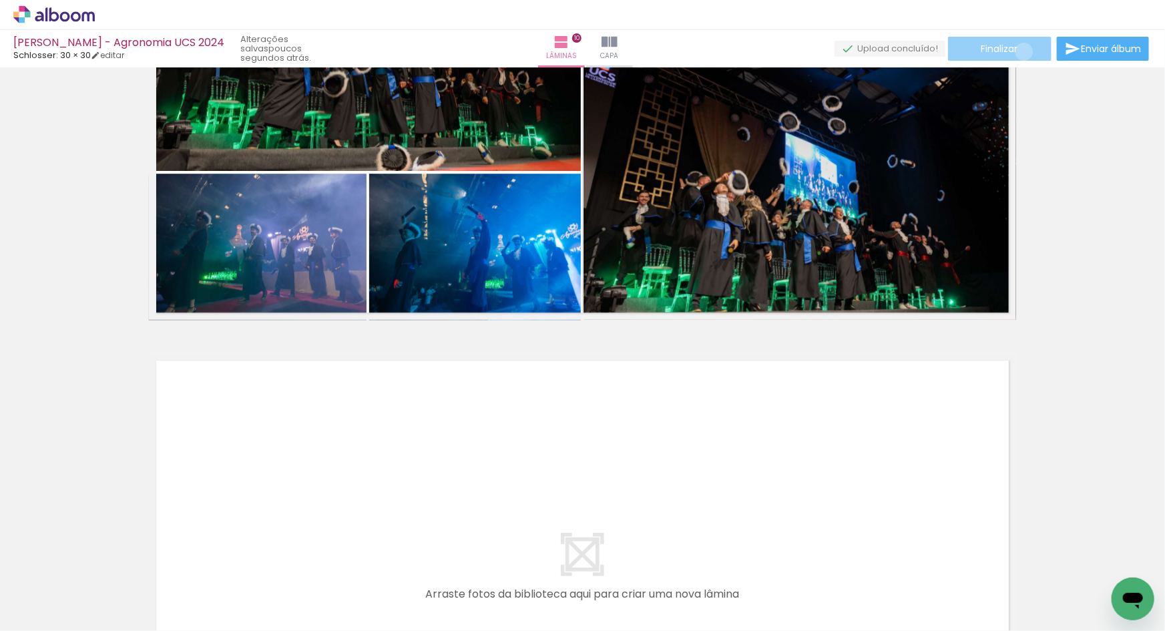
click at [1019, 51] on paper-button "Finalizar" at bounding box center [999, 49] width 103 height 24
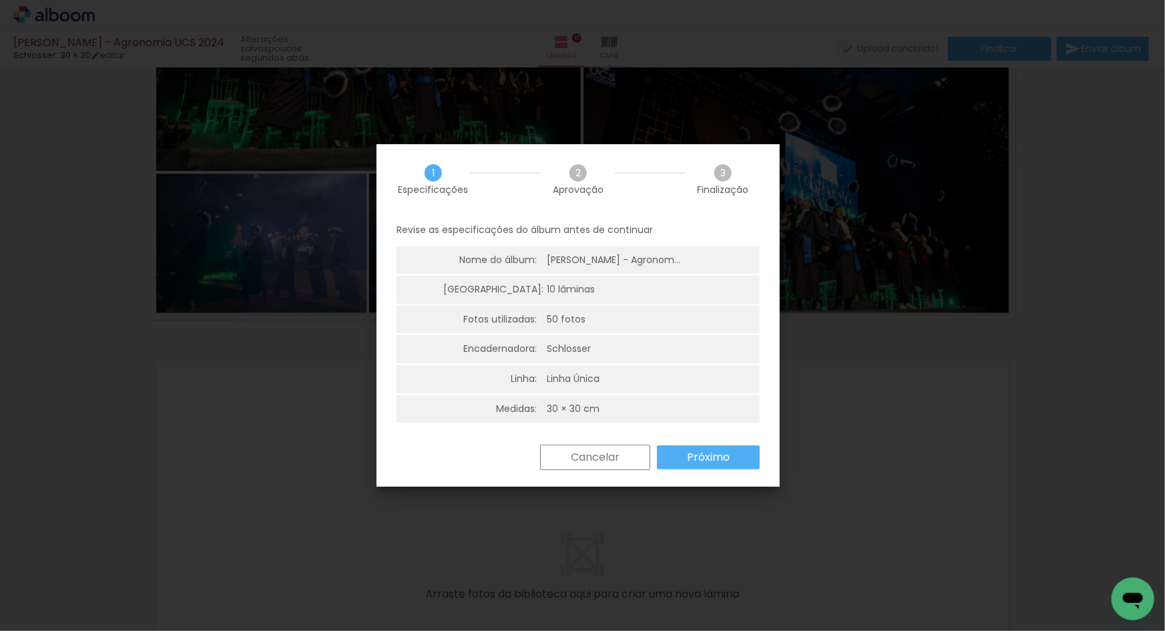
click at [721, 464] on paper-button "Próximo" at bounding box center [708, 457] width 103 height 24
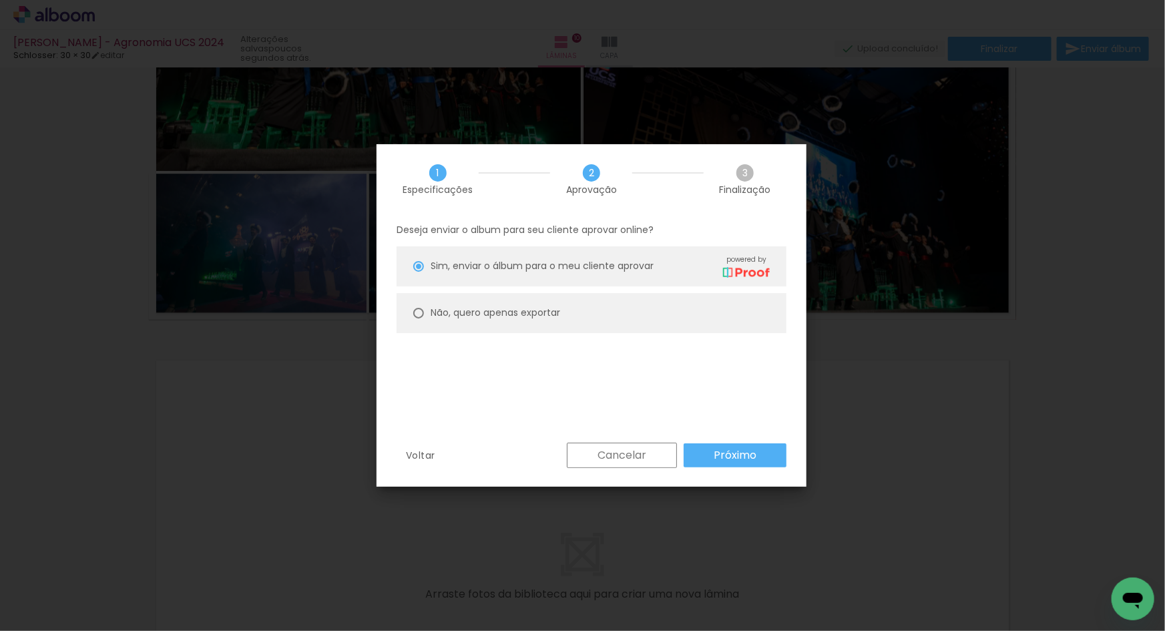
click at [0, 0] on slot "Não, quero apenas exportar" at bounding box center [0, 0] width 0 height 0
type paper-radio-button "on"
click at [0, 0] on slot "Próximo" at bounding box center [0, 0] width 0 height 0
type input "Alta, 300 DPI"
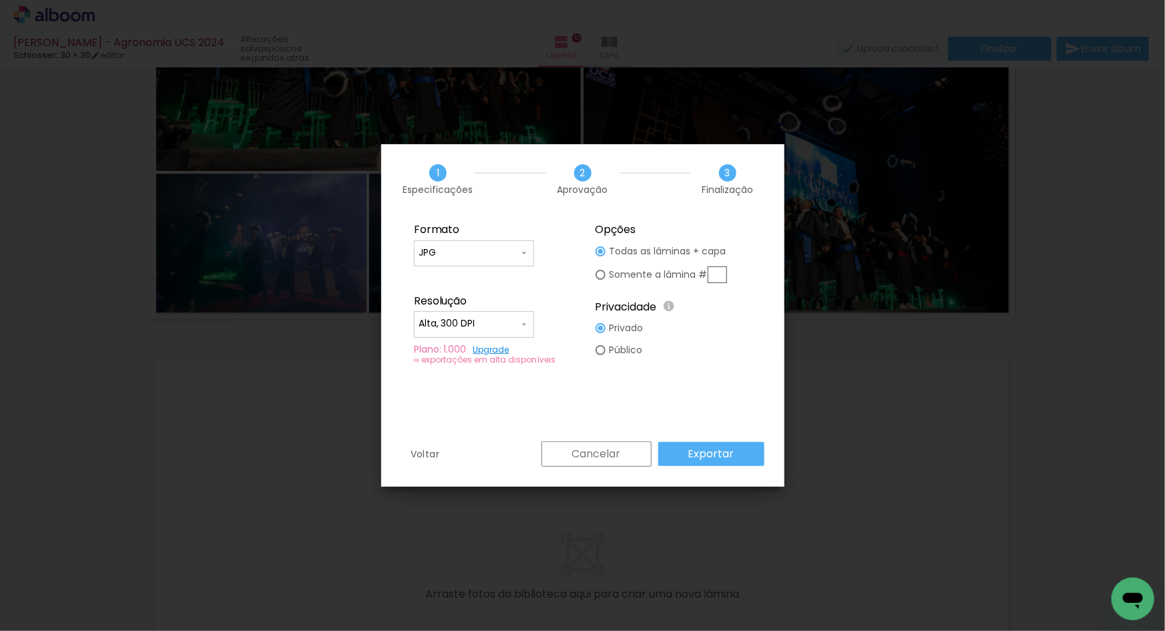
click at [519, 263] on paper-input-container "JPG" at bounding box center [474, 253] width 120 height 27
click at [503, 281] on paper-item "PDF" at bounding box center [474, 277] width 120 height 27
type input "PDF"
click at [505, 312] on paper-input-container "Alta, 300 DPI" at bounding box center [474, 324] width 120 height 27
click at [494, 342] on paper-item "Baixa" at bounding box center [474, 348] width 120 height 27
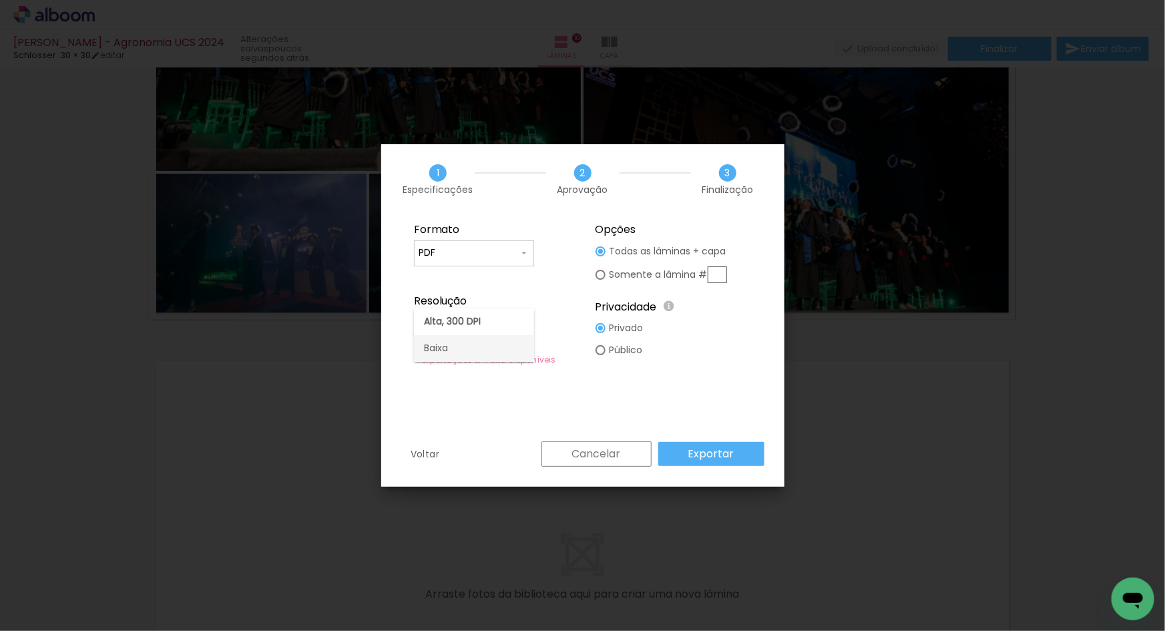
type input "Baixa"
click at [0, 0] on slot "Exportar" at bounding box center [0, 0] width 0 height 0
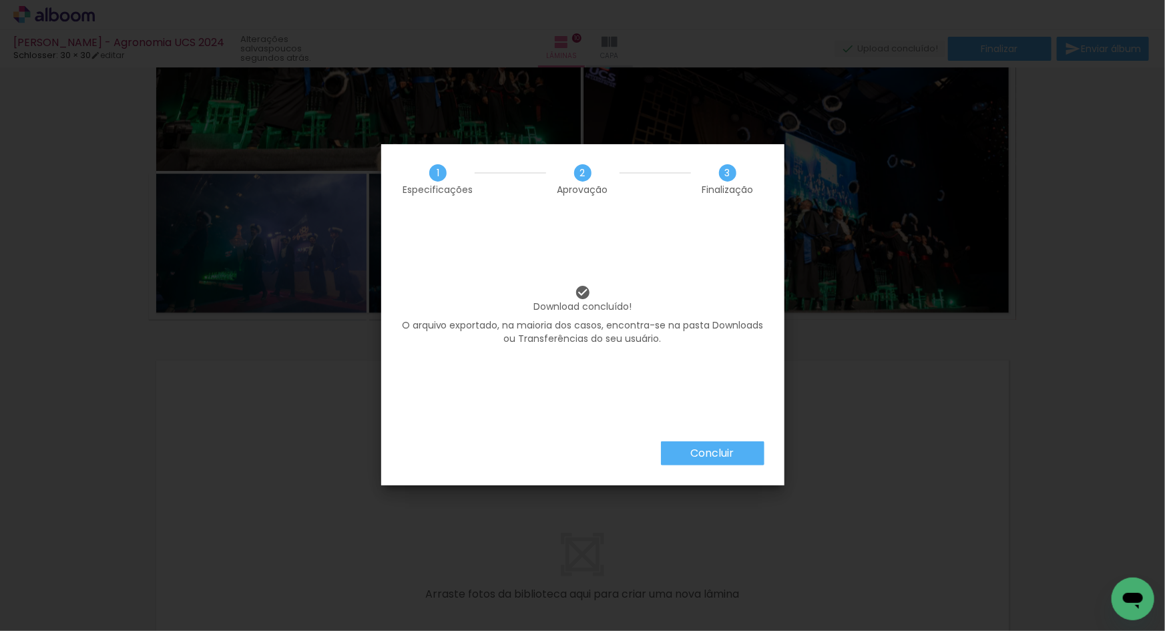
scroll to position [1048, 0]
click at [742, 448] on paper-button "Concluir" at bounding box center [712, 453] width 103 height 24
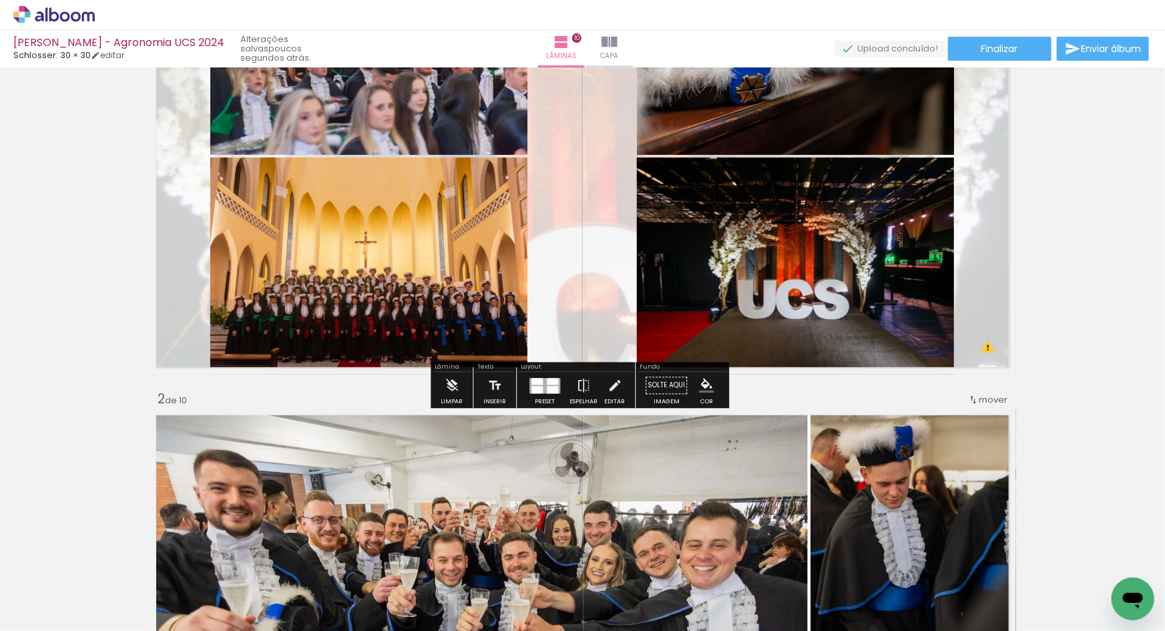
scroll to position [0, 0]
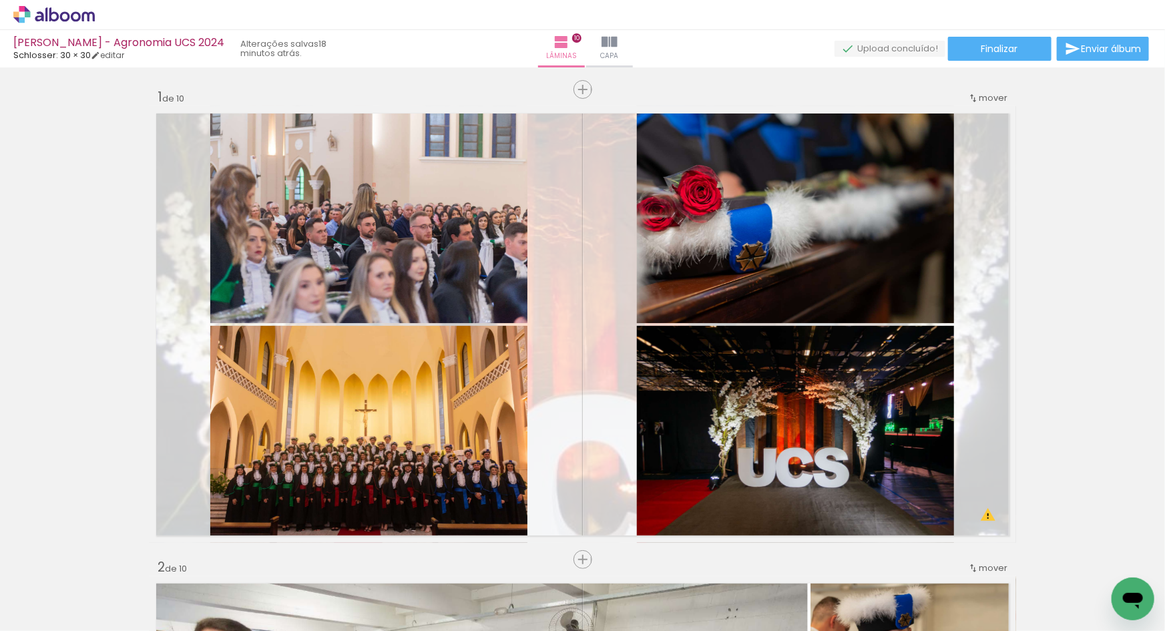
scroll to position [1048, 0]
